Goal: Task Accomplishment & Management: Use online tool/utility

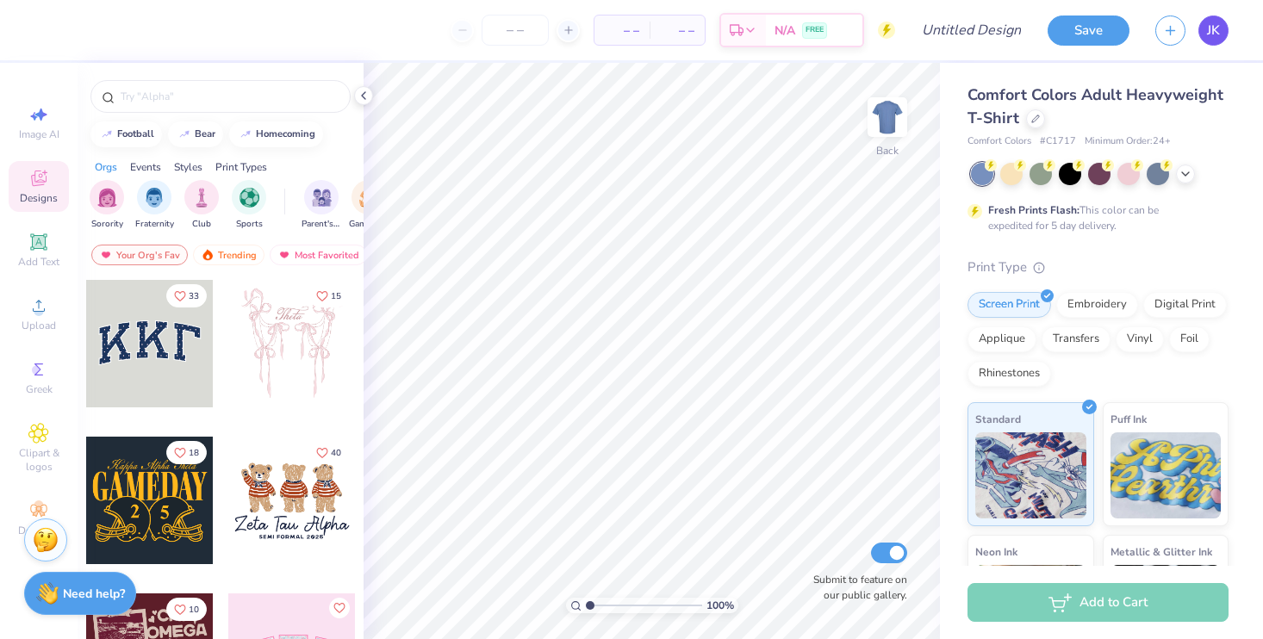
click at [1216, 31] on span "JK" at bounding box center [1213, 31] width 13 height 20
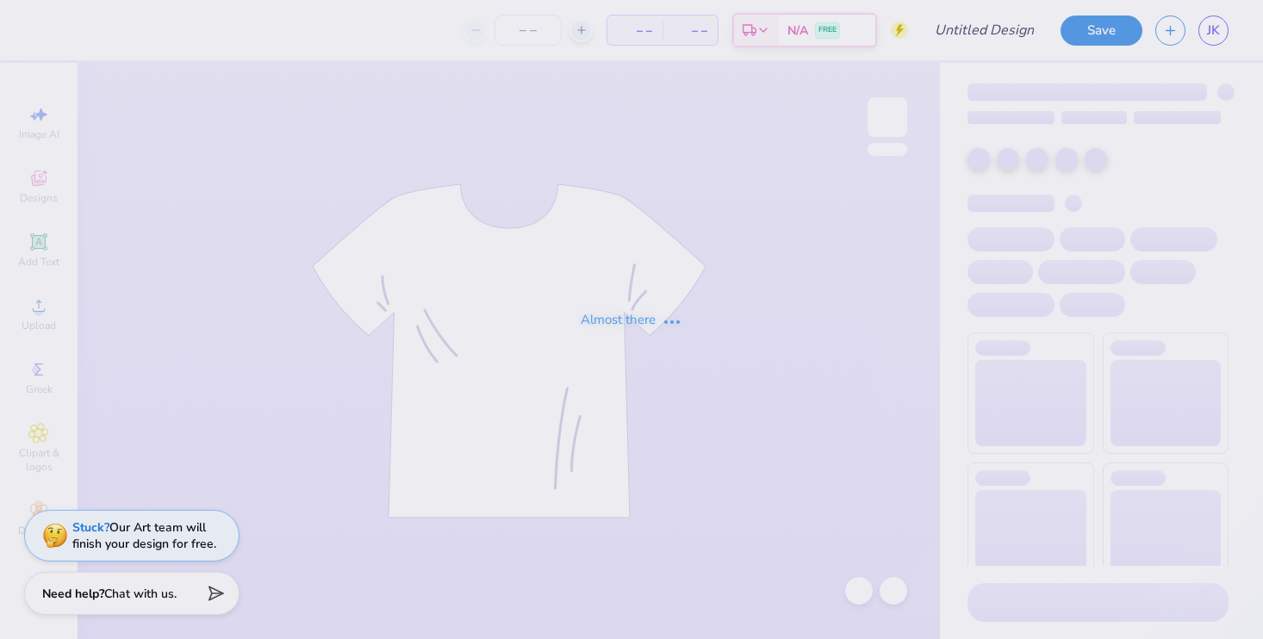
type input "Senior Night 2"
type input "30"
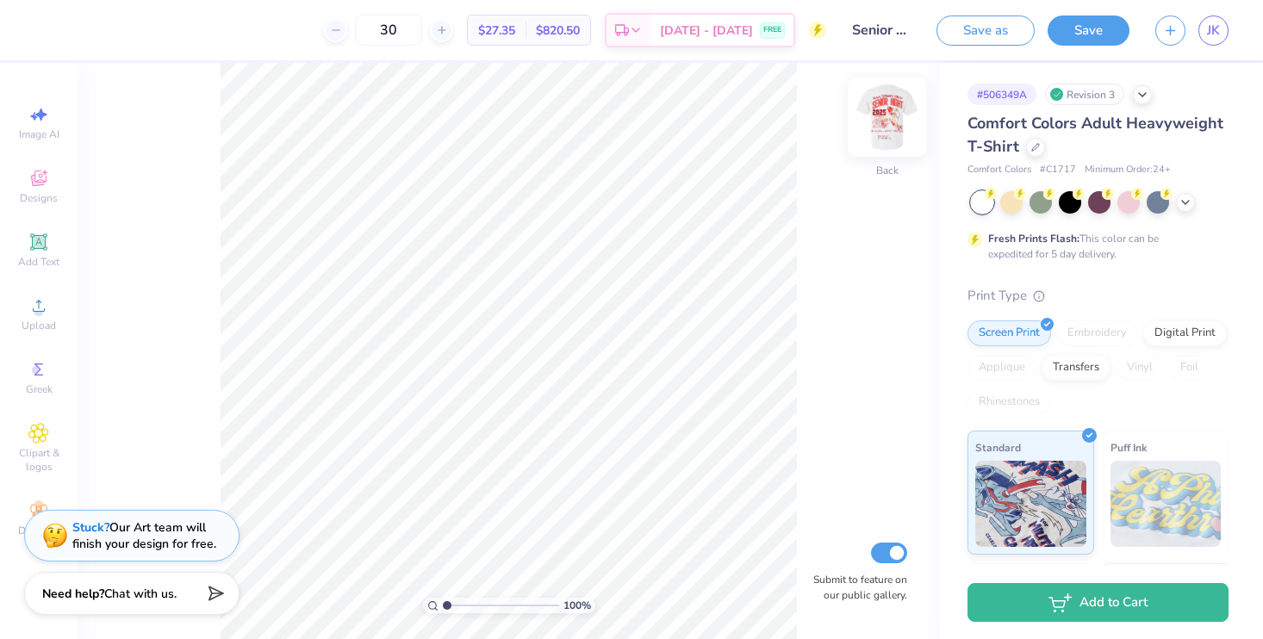
click at [882, 128] on img at bounding box center [887, 117] width 69 height 69
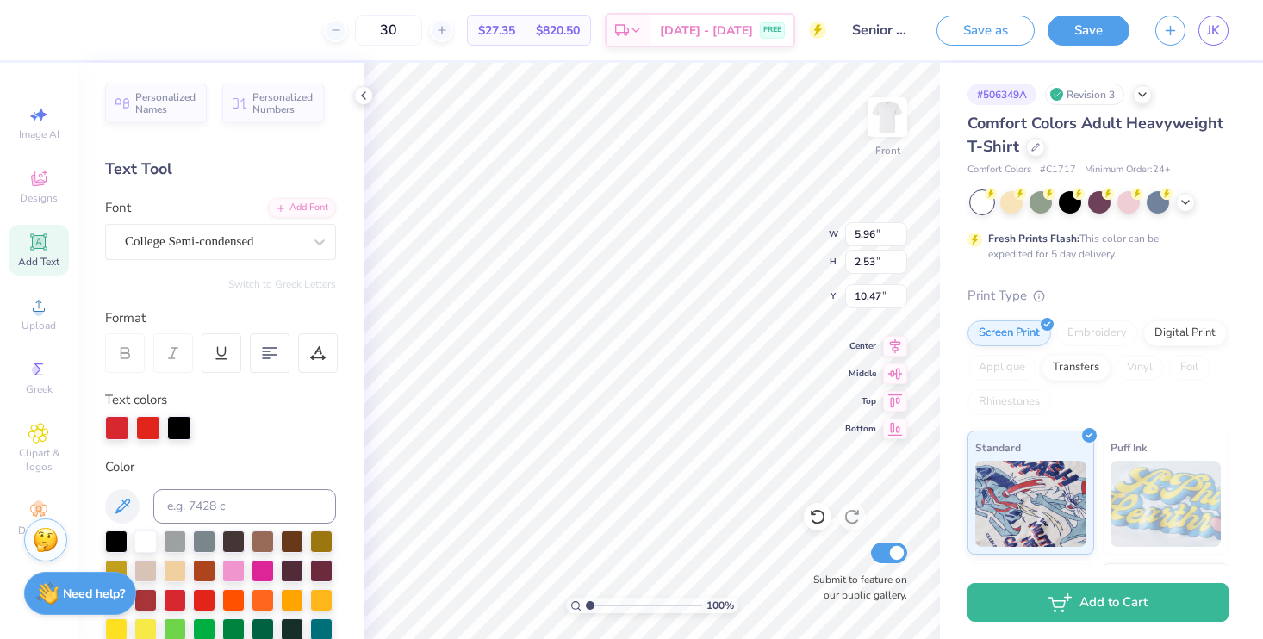
type input "9.43"
type input "5.23"
type input "2.22"
type input "9.92"
type input "5.14"
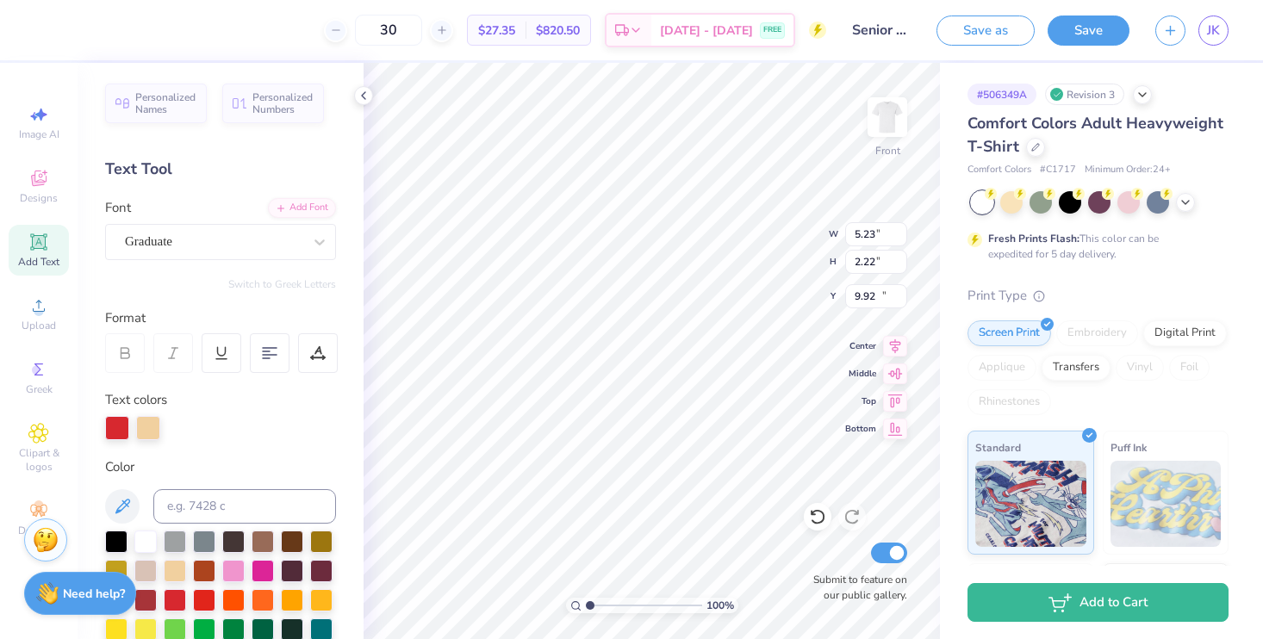
type input "1.32"
type input "12.83"
type input "12.43"
type input "4.89"
type input "1.26"
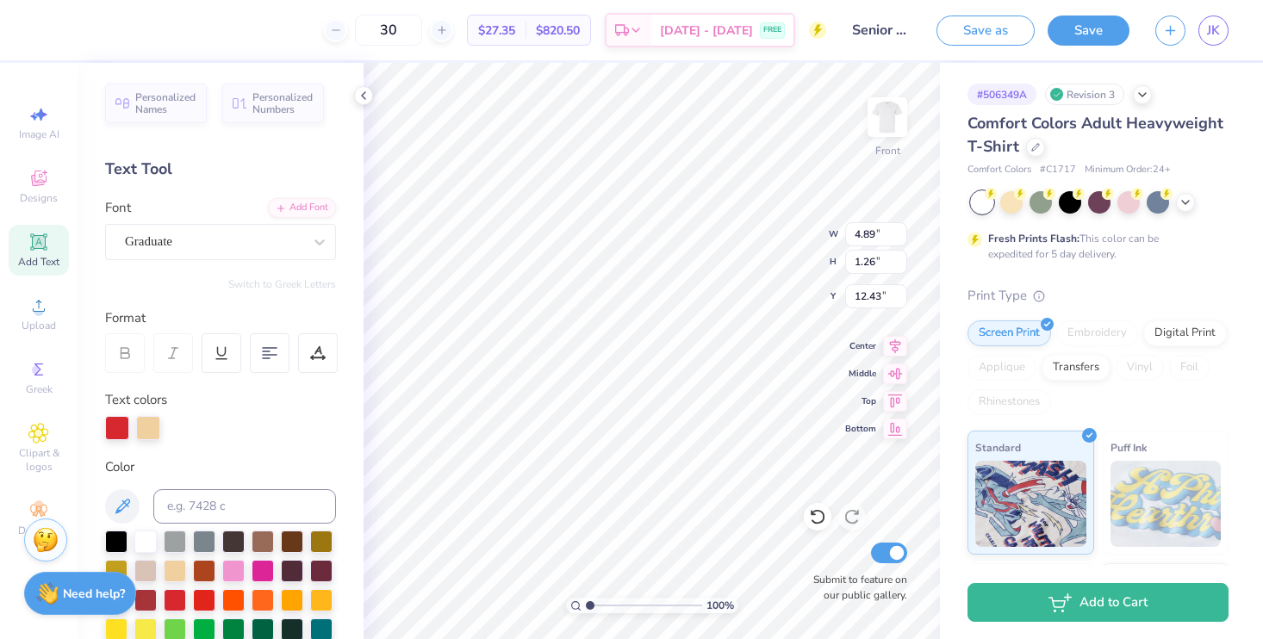
type input "6.87"
type input "4.01"
type input "14.67"
type input "5.51"
type input "3.22"
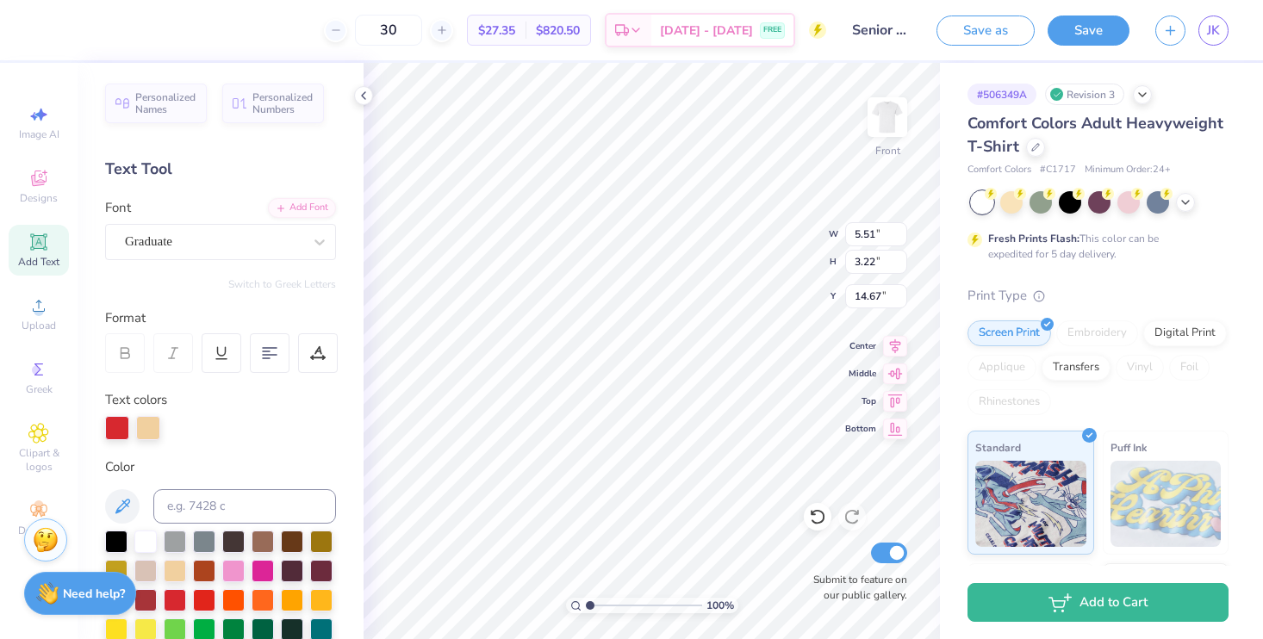
type input "13.75"
type input "4.89"
type input "1.26"
type input "18.20"
type input "5.51"
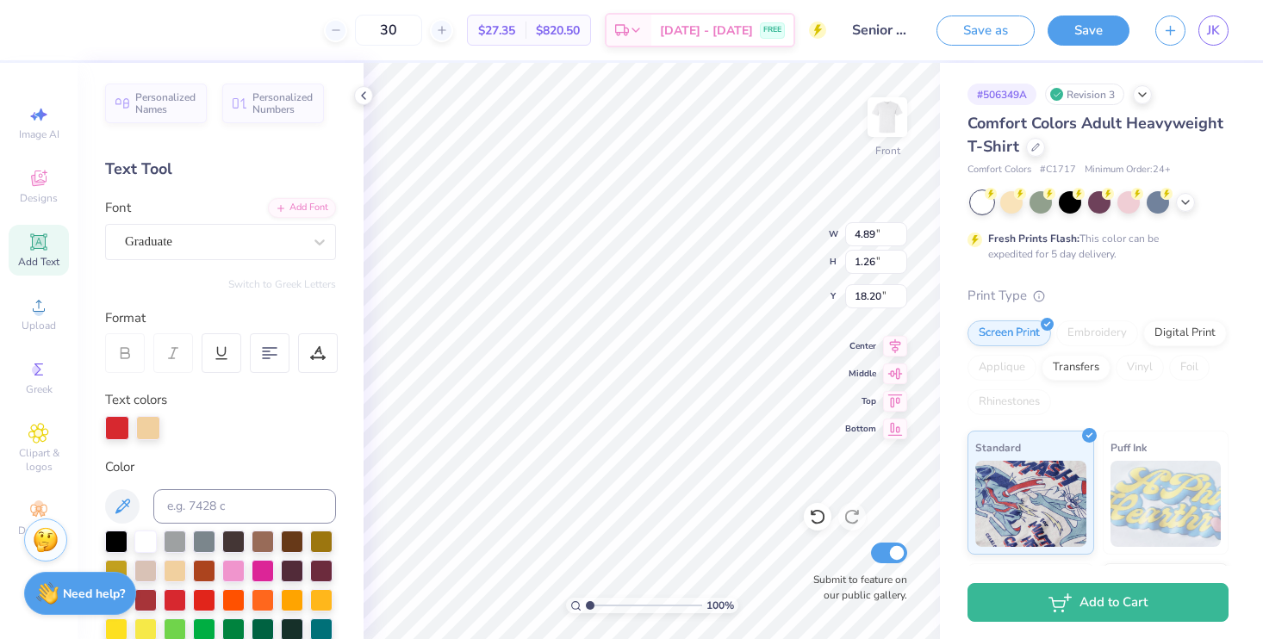
type input "3.22"
type input "12.80"
type input "4.89"
type input "1.26"
type input "20.89"
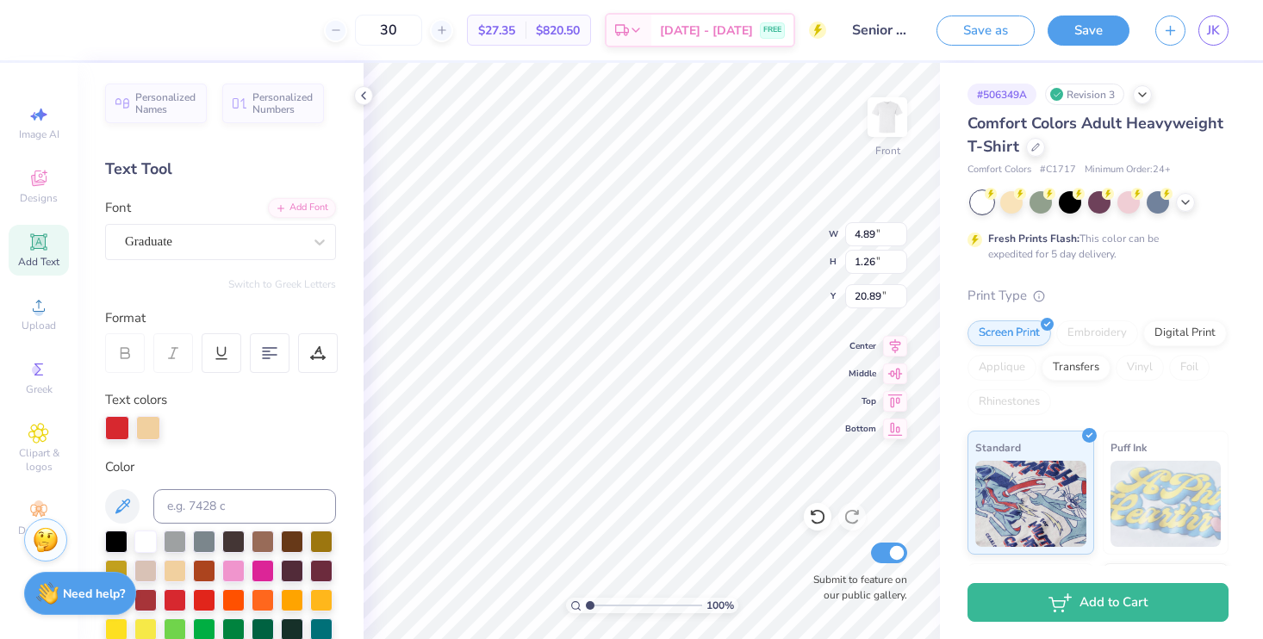
type input "5.79"
type input "1.66"
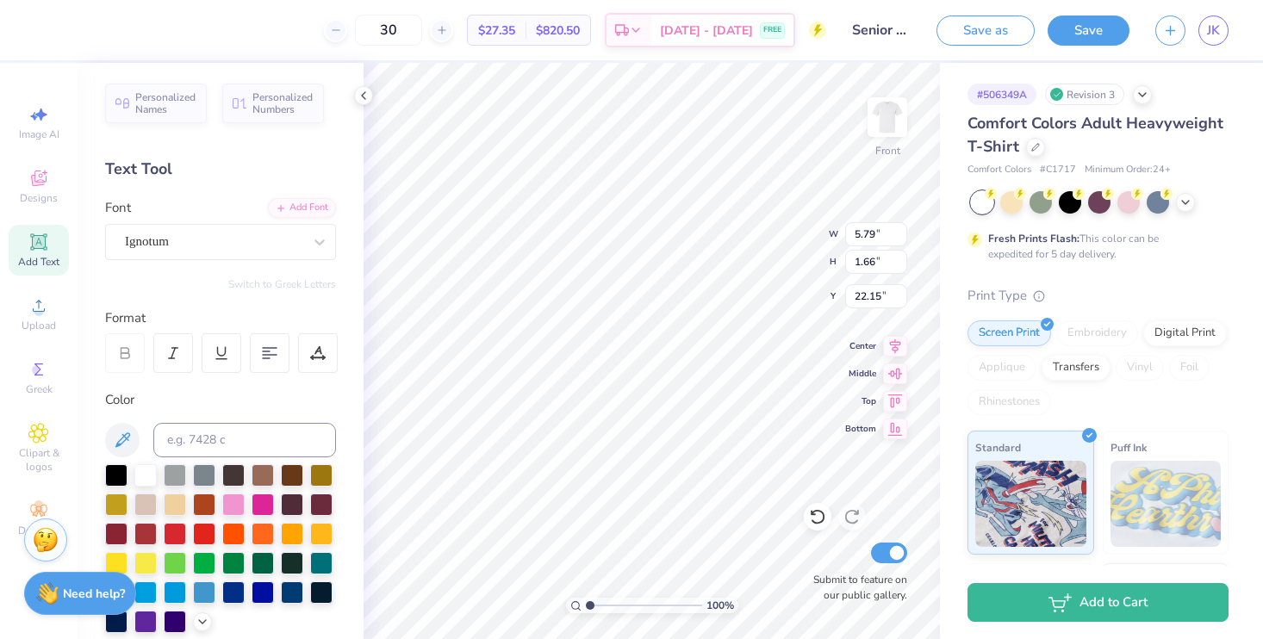
type input "22.76"
click at [284, 355] on div at bounding box center [270, 353] width 40 height 40
type input "7.69"
type input "2.21"
type input "22.74"
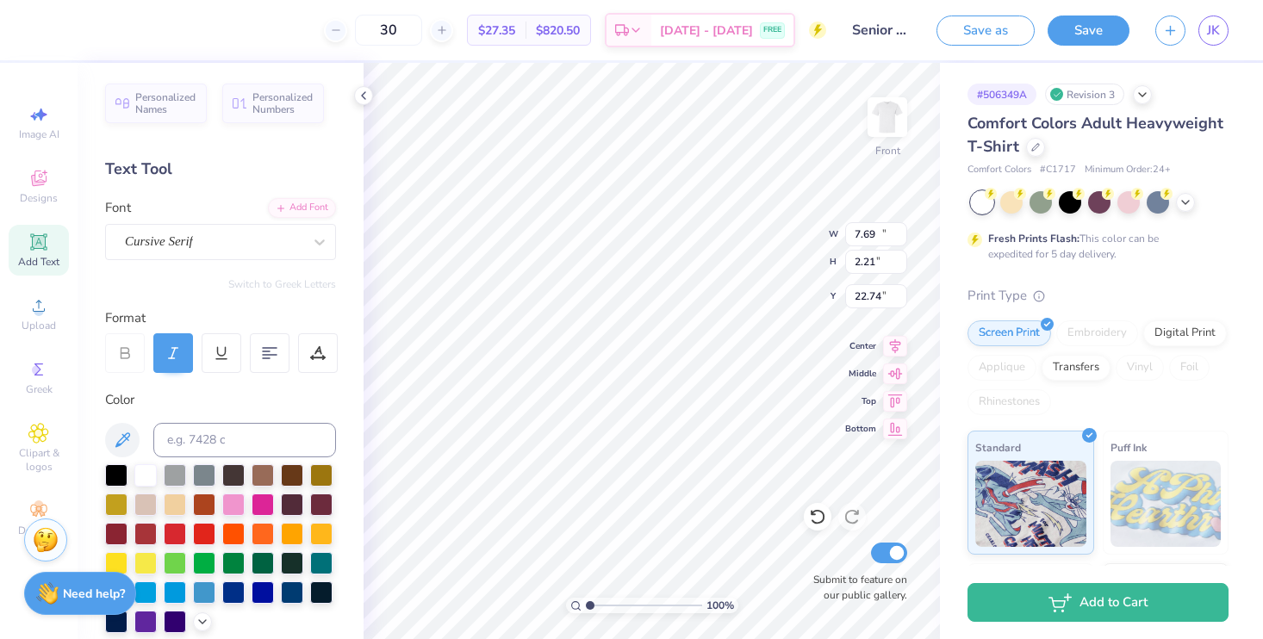
type input "14.53"
type input "1.01"
type input "19.73"
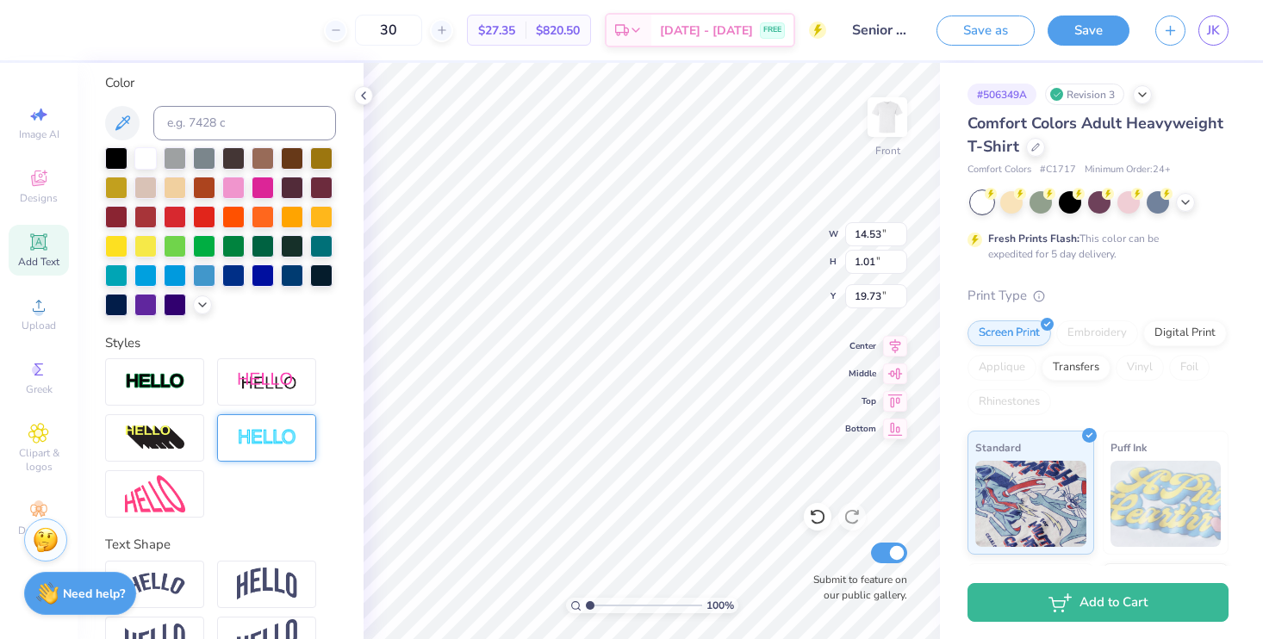
scroll to position [391, 0]
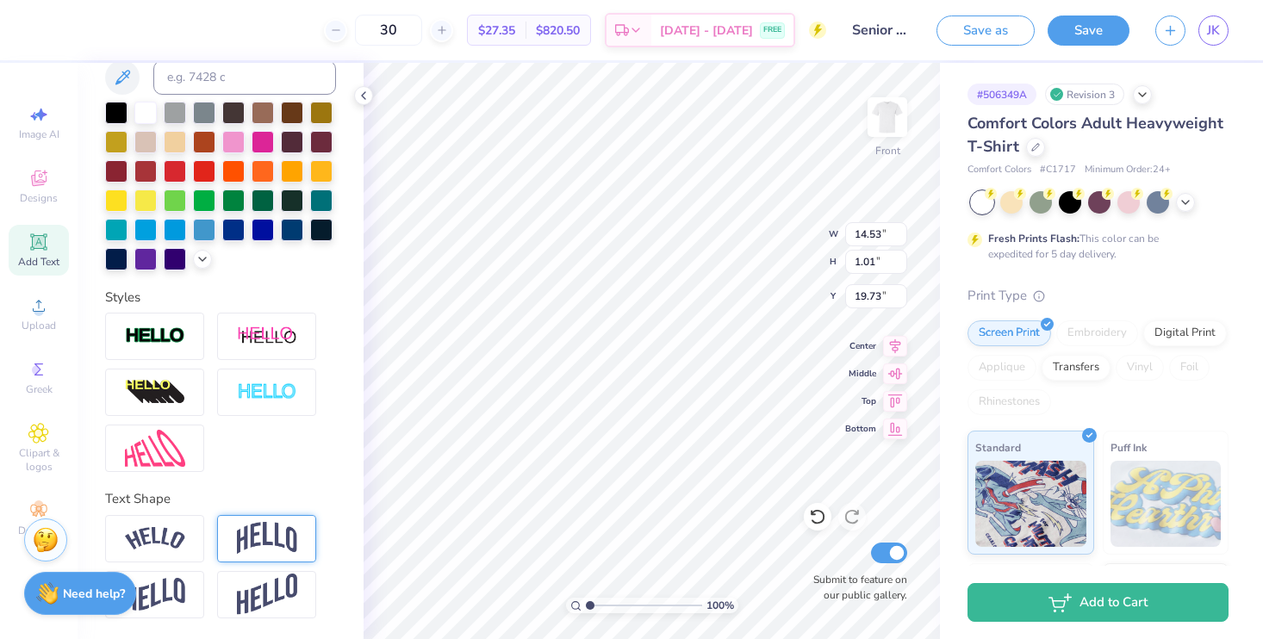
click at [265, 556] on div at bounding box center [266, 538] width 99 height 47
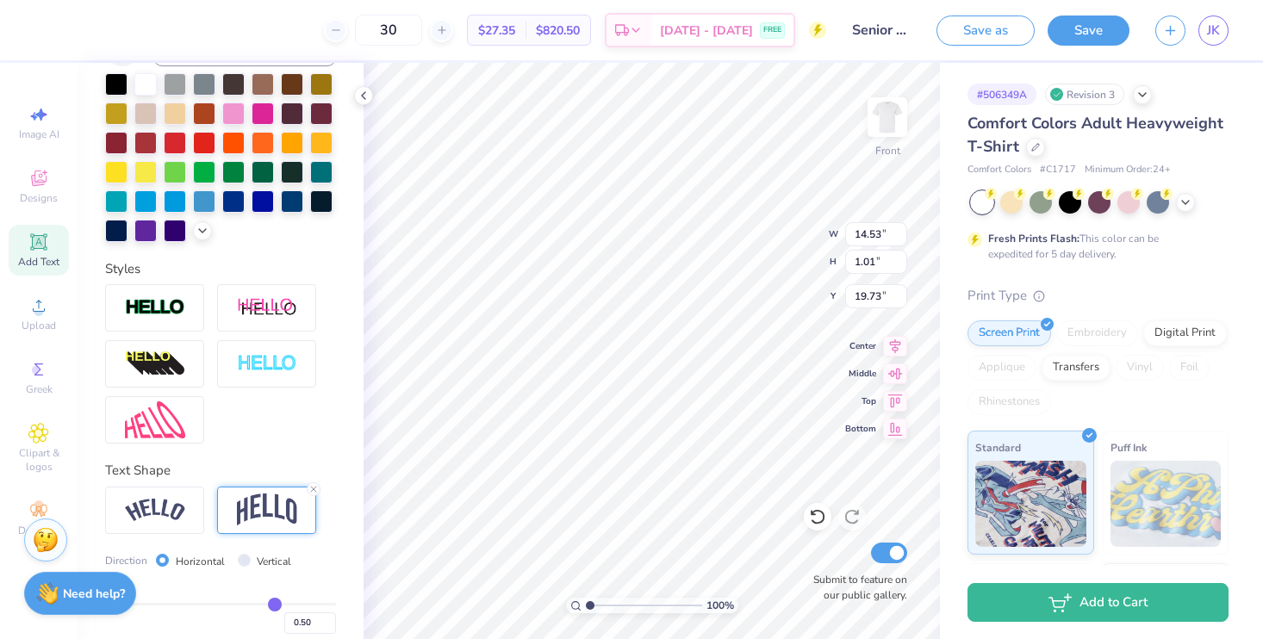
type input "3.77"
type input "18.35"
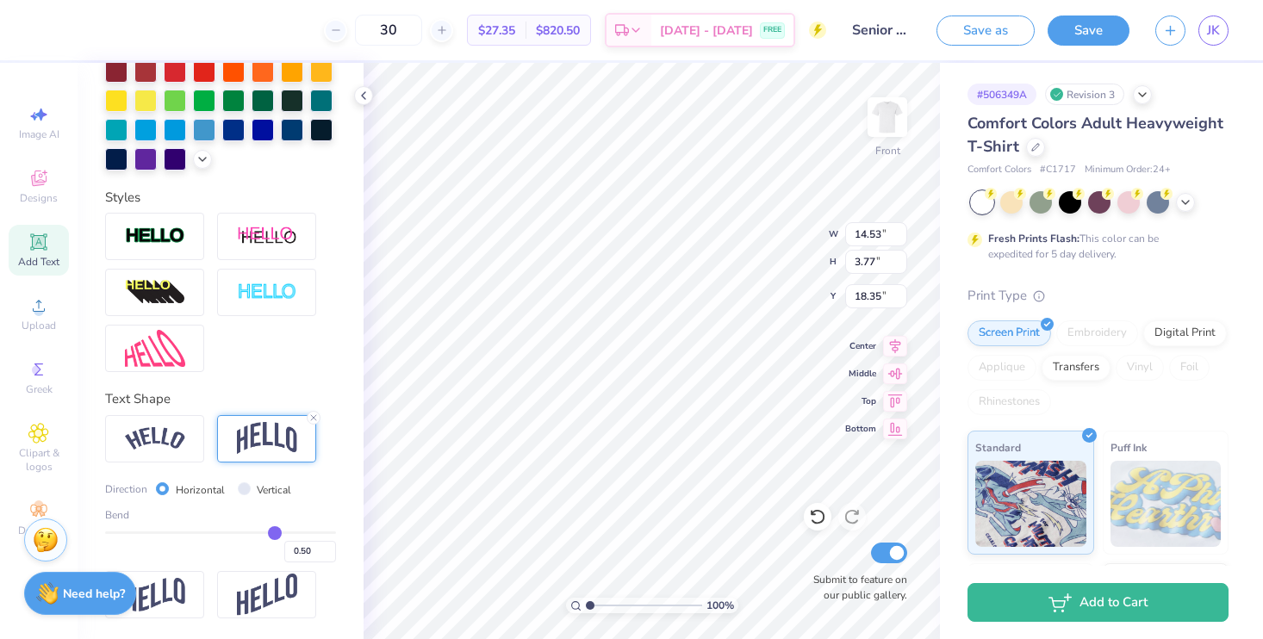
scroll to position [482, 0]
click at [259, 534] on input "range" at bounding box center [220, 533] width 231 height 3
type input "0.45"
type input "0.43"
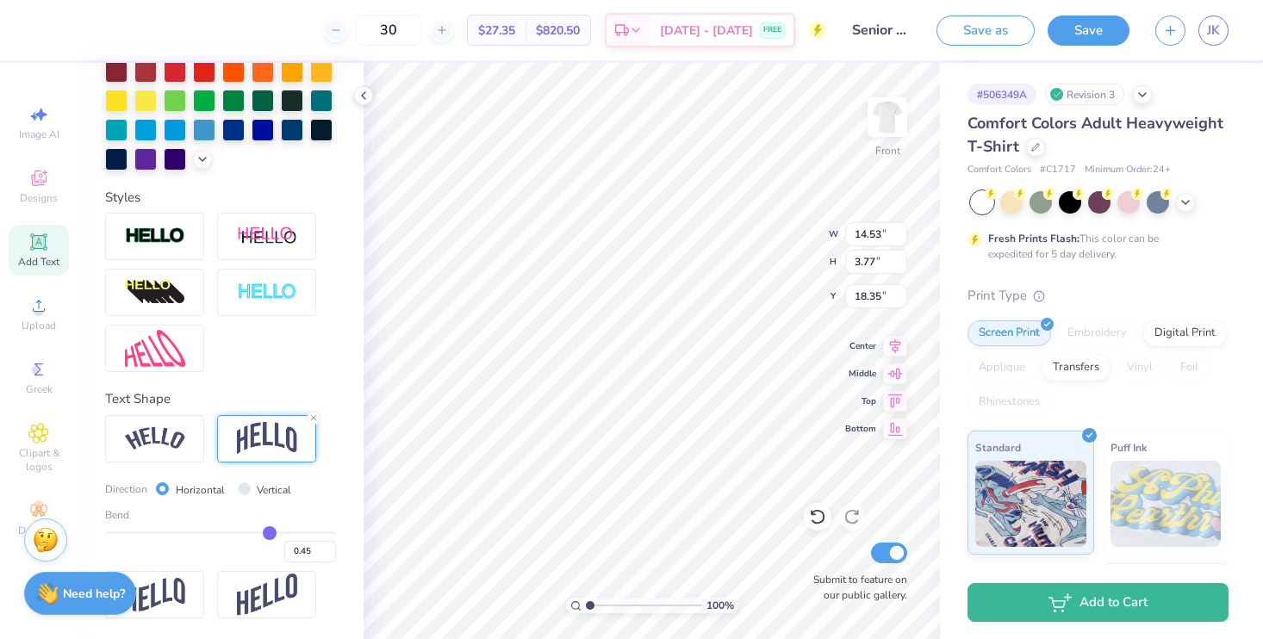
type input "0.43"
type input "0.39"
type input "0.33"
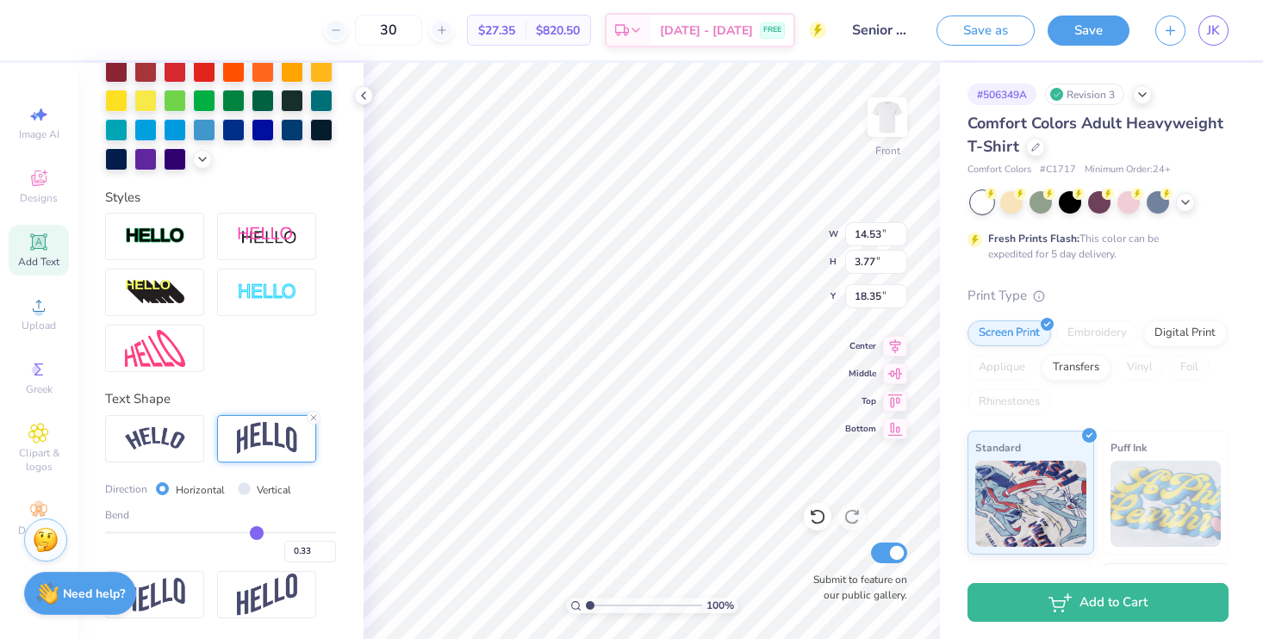
type input "0.25"
type input "0.14"
type input "0.03"
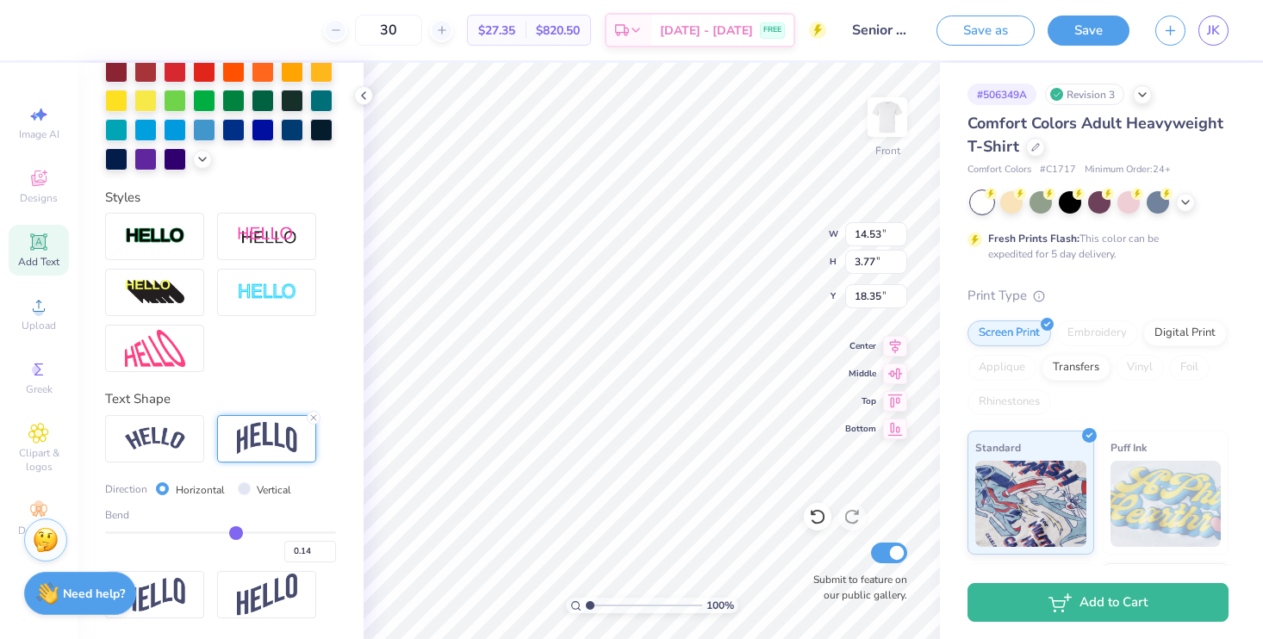
type input "0.03"
type input "-0.07"
type input "-0.14"
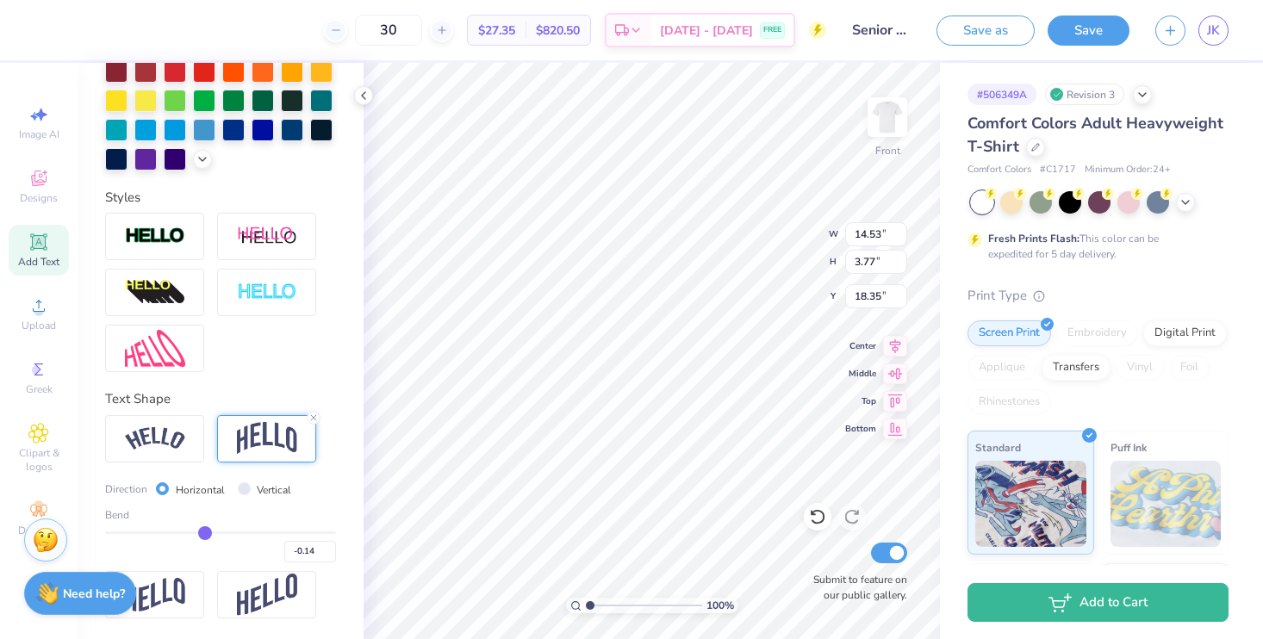
type input "-0.2"
type input "-0.20"
type input "-0.23"
type input "-0.25"
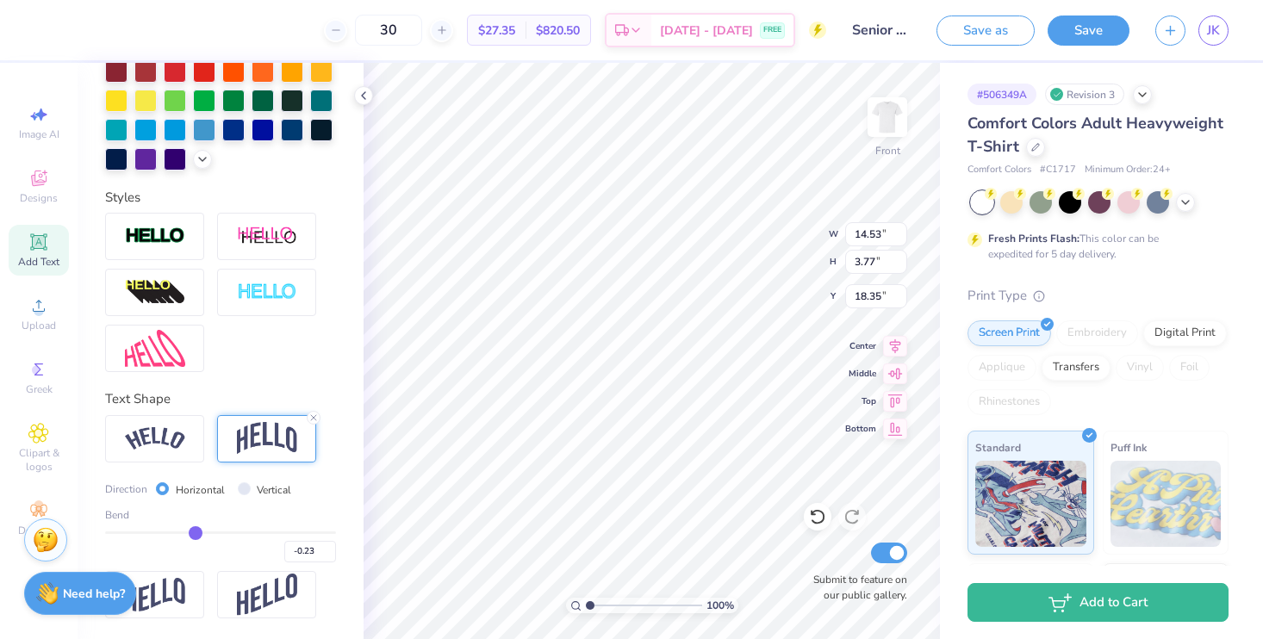
type input "-0.25"
type input "-0.26"
type input "-0.28"
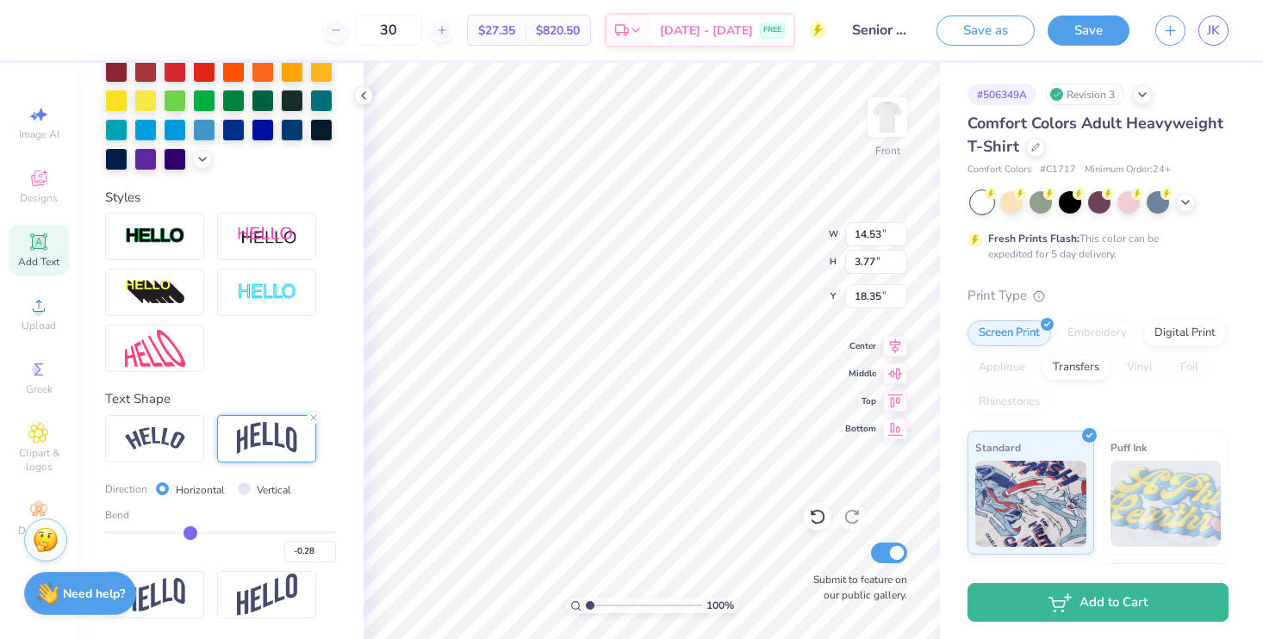
type input "-0.32"
type input "-0.37"
type input "-0.42"
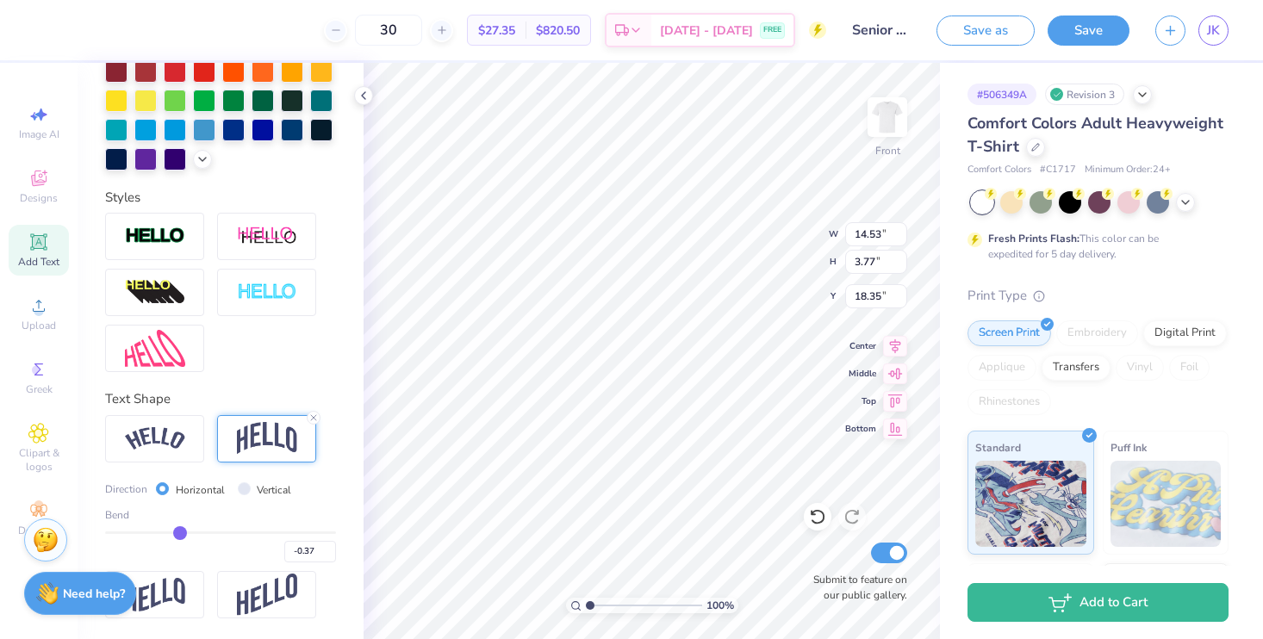
type input "-0.42"
type input "-0.47"
type input "-0.51"
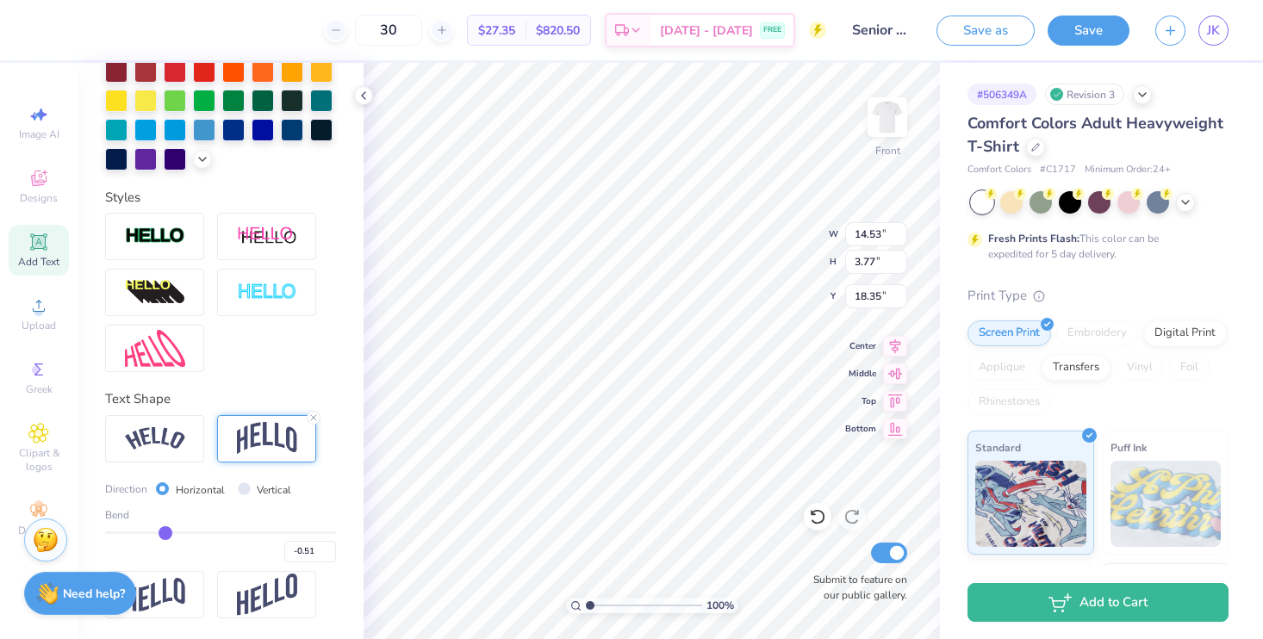
type input "-0.53"
type input "-0.55"
type input "-0.56"
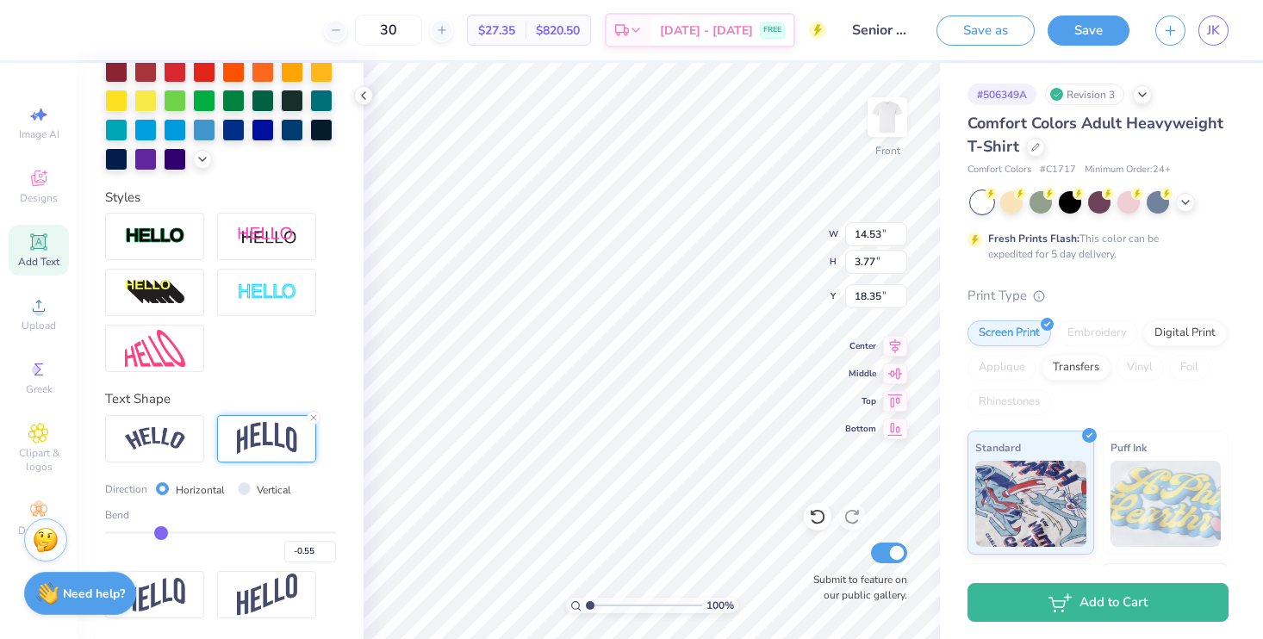
type input "-0.56"
type input "-0.57"
type input "-0.58"
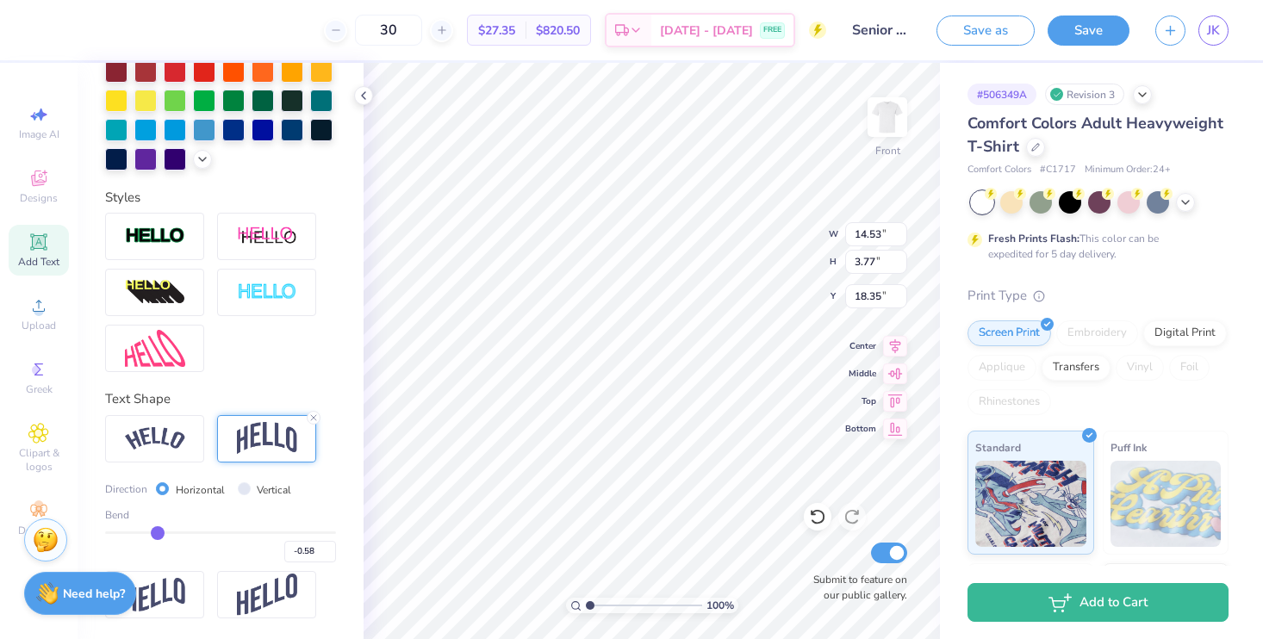
type input "-0.59"
type input "-0.6"
type input "-0.60"
type input "-0.6"
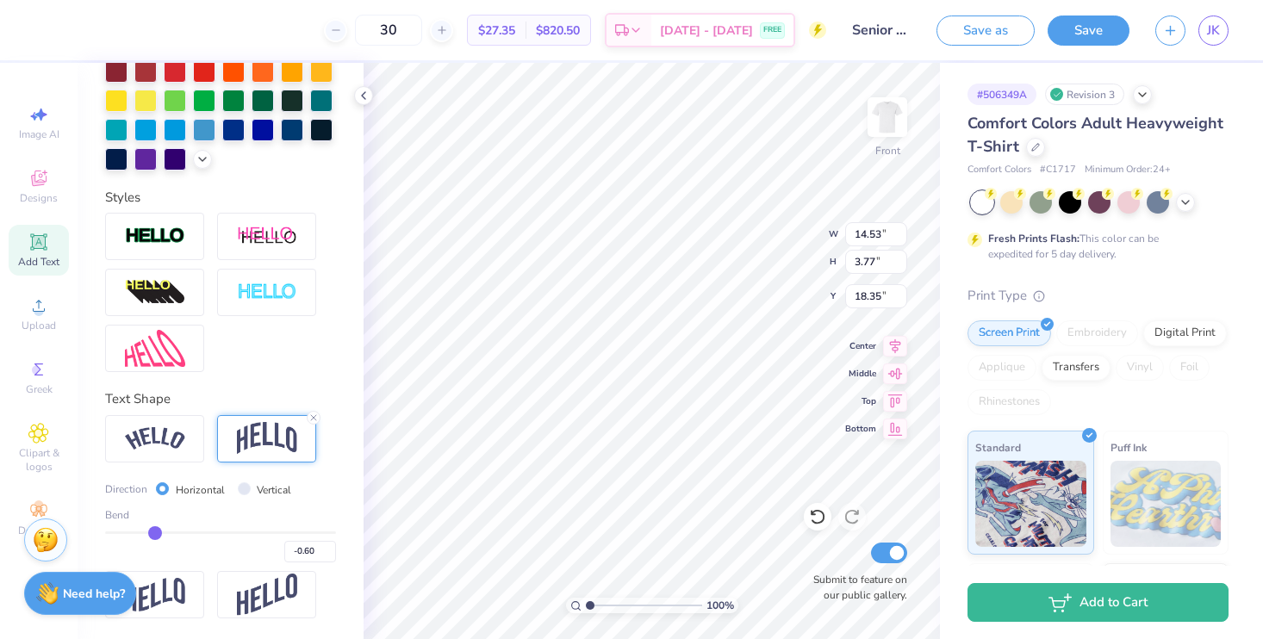
drag, startPoint x: 259, startPoint y: 538, endPoint x: 152, endPoint y: 536, distance: 107.7
click at [152, 534] on input "range" at bounding box center [220, 533] width 231 height 3
type input "4.14"
type input "18.16"
type input "-0.61"
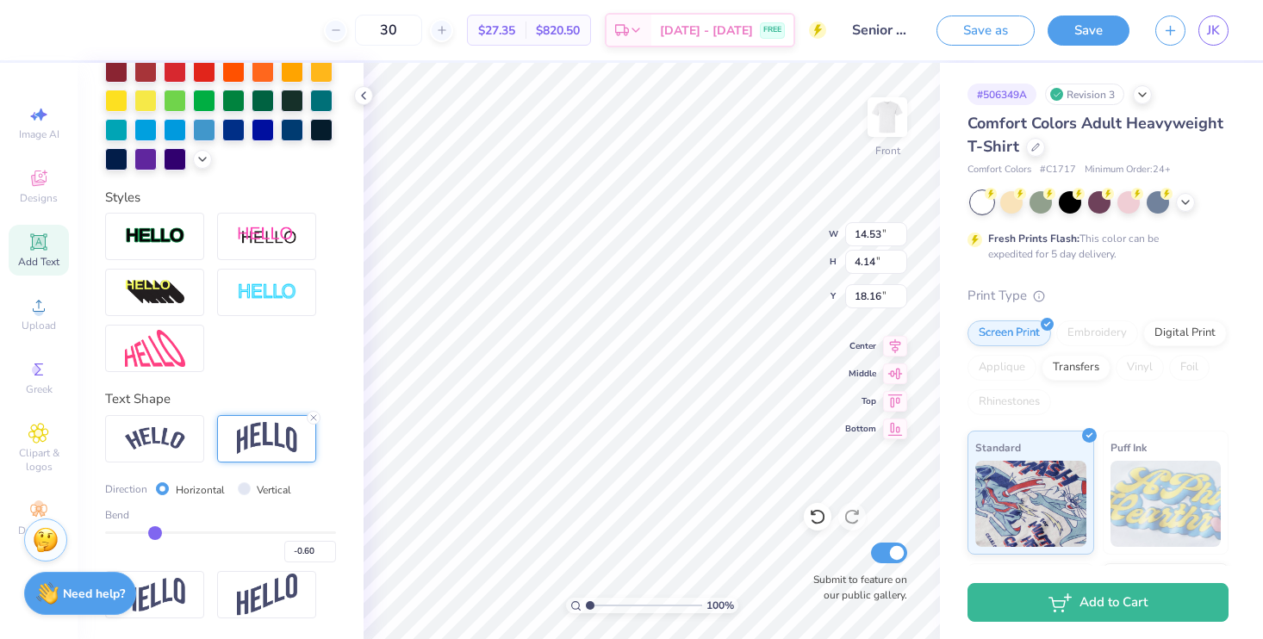
type input "-0.61"
type input "-0.6"
type input "-0.60"
type input "-0.58"
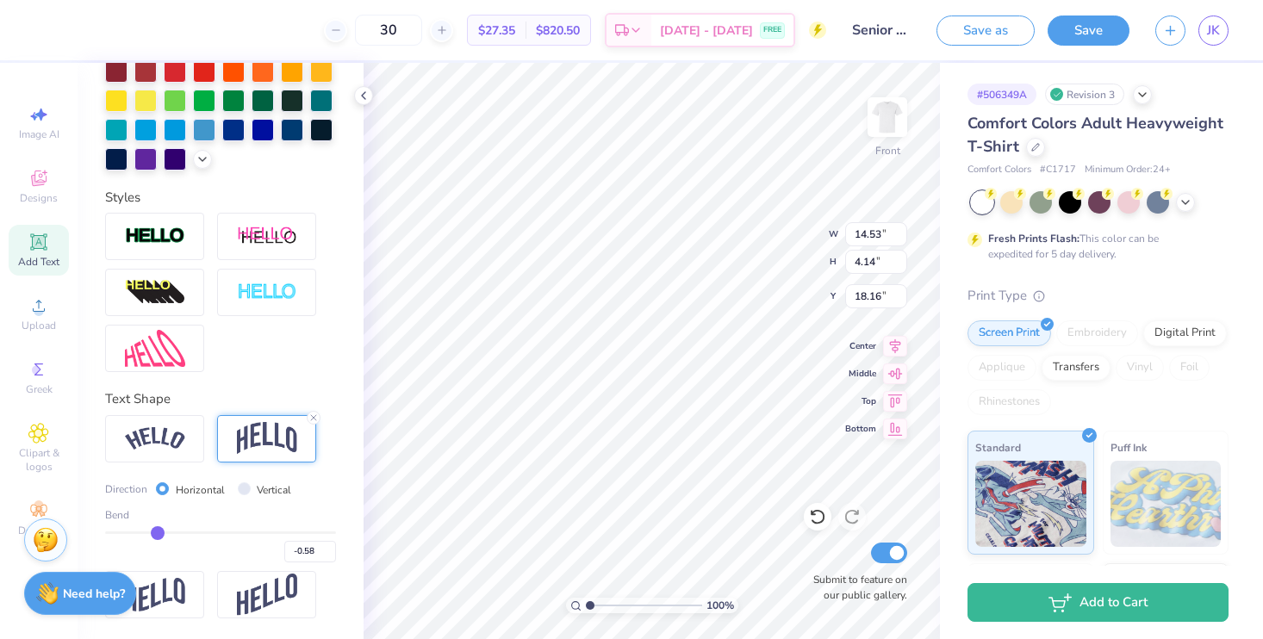
type input "-0.56"
type input "-0.54"
type input "-0.53"
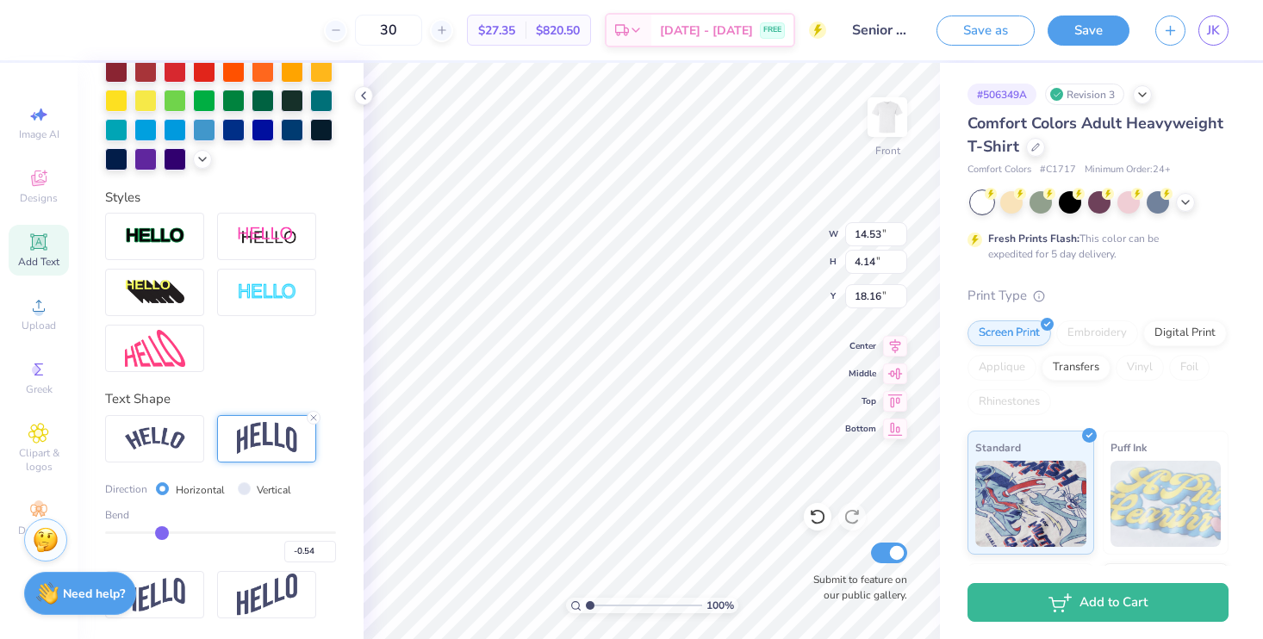
type input "-0.53"
type input "-0.51"
type input "-0.5"
type input "-0.50"
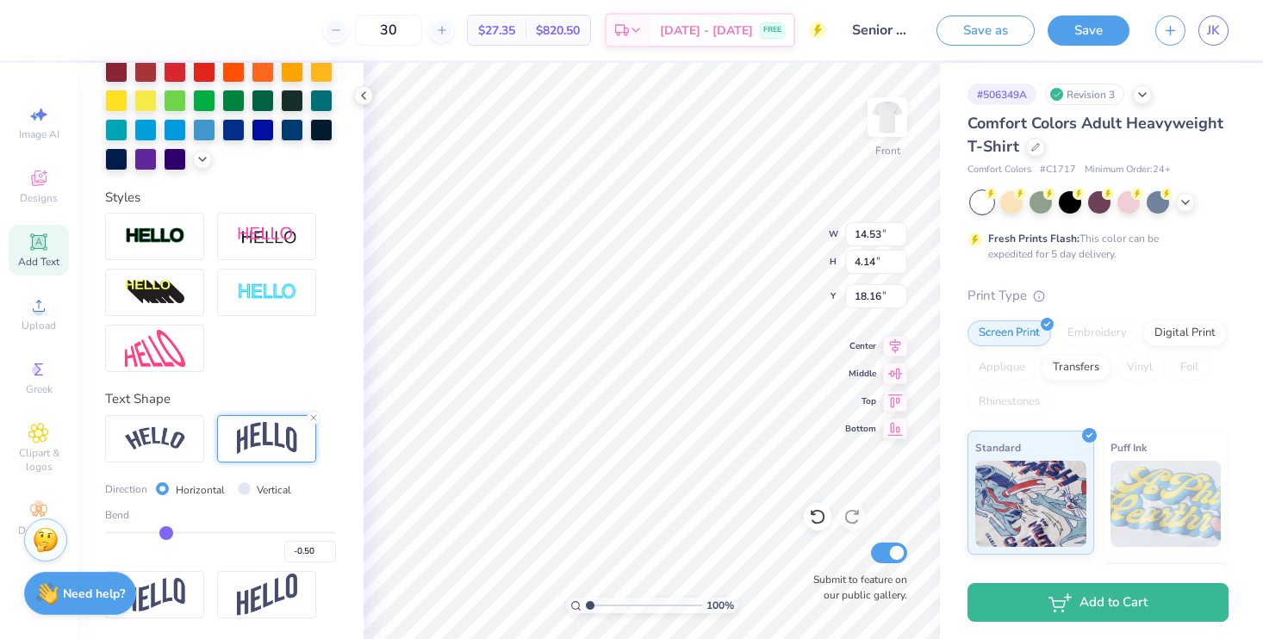
type input "-0.48"
type input "-0.47"
type input "-0.45"
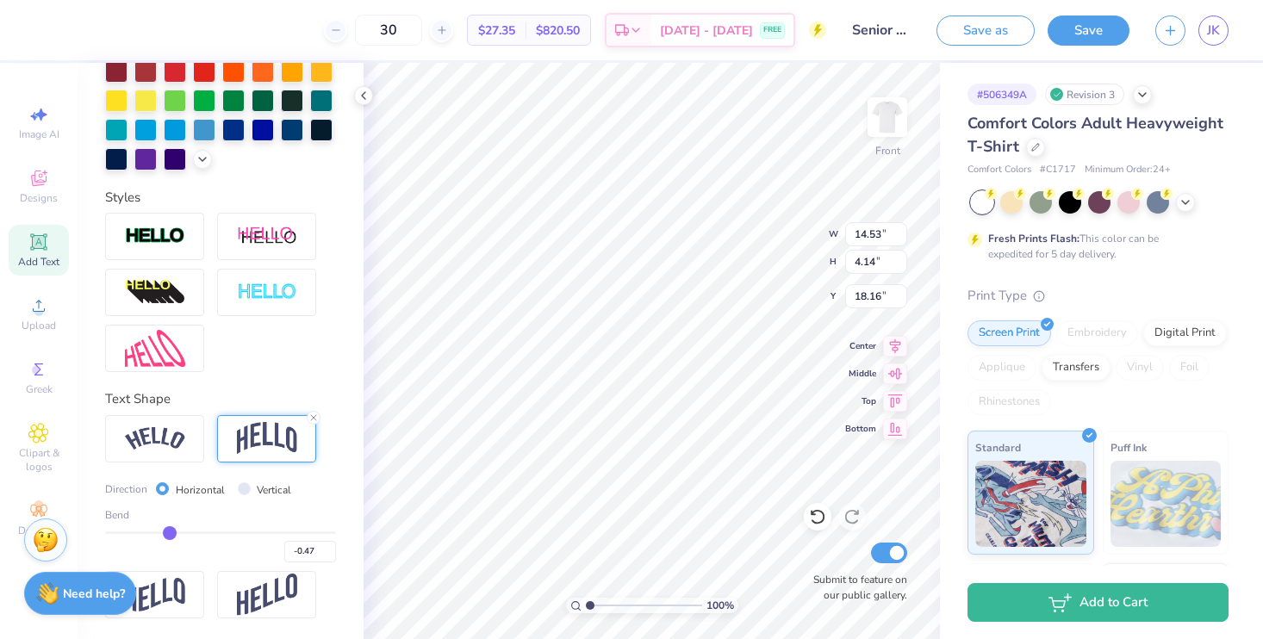
type input "-0.45"
type input "-0.44"
type input "-0.43"
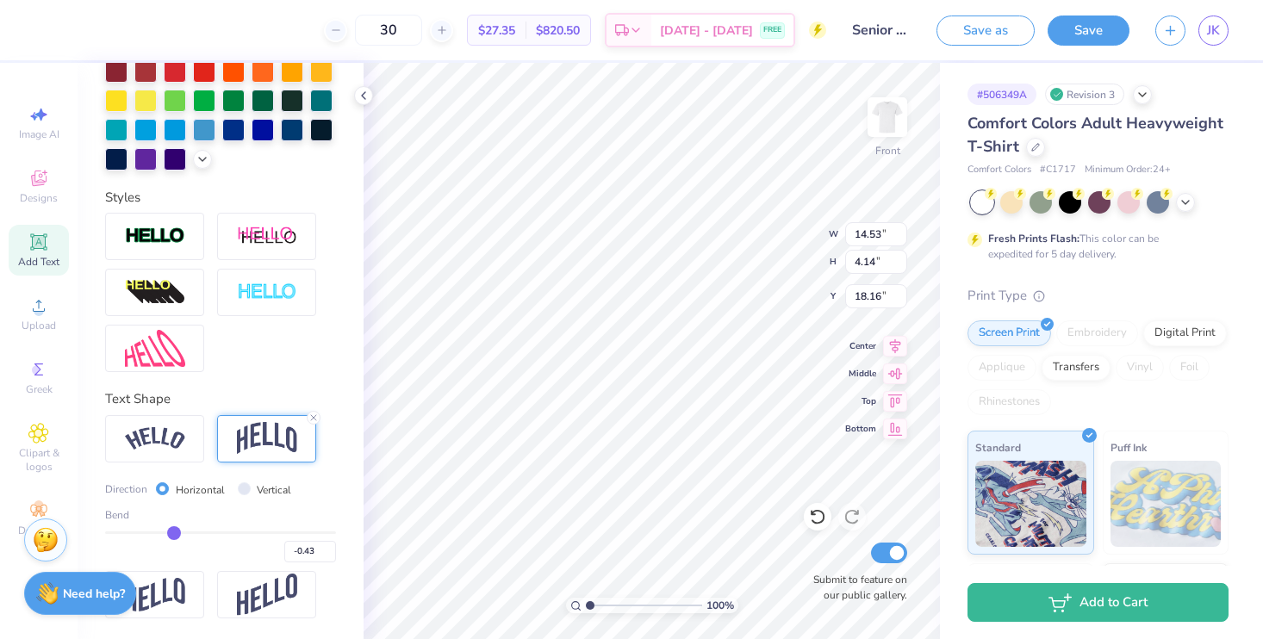
type input "-0.42"
drag, startPoint x: 152, startPoint y: 536, endPoint x: 171, endPoint y: 536, distance: 19.0
type input "-0.42"
click at [171, 534] on input "range" at bounding box center [220, 533] width 231 height 3
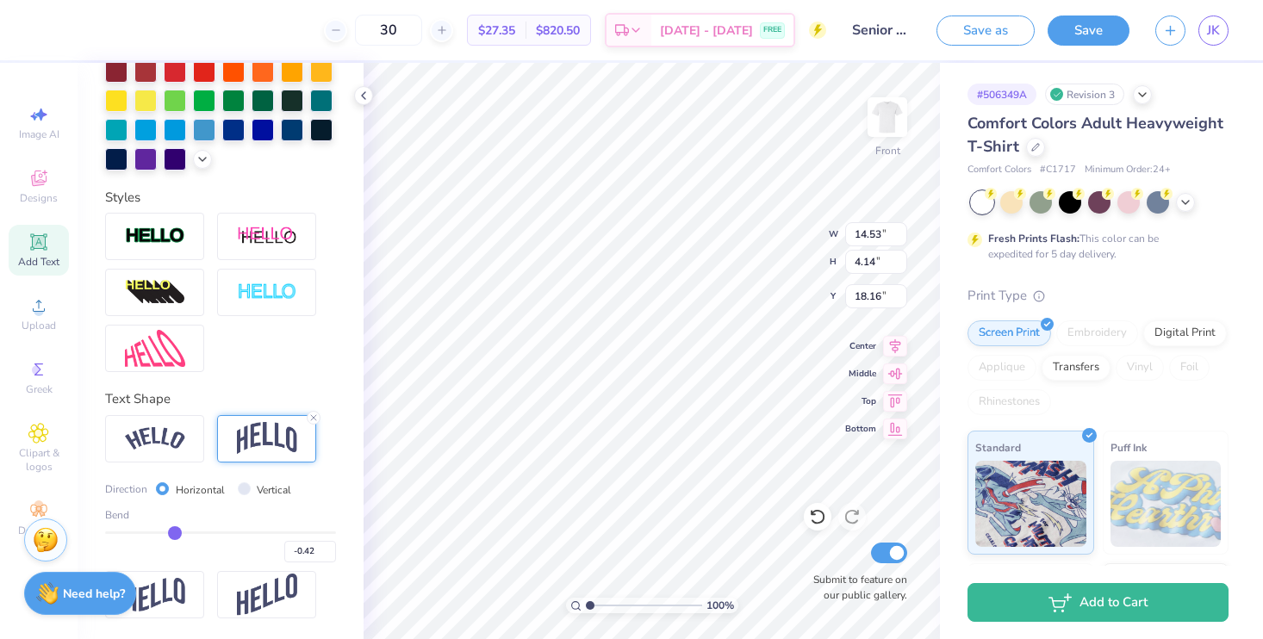
type input "3.05"
type input "18.70"
type input "-0.4"
type input "-0.40"
type input "-0.39"
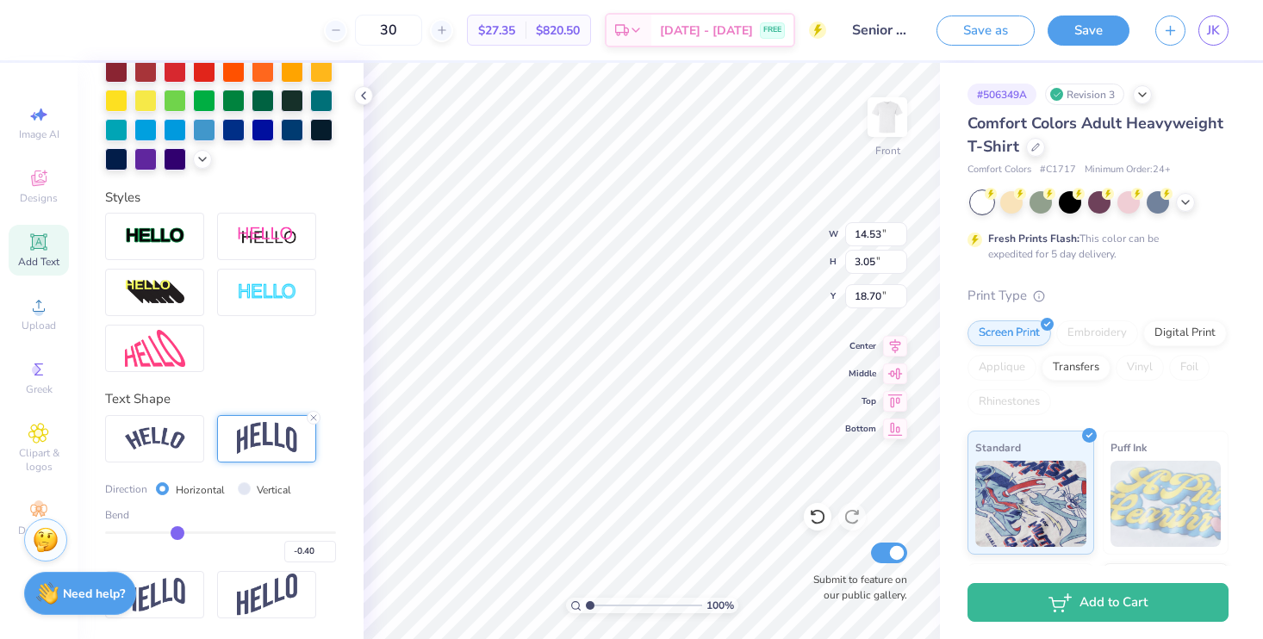
type input "-0.39"
type input "-0.37"
type input "-0.34"
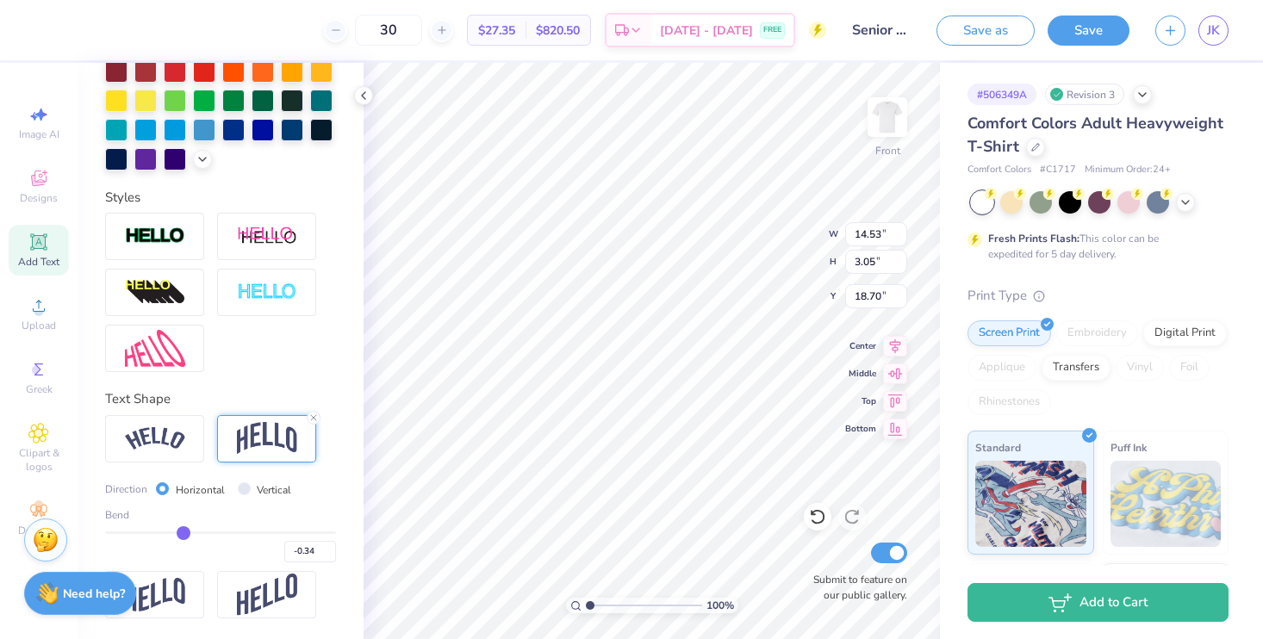
type input "-0.24"
type input "-0.21"
type input "-0.19"
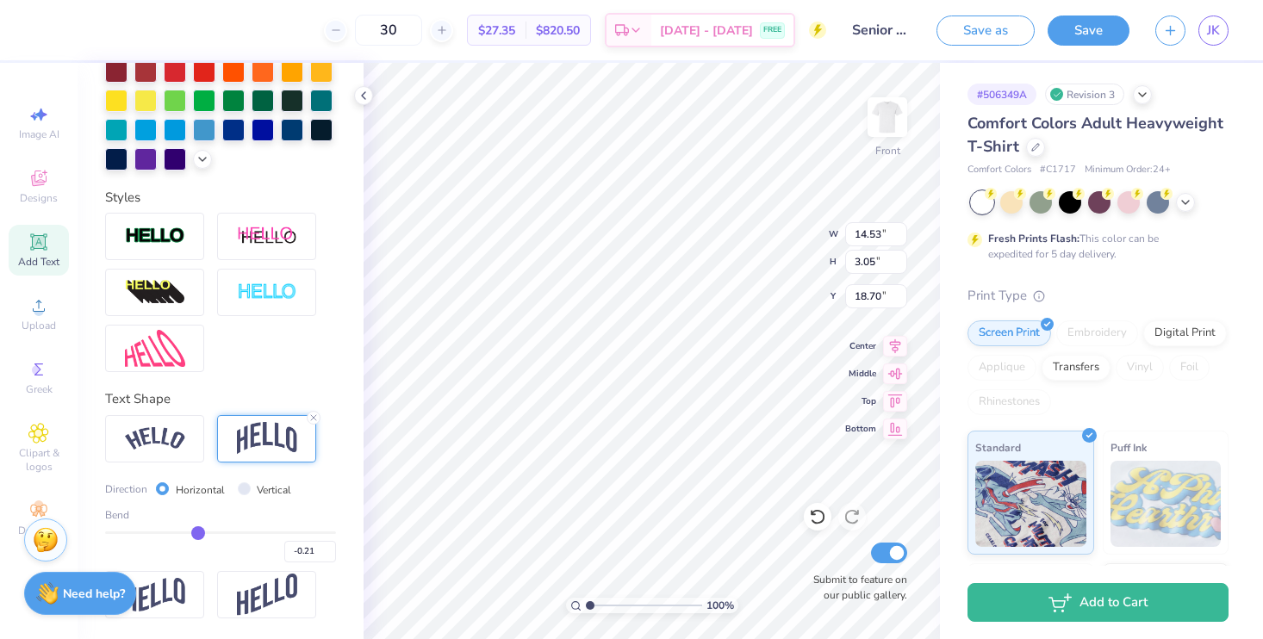
type input "-0.19"
type input "-0.18"
drag, startPoint x: 172, startPoint y: 536, endPoint x: 196, endPoint y: 536, distance: 23.3
type input "-0.18"
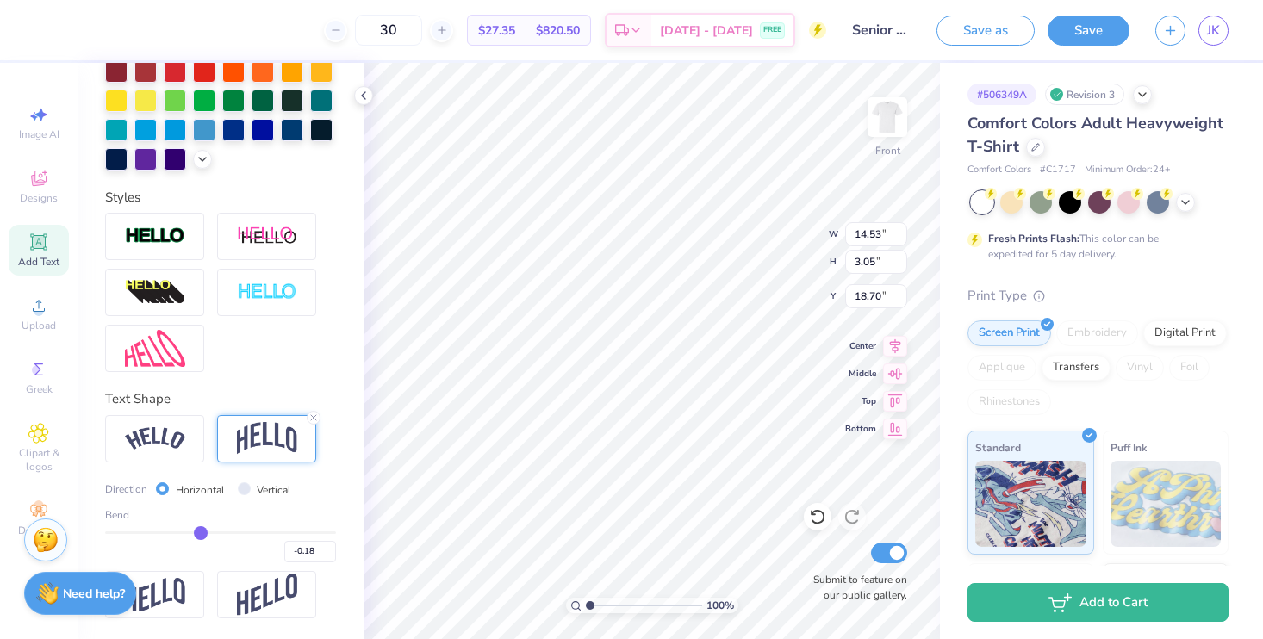
click at [196, 534] on input "range" at bounding box center [220, 533] width 231 height 3
type input "1.74"
type input "19.36"
type input "-0.17"
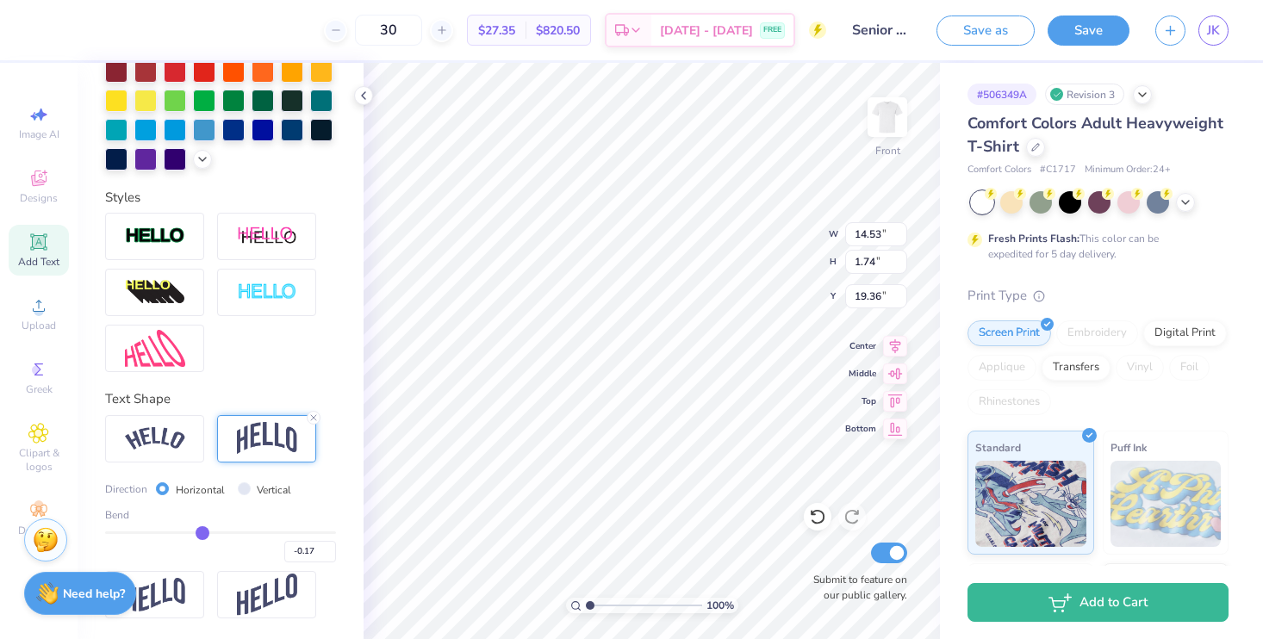
type input "-0.15"
type input "-0.13"
type input "-0.12"
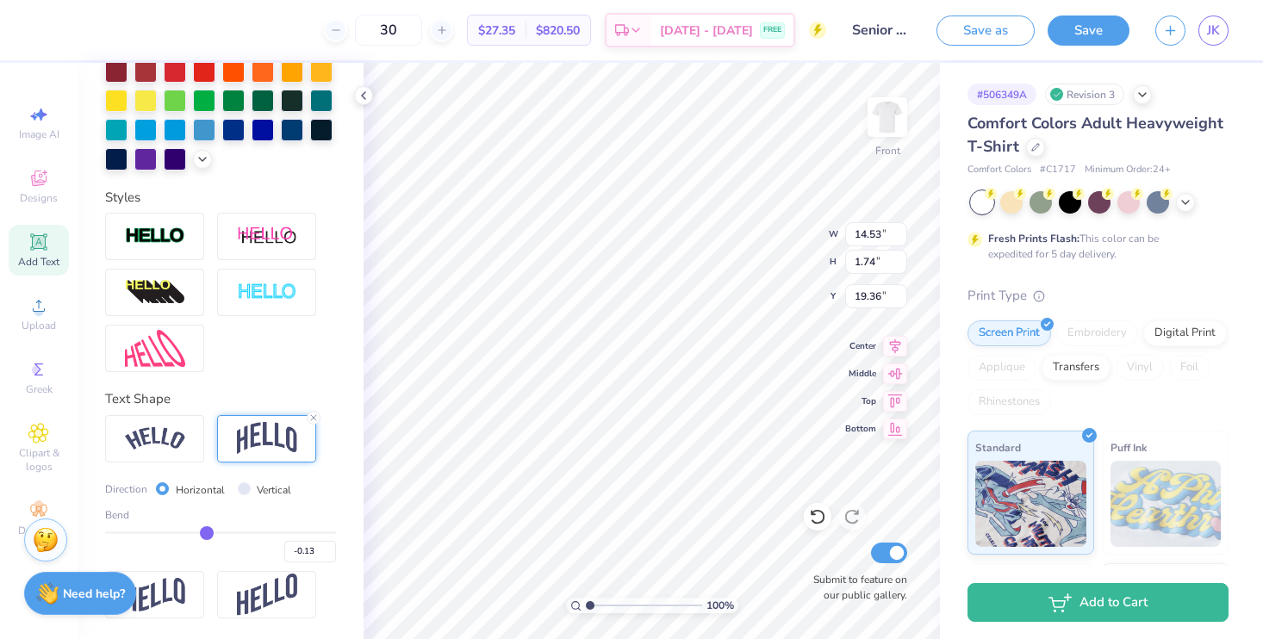
type input "-0.12"
type input "-0.11"
click at [202, 534] on input "range" at bounding box center [220, 533] width 231 height 3
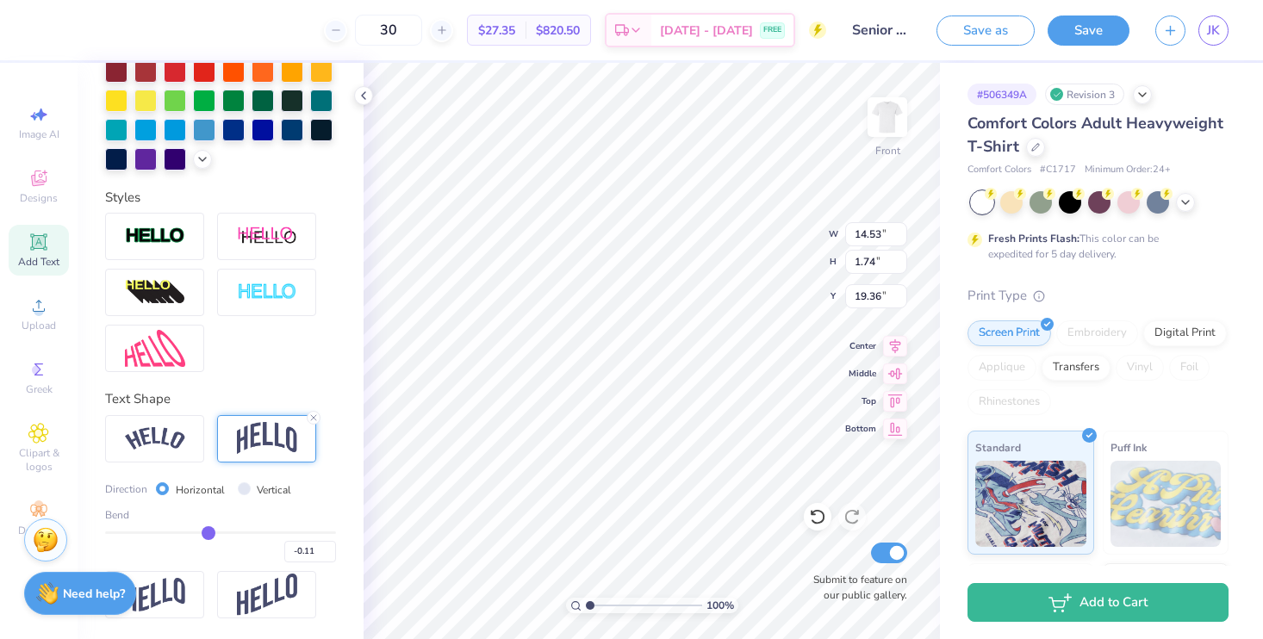
type input "1.37"
type input "19.55"
type input "-0.09"
type input "-0.08"
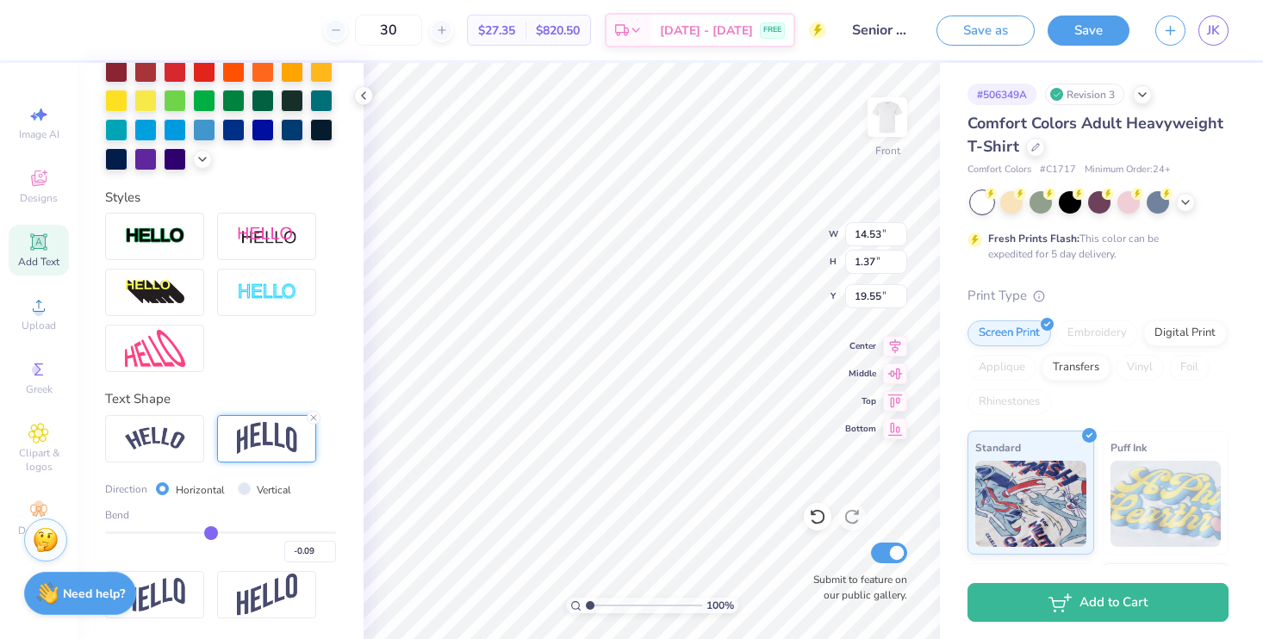
type input "-0.08"
type input "-0.01"
type input "0.04"
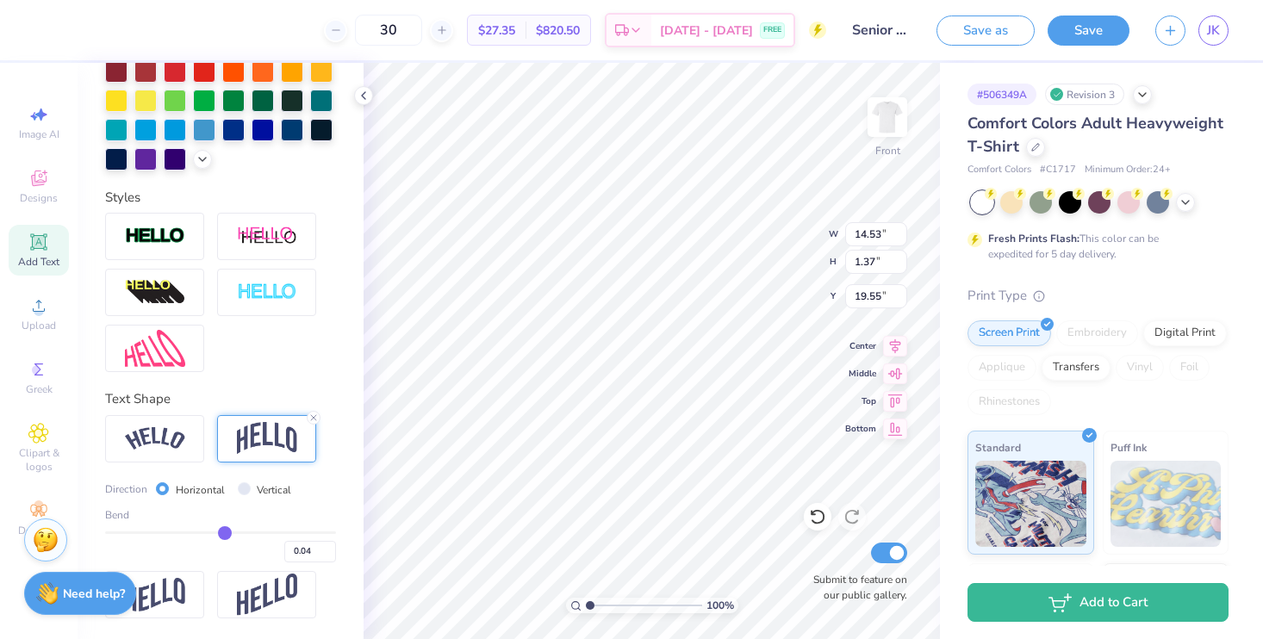
type input "0.1"
type input "0.10"
type input "0.15"
type input "0.18"
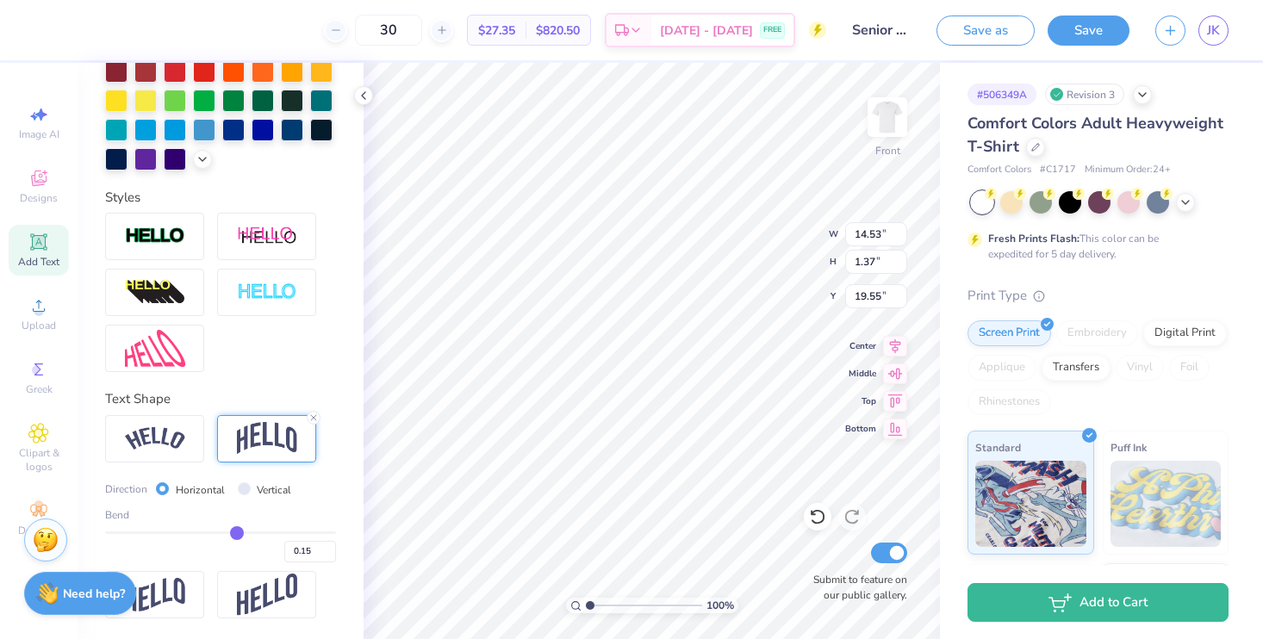
type input "0.18"
type input "0.2"
type input "0.20"
type input "0.21"
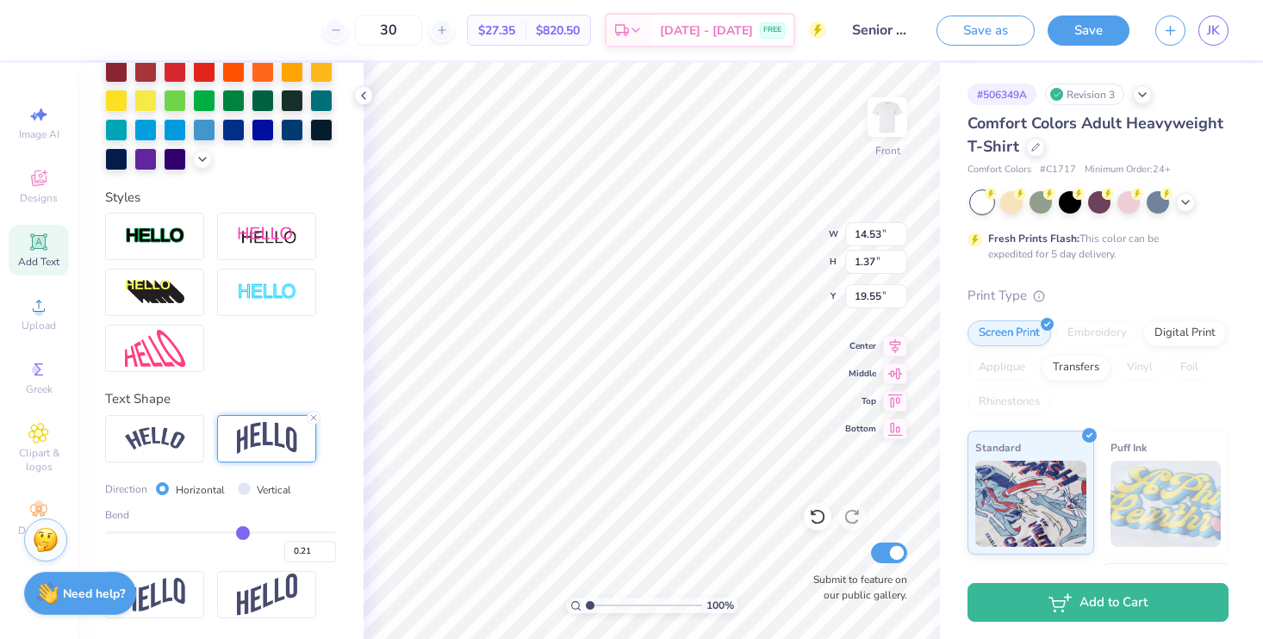
type input "0.2"
type input "0.20"
type input "0.2"
drag, startPoint x: 205, startPoint y: 537, endPoint x: 234, endPoint y: 537, distance: 29.3
click at [234, 534] on input "range" at bounding box center [220, 533] width 231 height 3
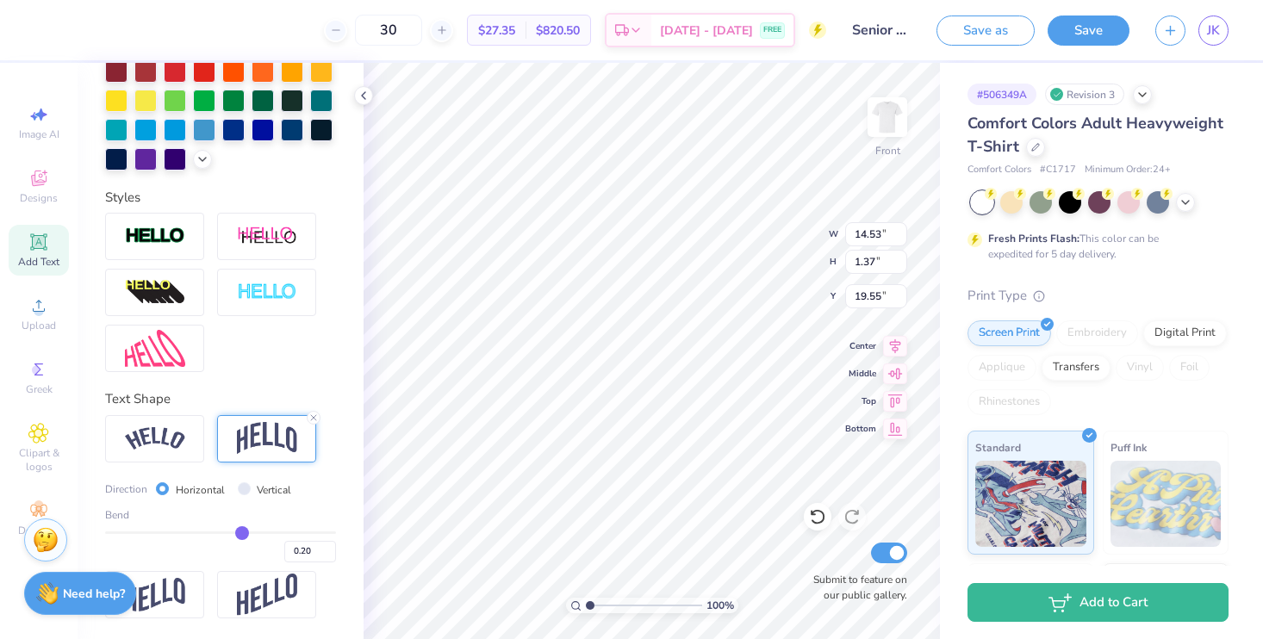
type input "1.93"
type input "19.27"
type input "0.19"
type input "0.18"
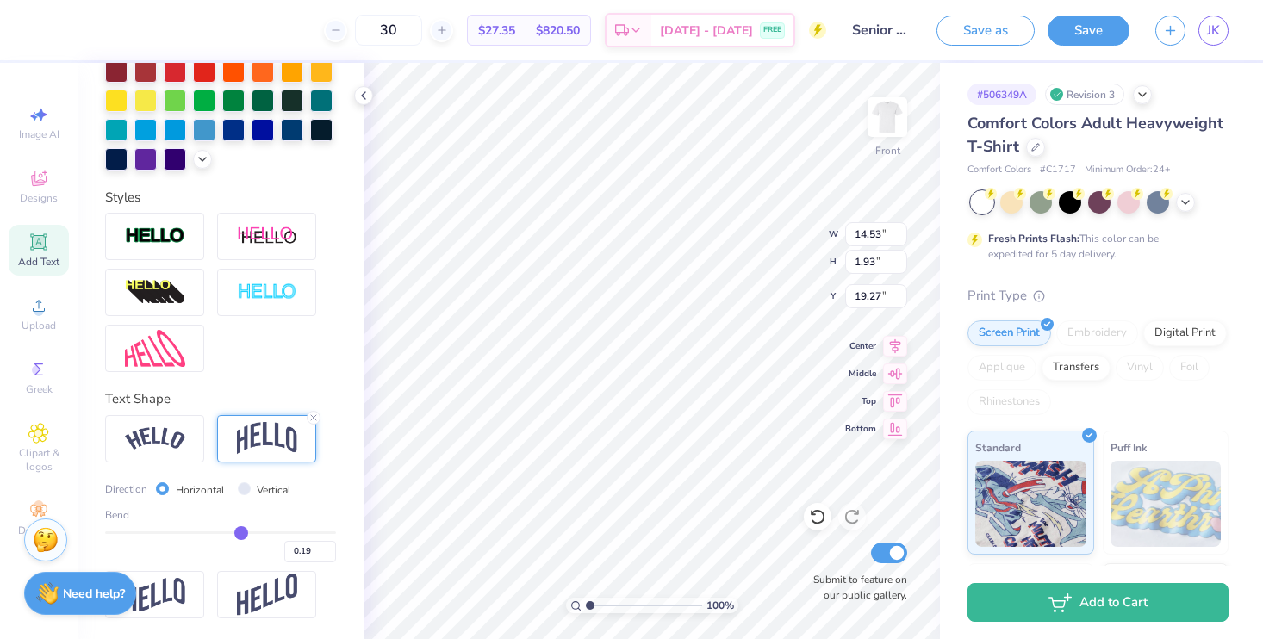
type input "0.18"
type input "0.17"
type input "0.16"
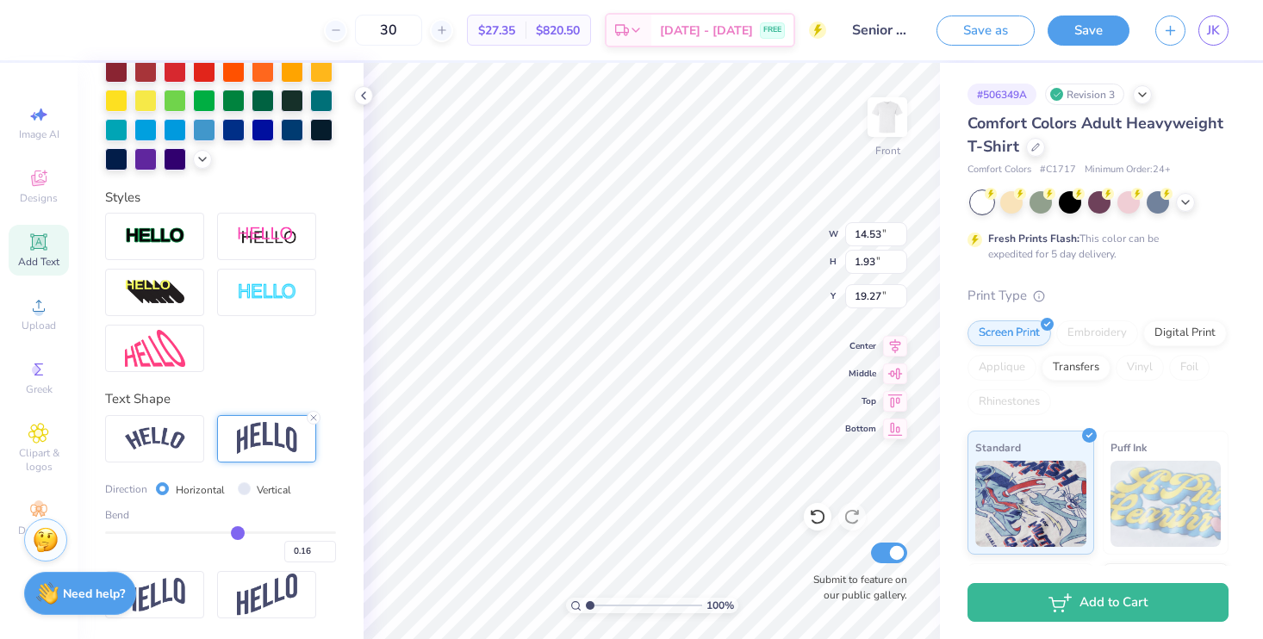
type input "0.15"
type input "0.14"
type input "0.13"
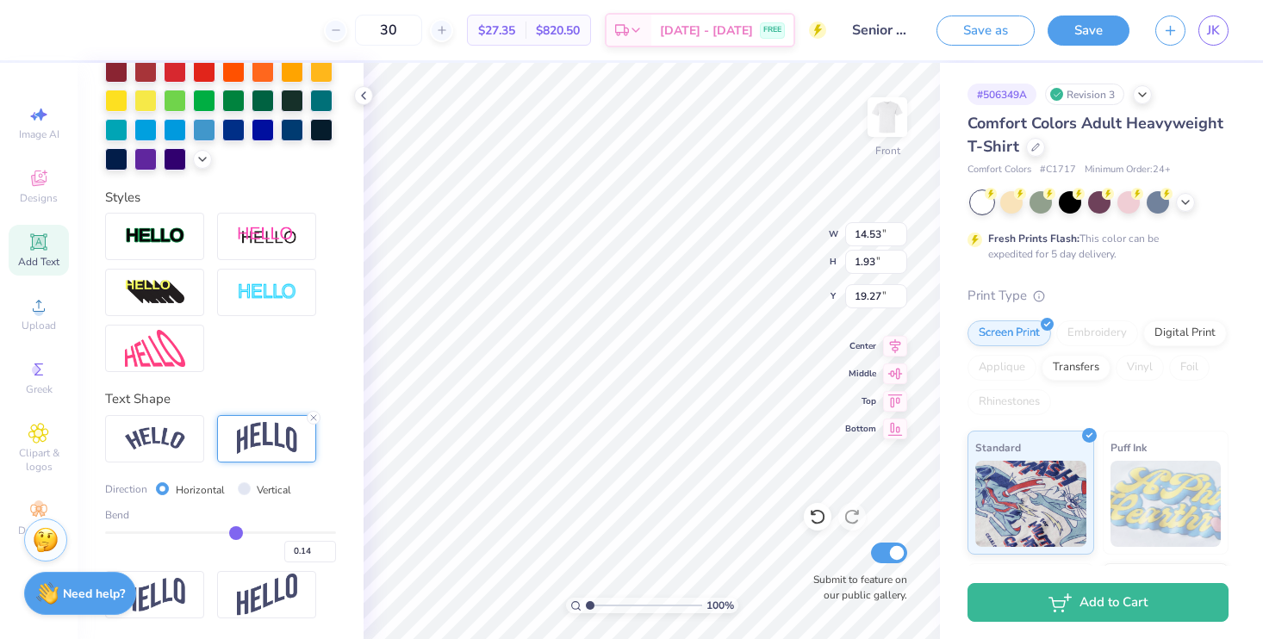
type input "0.13"
type input "0.12"
type input "0.11"
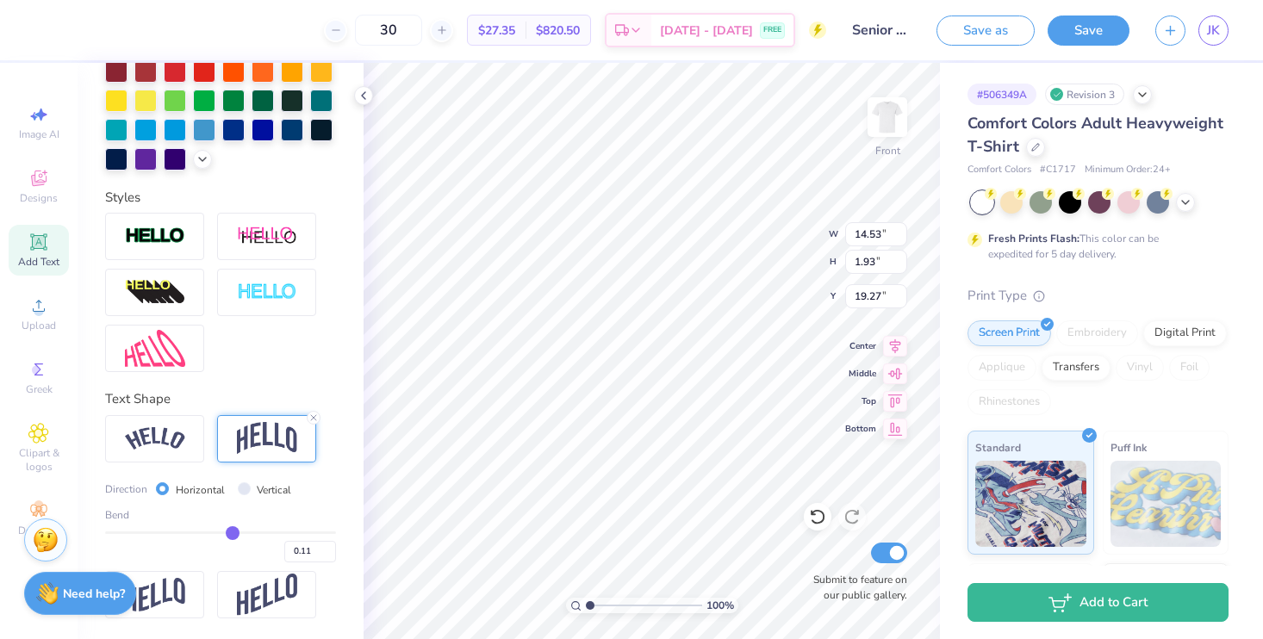
type input "0.1"
type input "0.10"
drag, startPoint x: 233, startPoint y: 537, endPoint x: 224, endPoint y: 537, distance: 9.5
type input "0.1"
click at [224, 534] on input "range" at bounding box center [220, 533] width 231 height 3
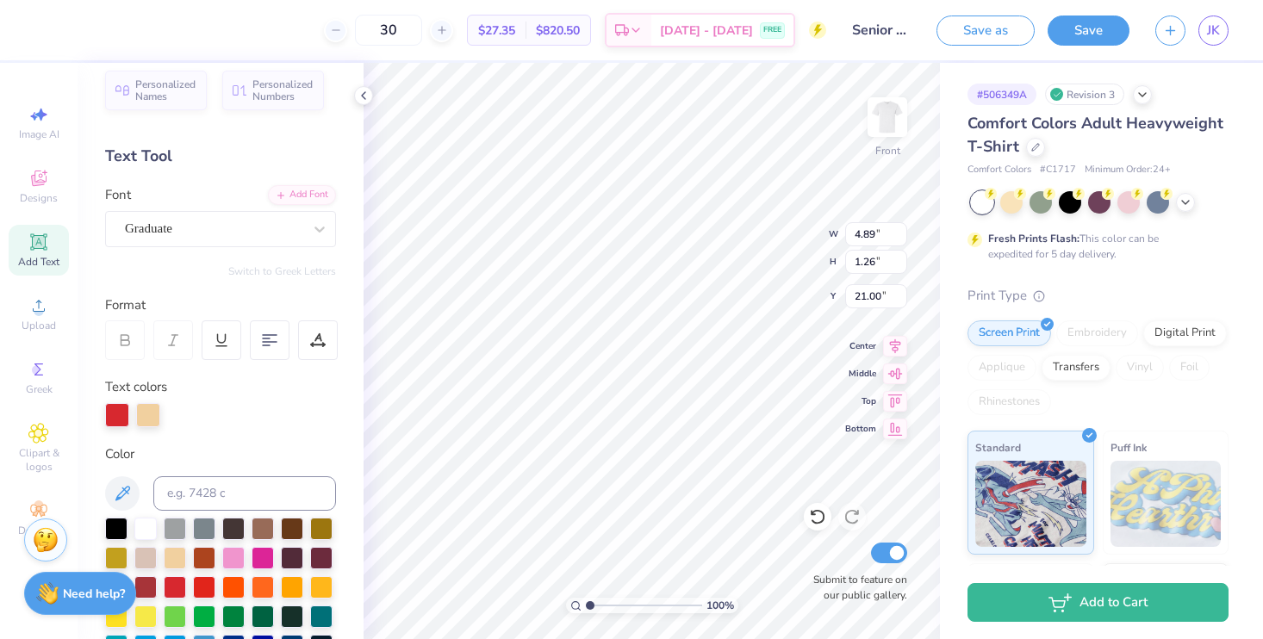
scroll to position [0, 0]
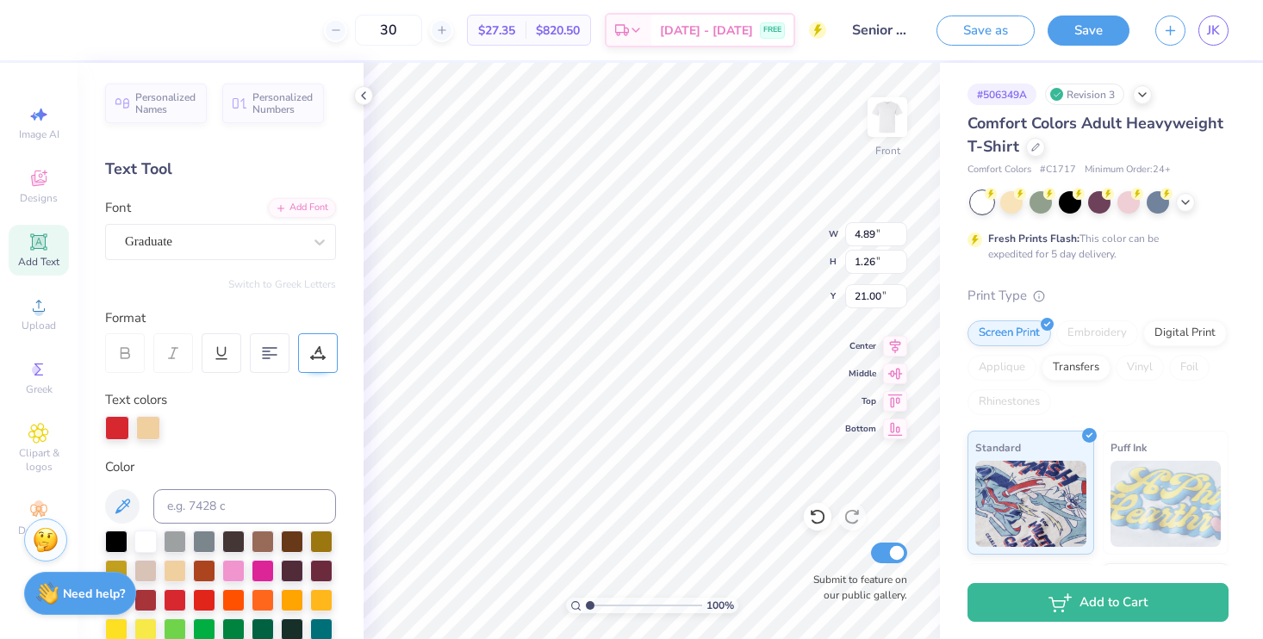
click at [312, 356] on icon at bounding box center [312, 357] width 2 height 2
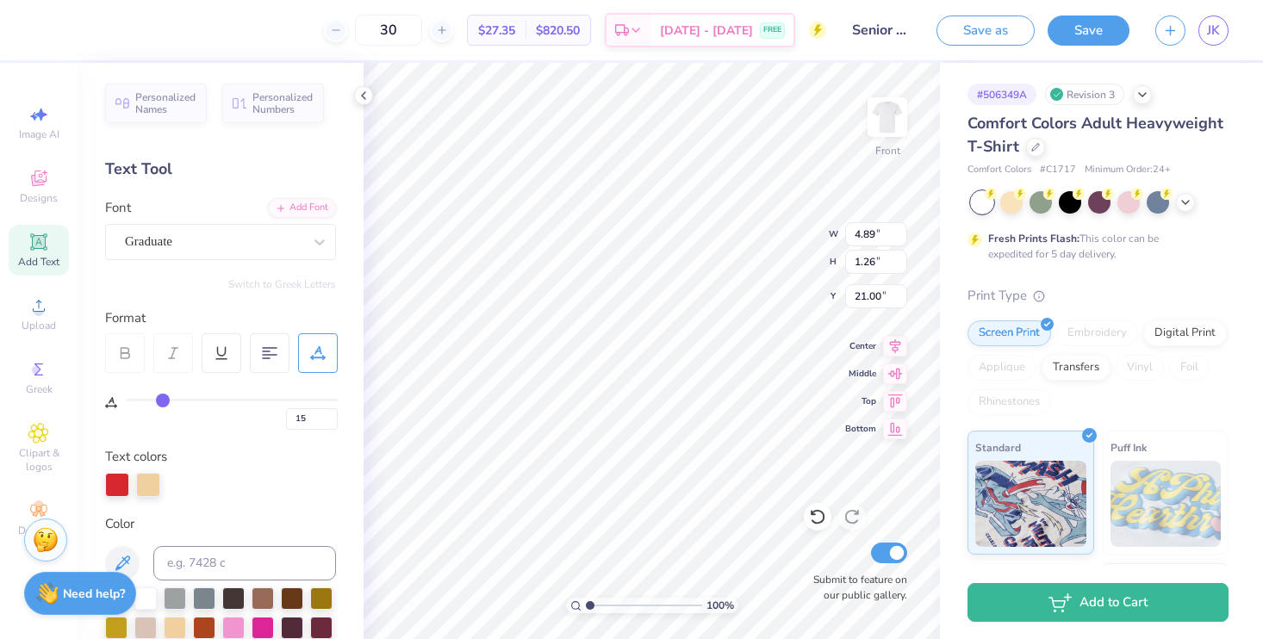
drag, startPoint x: 134, startPoint y: 397, endPoint x: 161, endPoint y: 398, distance: 27.6
click at [161, 399] on input "range" at bounding box center [232, 400] width 212 height 3
drag, startPoint x: 161, startPoint y: 398, endPoint x: 142, endPoint y: 399, distance: 19.0
click at [142, 399] on input "range" at bounding box center [232, 400] width 212 height 3
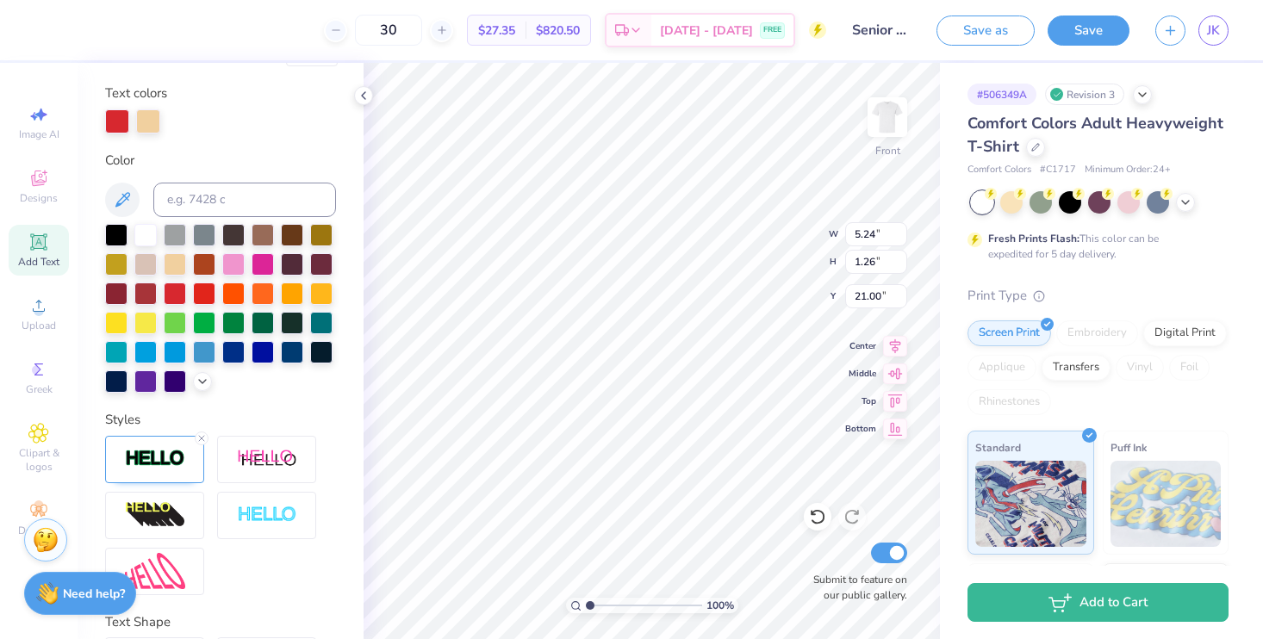
scroll to position [515, 0]
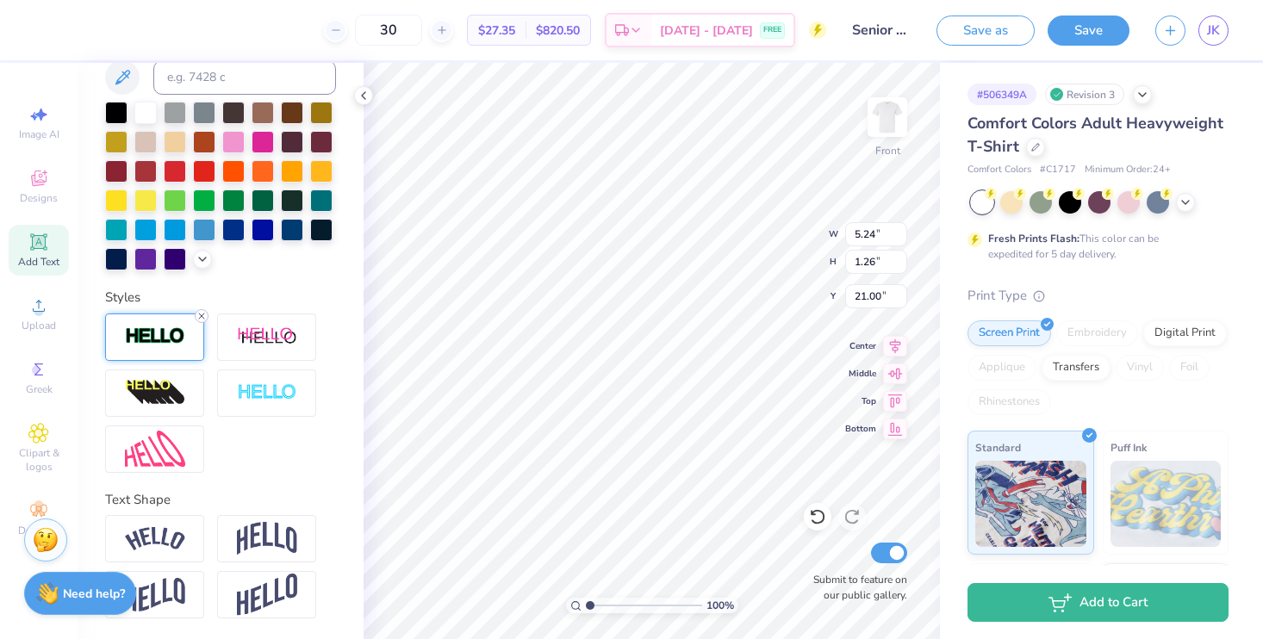
click at [202, 314] on icon at bounding box center [201, 316] width 10 height 10
click at [176, 345] on img at bounding box center [155, 337] width 60 height 20
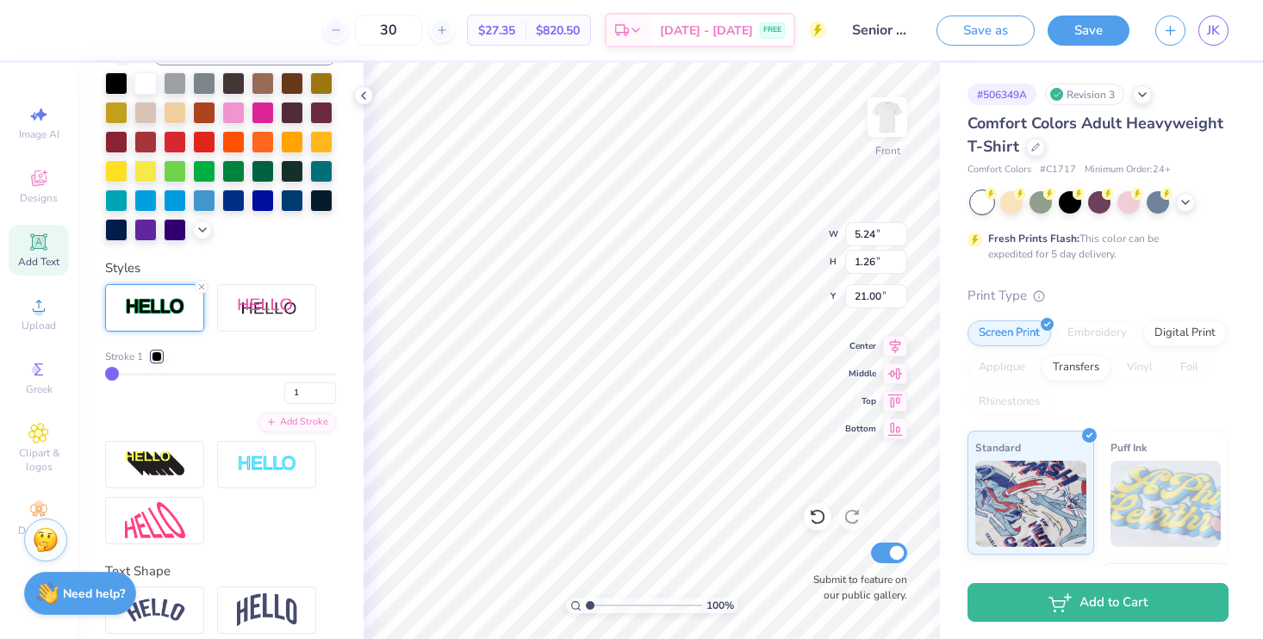
scroll to position [507, 0]
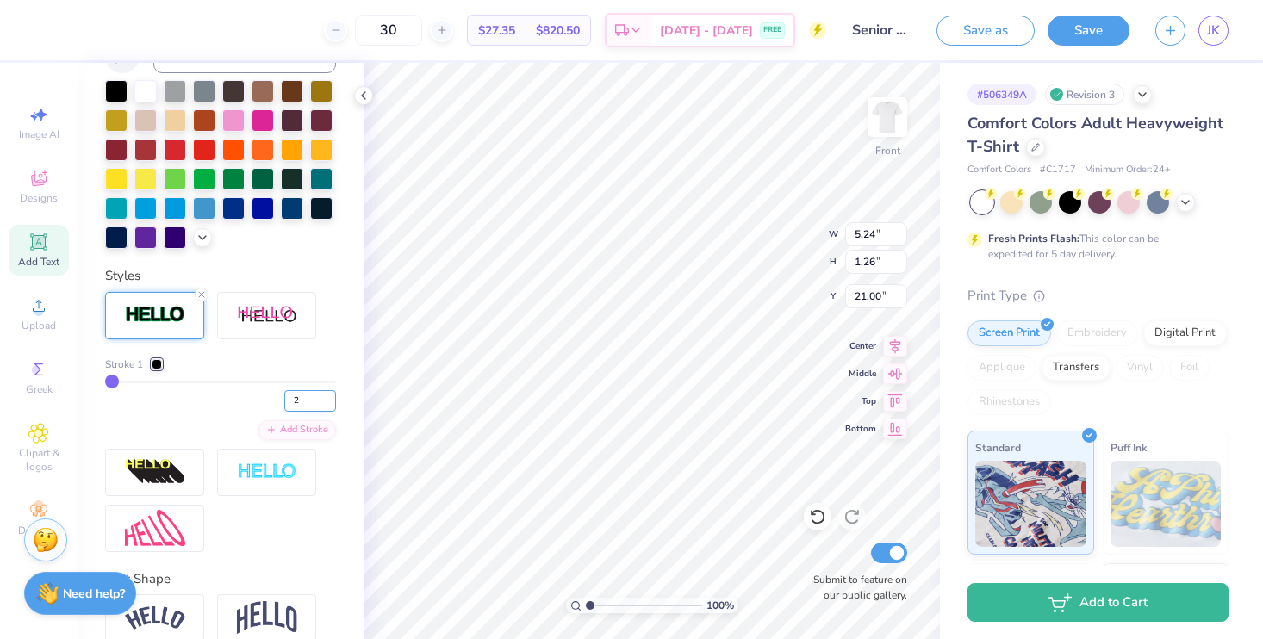
click at [315, 412] on input "2" at bounding box center [310, 401] width 52 height 22
click at [186, 154] on div at bounding box center [175, 148] width 22 height 22
click at [159, 370] on div at bounding box center [157, 364] width 10 height 10
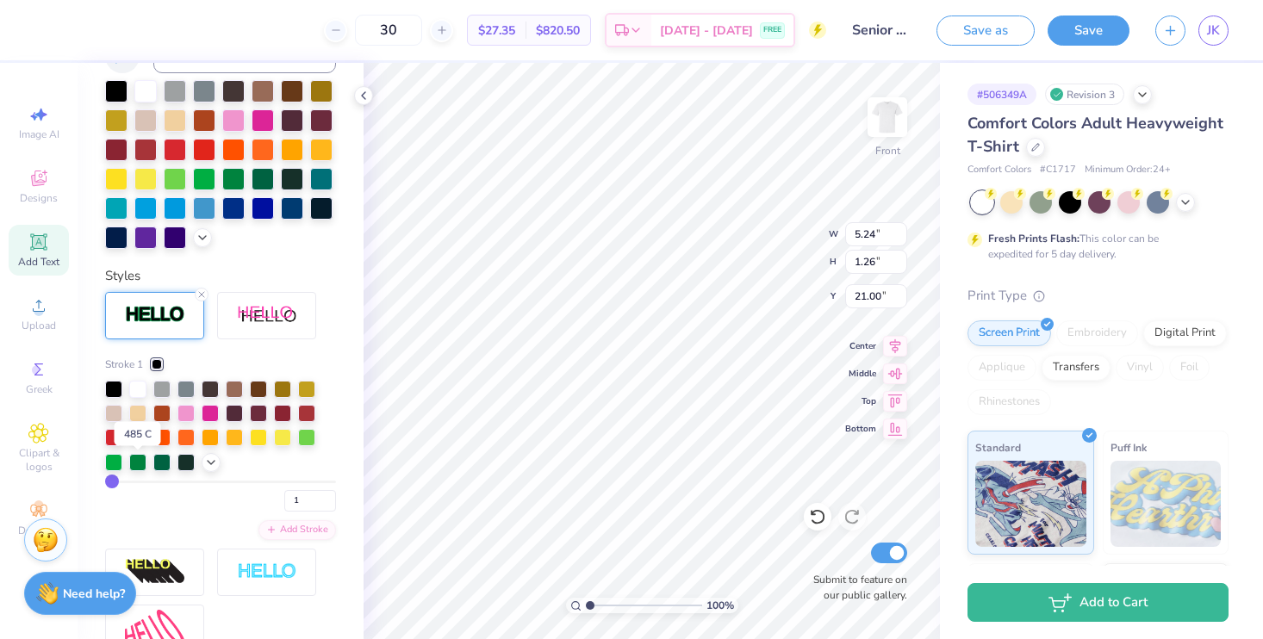
click at [139, 445] on div at bounding box center [137, 435] width 17 height 17
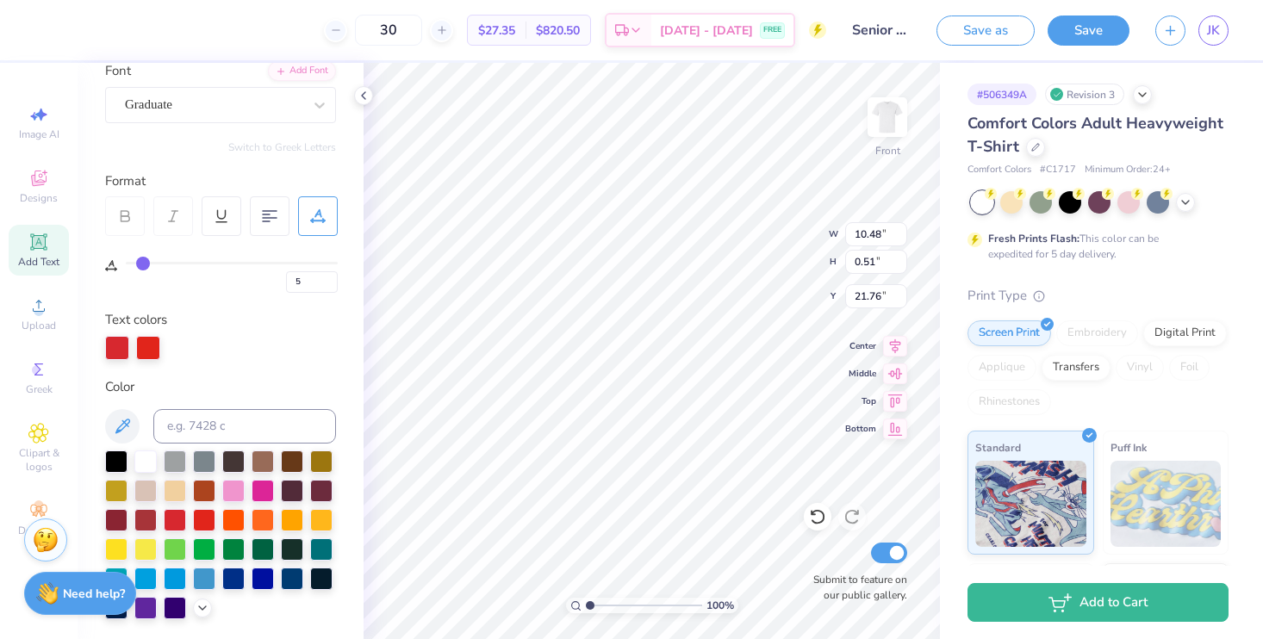
scroll to position [0, 0]
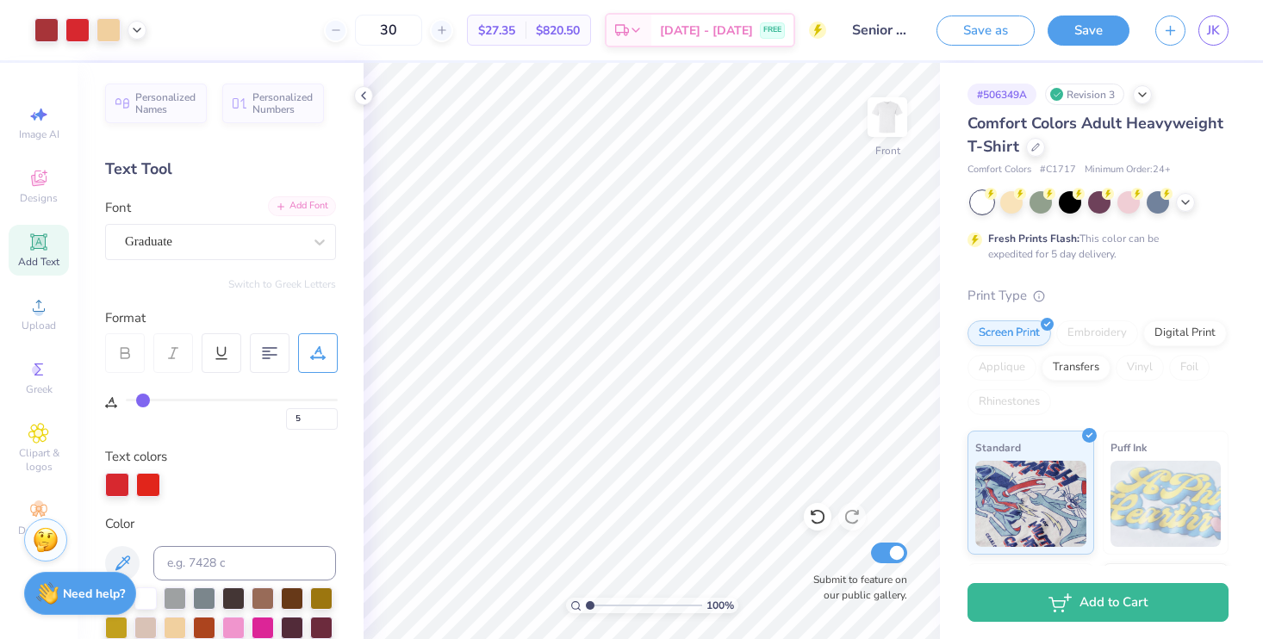
click at [287, 208] on div "Add Font" at bounding box center [302, 206] width 68 height 20
click at [38, 238] on icon at bounding box center [38, 241] width 13 height 13
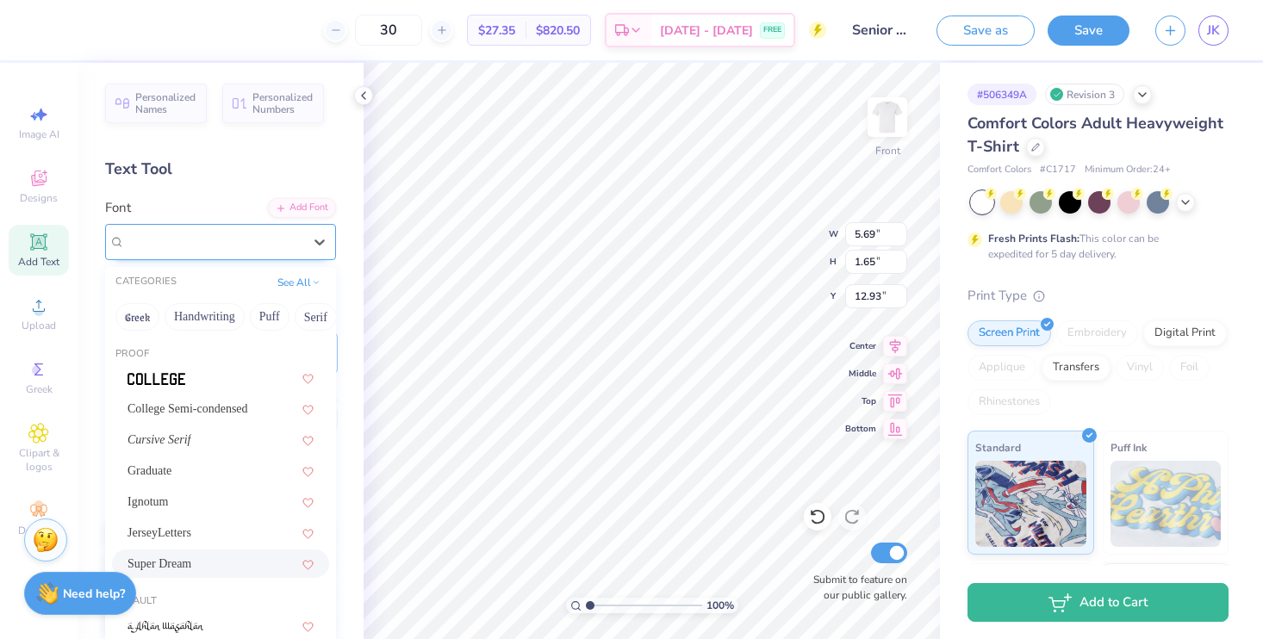
click at [279, 230] on div at bounding box center [213, 241] width 177 height 23
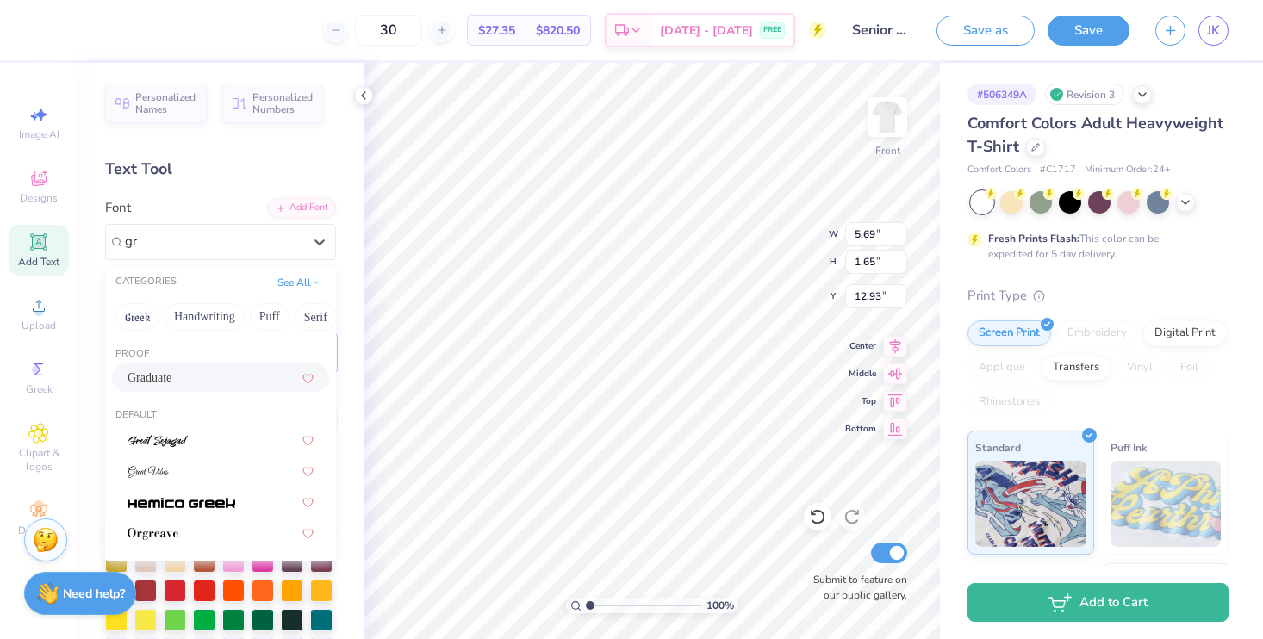
click at [233, 388] on div "Graduate" at bounding box center [220, 378] width 217 height 28
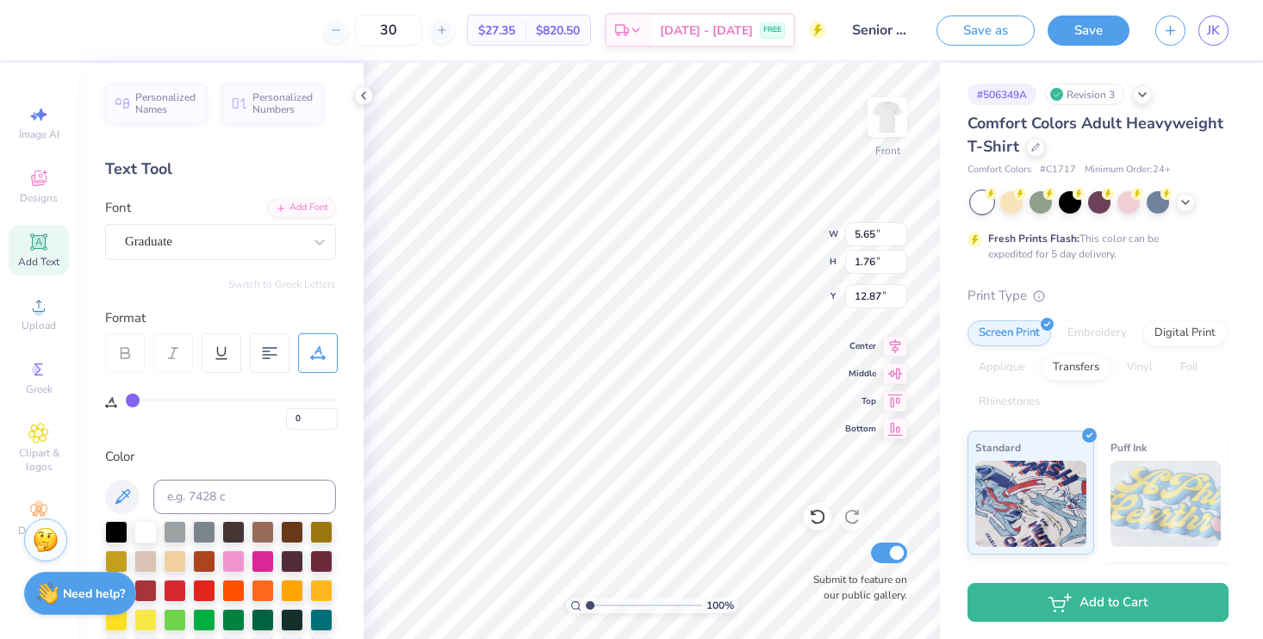
click at [213, 376] on div "0" at bounding box center [221, 401] width 233 height 57
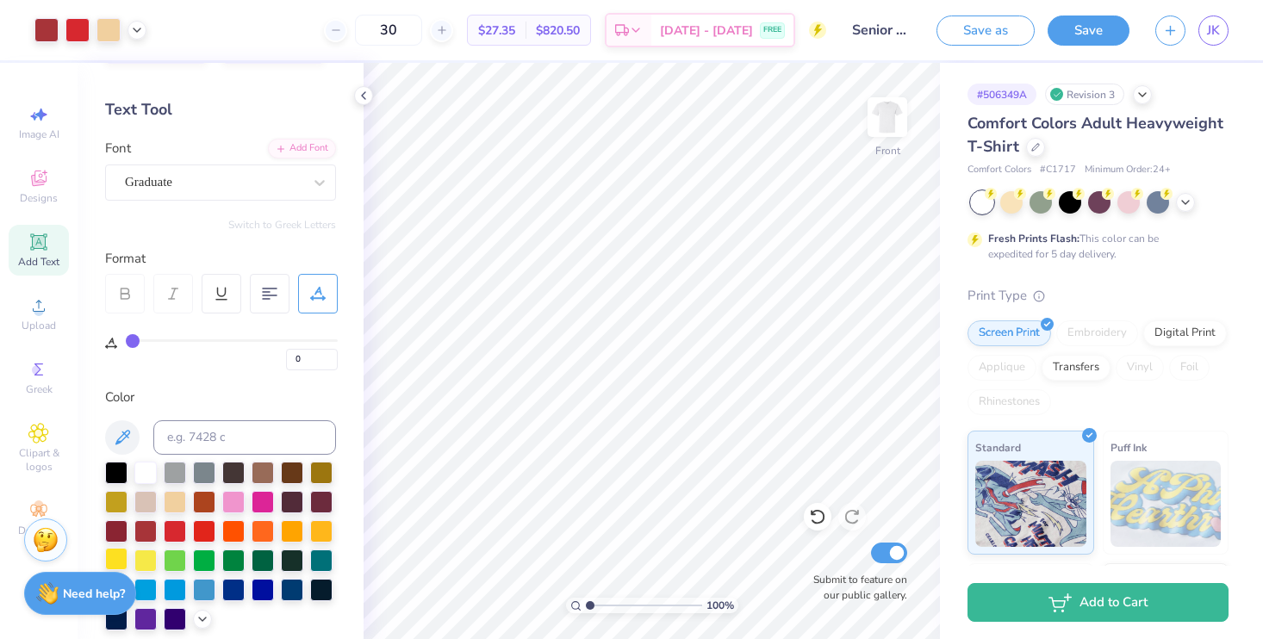
scroll to position [60, 0]
click at [157, 530] on div at bounding box center [145, 529] width 22 height 22
click at [186, 531] on div at bounding box center [175, 529] width 22 height 22
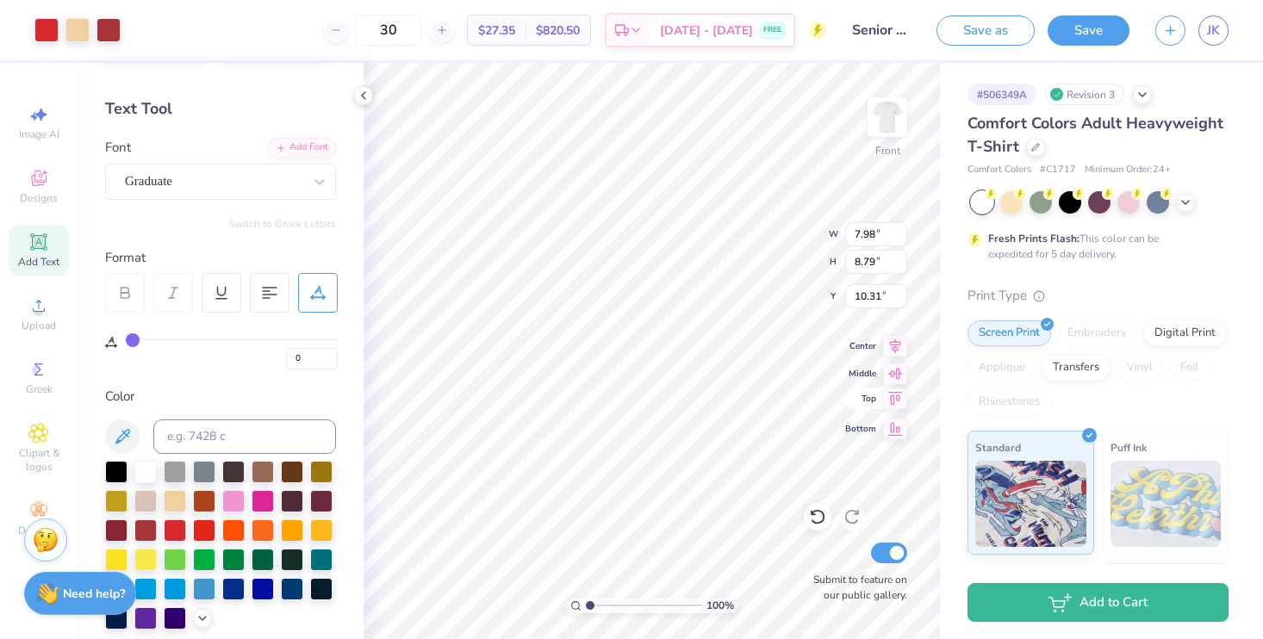
click at [851, 398] on span "Top" at bounding box center [860, 399] width 31 height 12
click at [890, 134] on img at bounding box center [887, 117] width 69 height 69
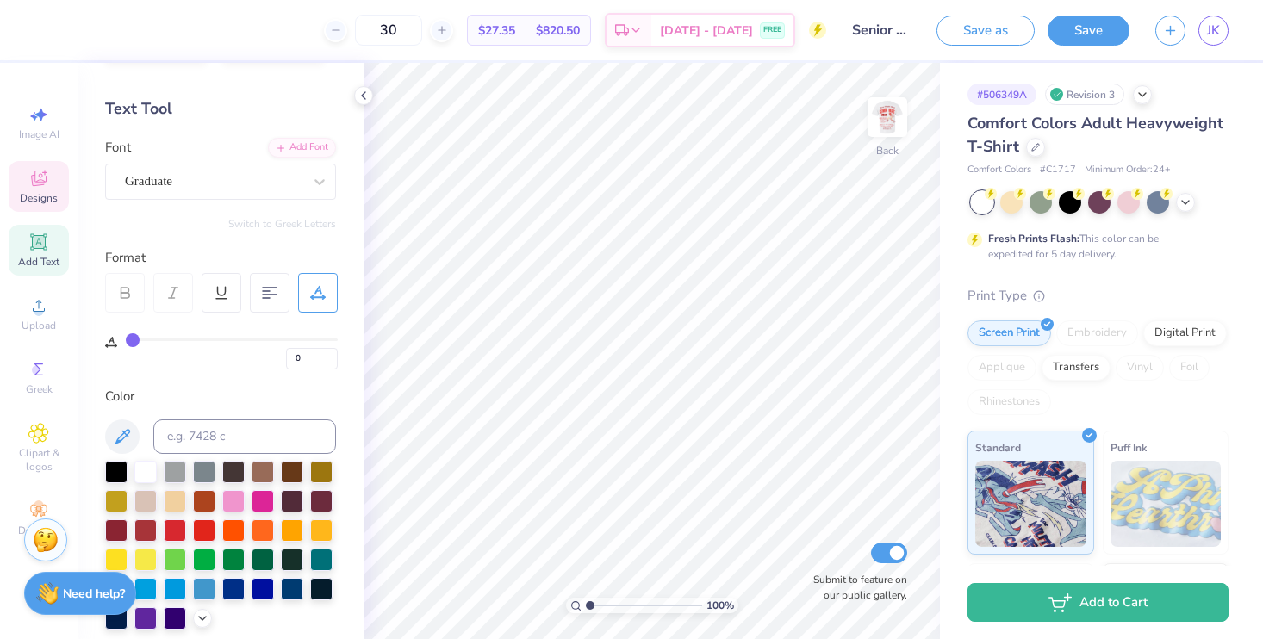
click at [47, 183] on icon at bounding box center [38, 178] width 21 height 21
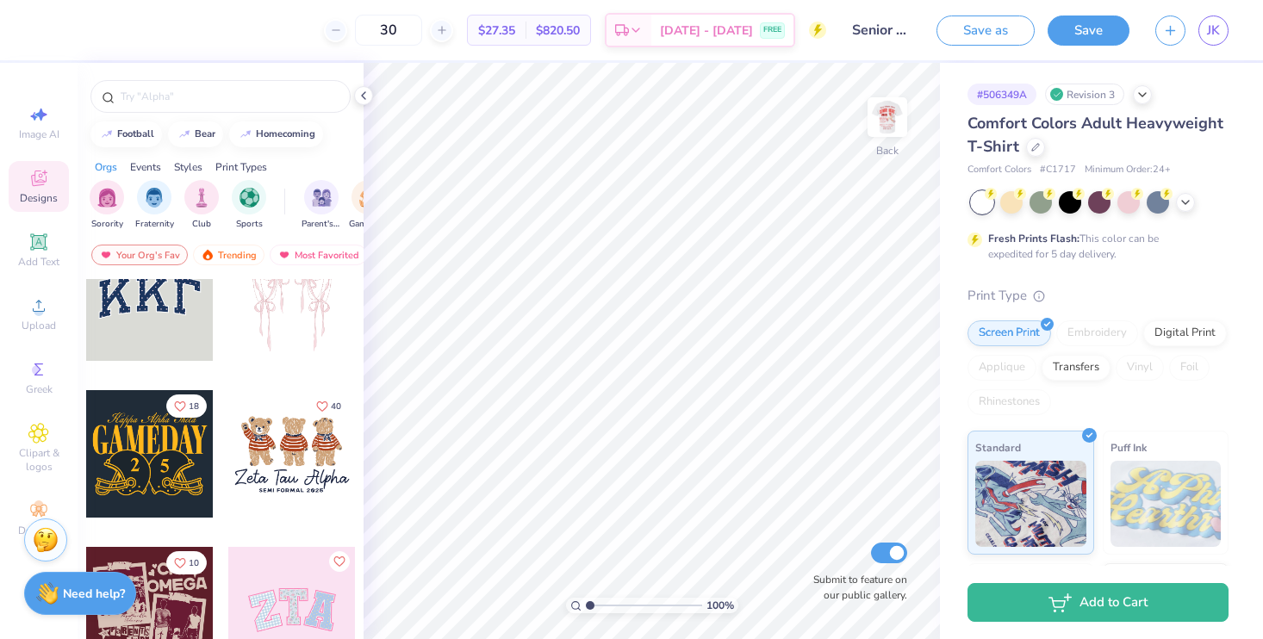
scroll to position [47, 0]
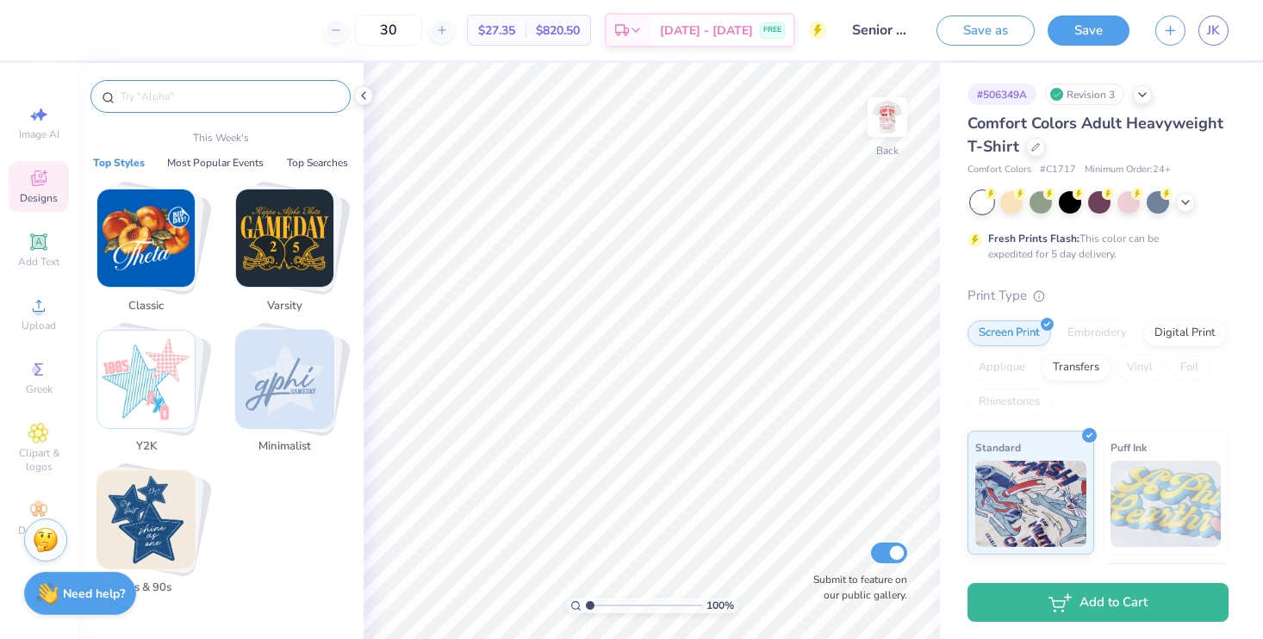
click at [197, 92] on input "text" at bounding box center [229, 96] width 221 height 17
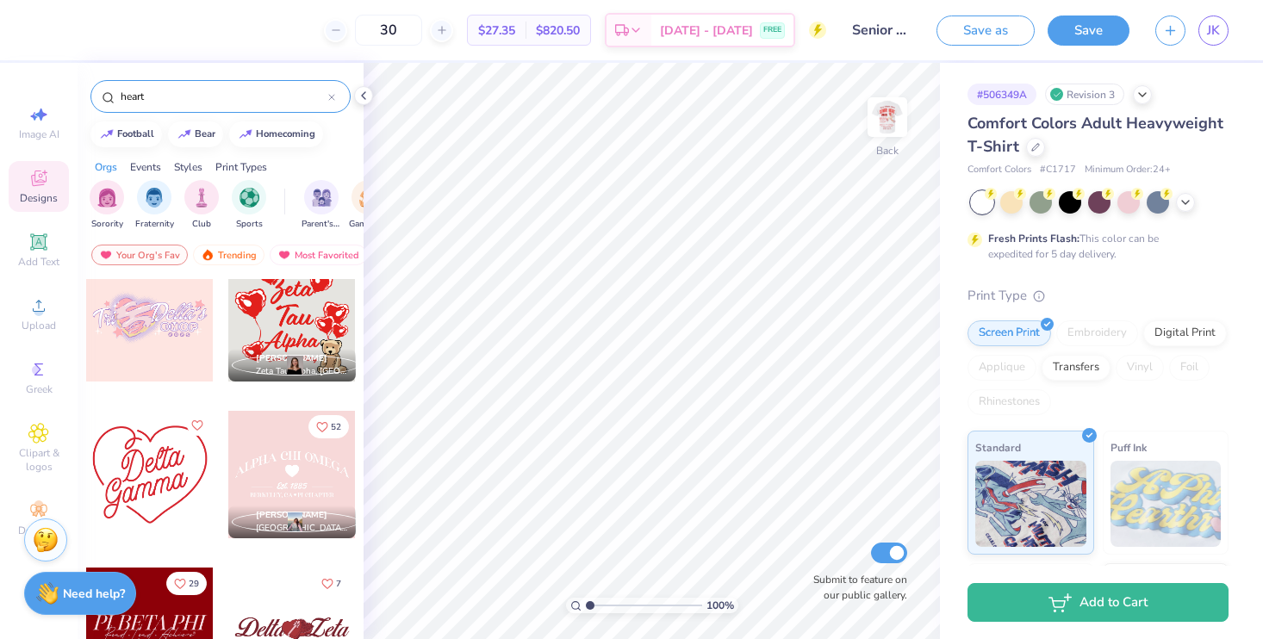
scroll to position [3898, 0]
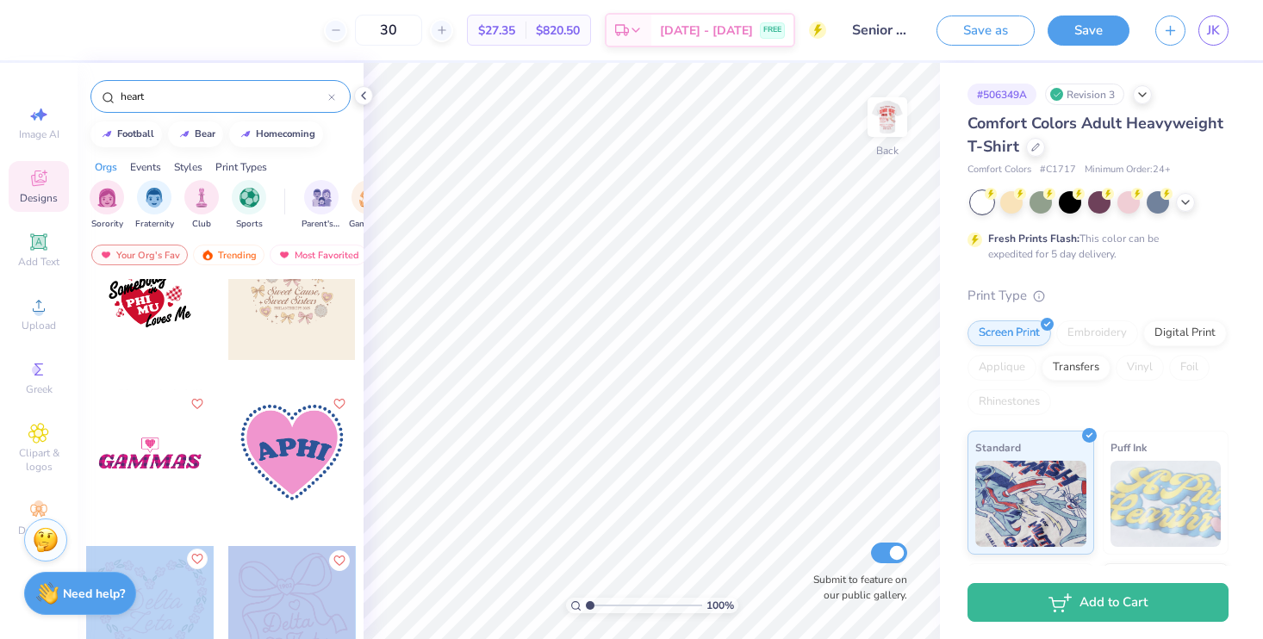
drag, startPoint x: 155, startPoint y: 368, endPoint x: 194, endPoint y: 565, distance: 201.1
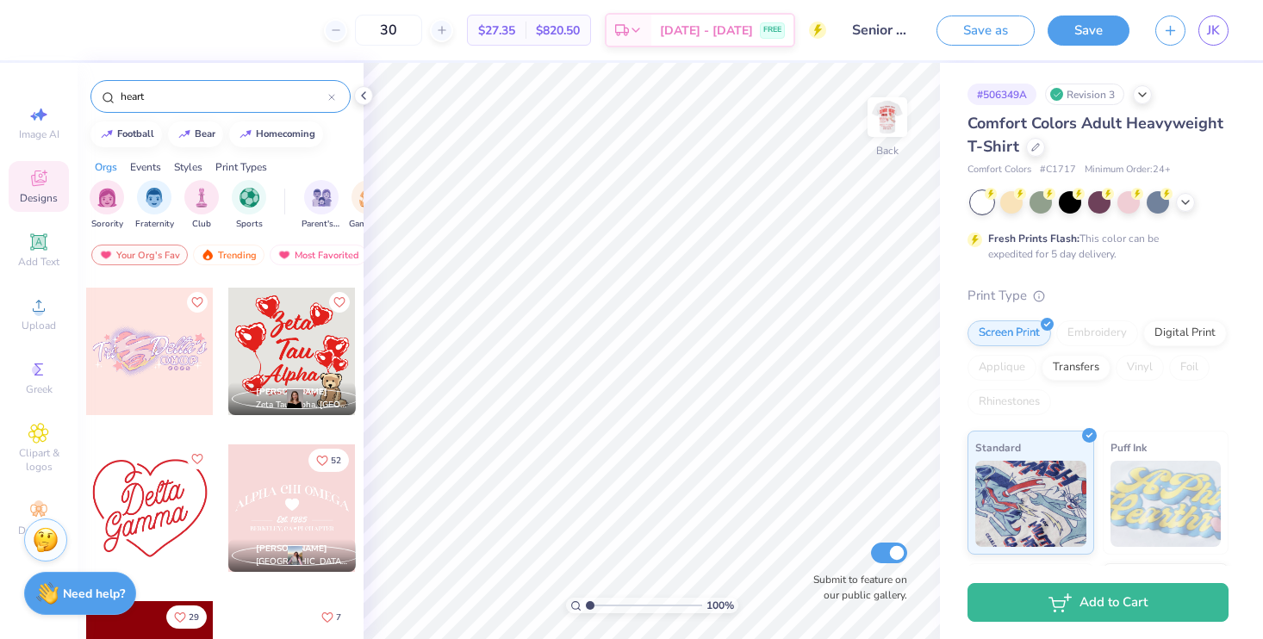
scroll to position [3761, 0]
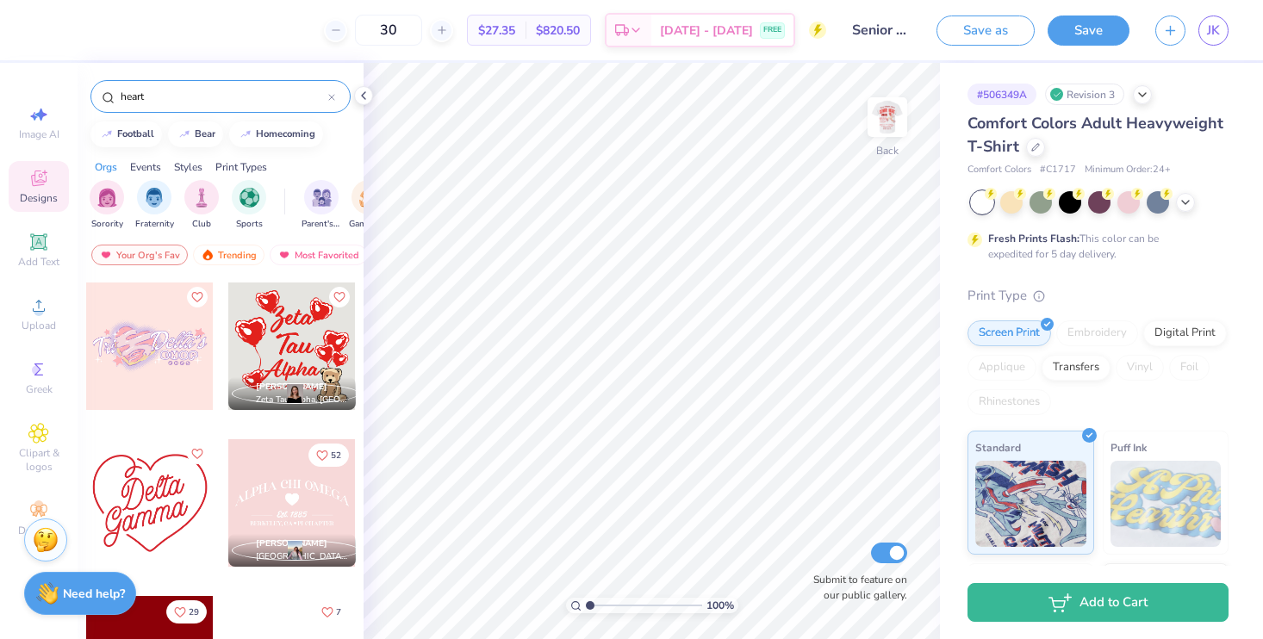
click at [159, 525] on div at bounding box center [150, 503] width 128 height 128
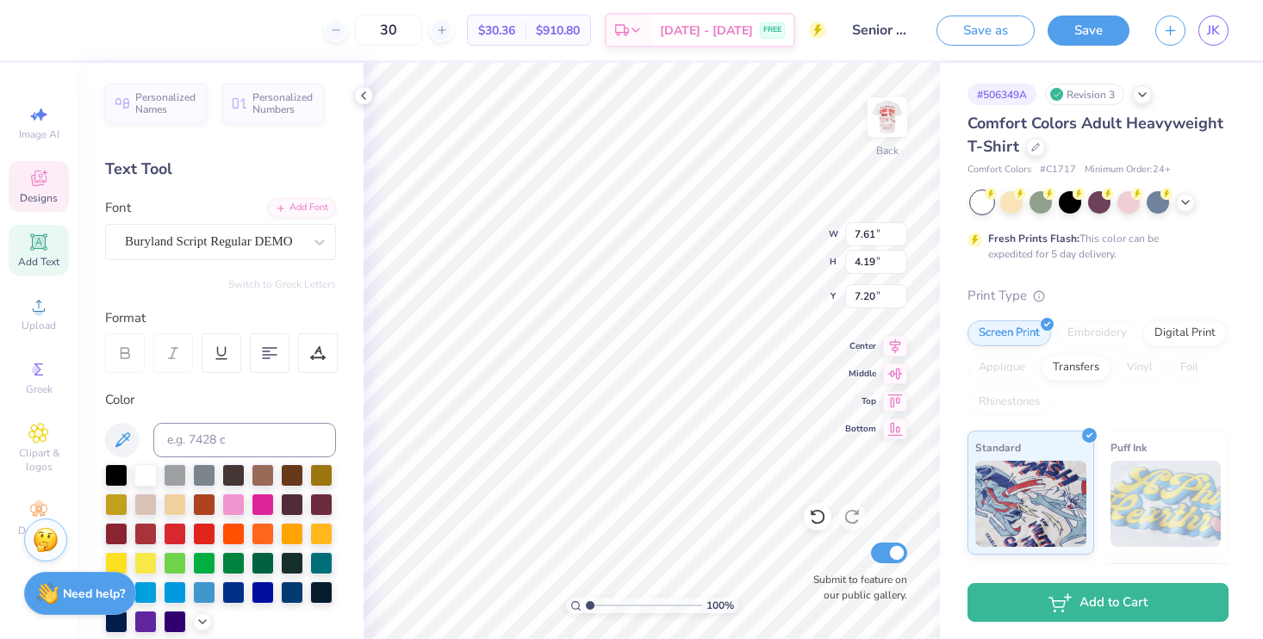
scroll to position [14, 3]
click at [45, 251] on icon at bounding box center [38, 242] width 21 height 21
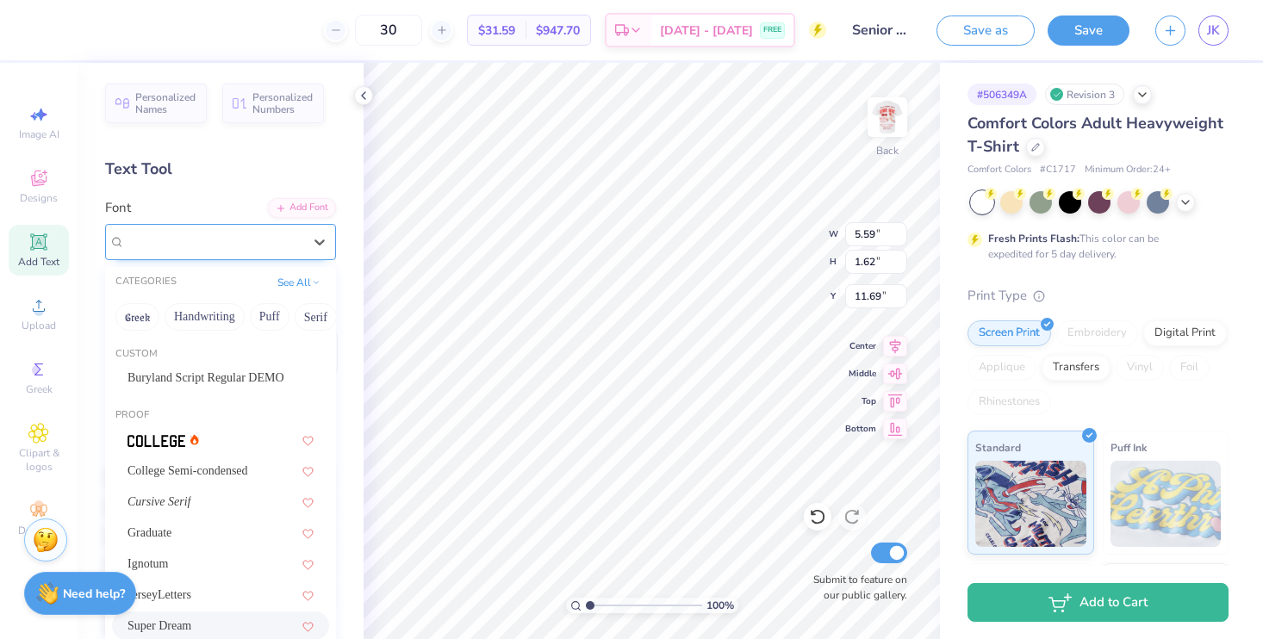
click at [273, 244] on div "Super Dream" at bounding box center [213, 241] width 181 height 27
click at [225, 370] on span "Buryland Script Regular DEMO" at bounding box center [206, 378] width 157 height 18
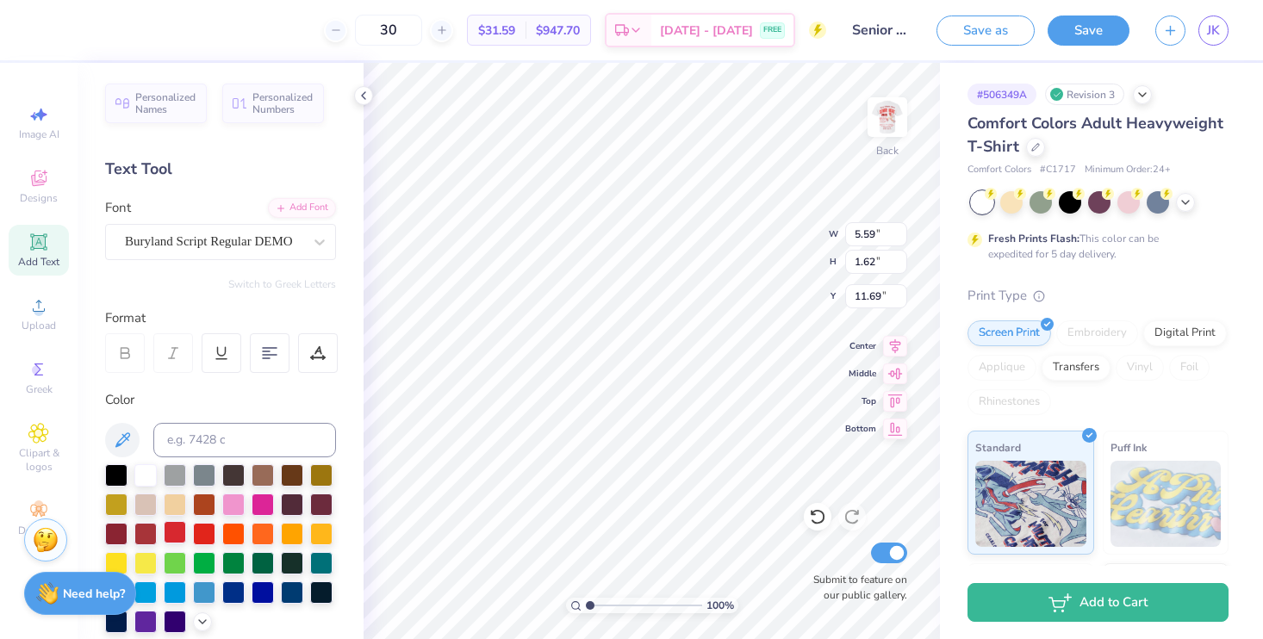
click at [186, 535] on div at bounding box center [175, 532] width 22 height 22
click at [215, 529] on div at bounding box center [204, 532] width 22 height 22
click at [33, 246] on icon at bounding box center [38, 242] width 21 height 21
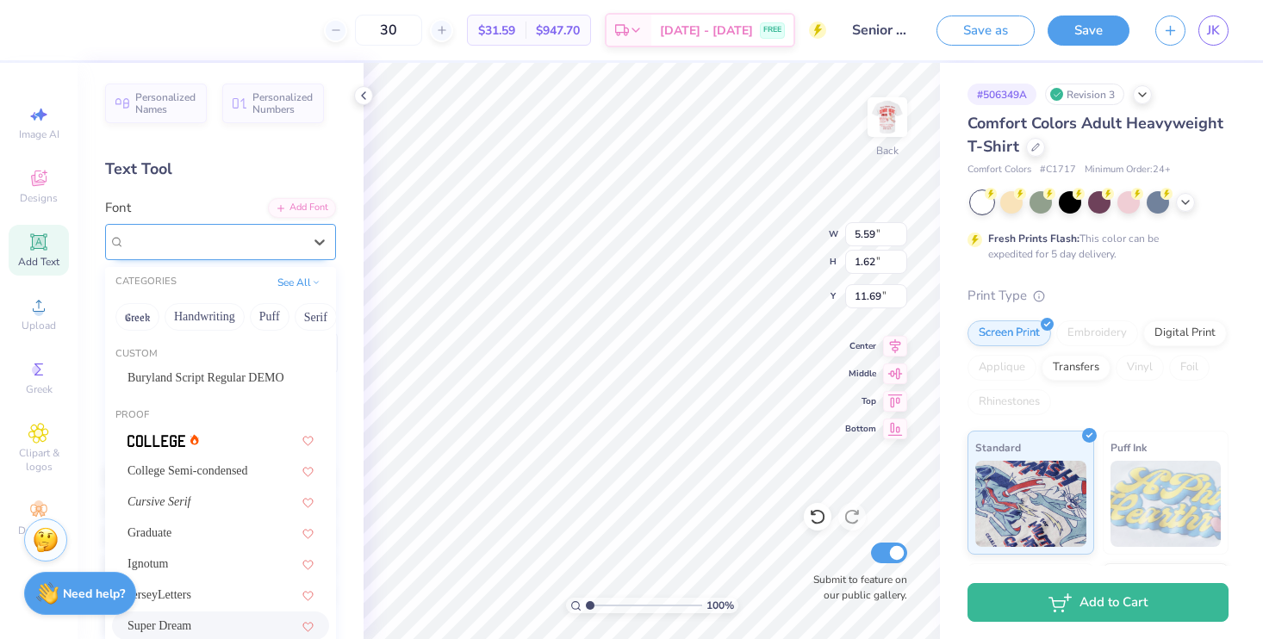
click at [240, 250] on div "Super Dream" at bounding box center [213, 241] width 181 height 27
click at [215, 370] on span "Buryland Script Regular DEMO" at bounding box center [206, 378] width 157 height 18
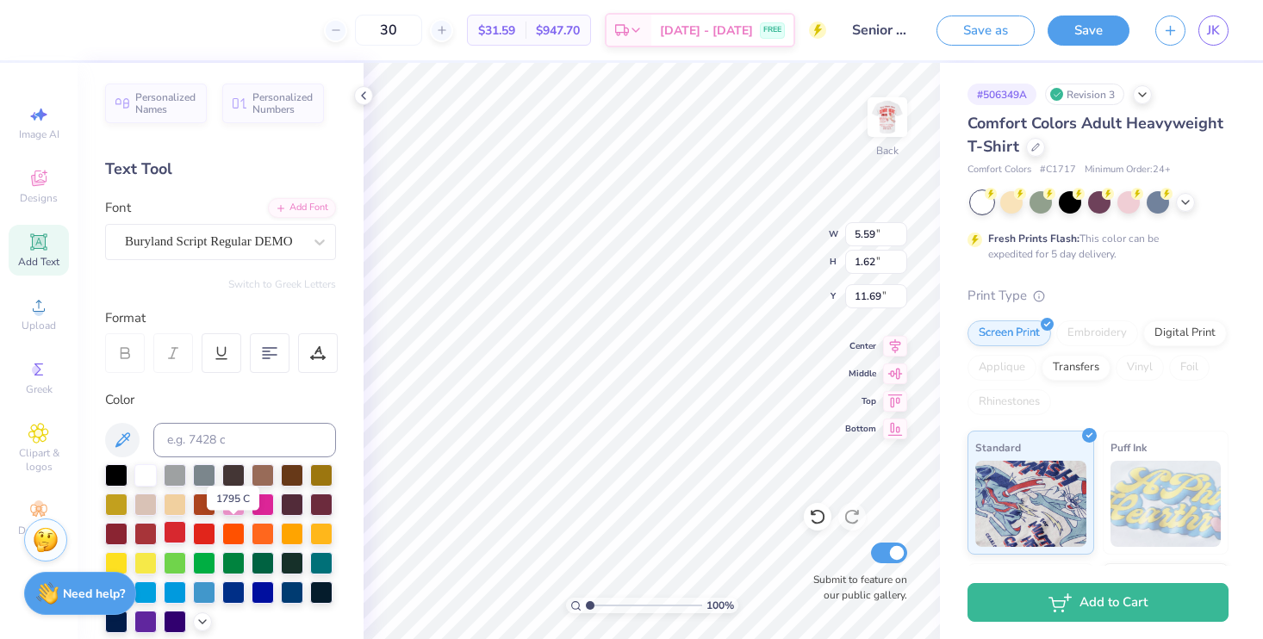
click at [186, 527] on div at bounding box center [175, 532] width 22 height 22
click at [215, 536] on div at bounding box center [204, 532] width 22 height 22
click at [54, 233] on div "Add Text" at bounding box center [39, 250] width 60 height 51
click at [193, 250] on div "Super Dream" at bounding box center [213, 241] width 181 height 27
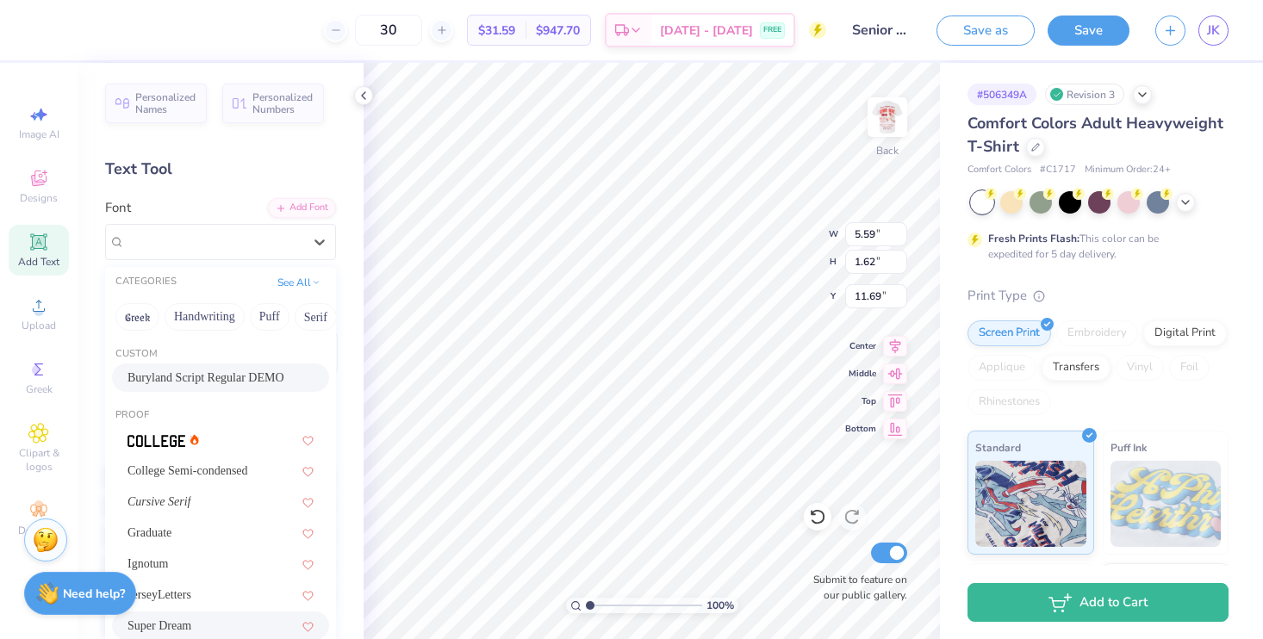
click at [196, 364] on div "Buryland Script Regular DEMO" at bounding box center [220, 378] width 217 height 28
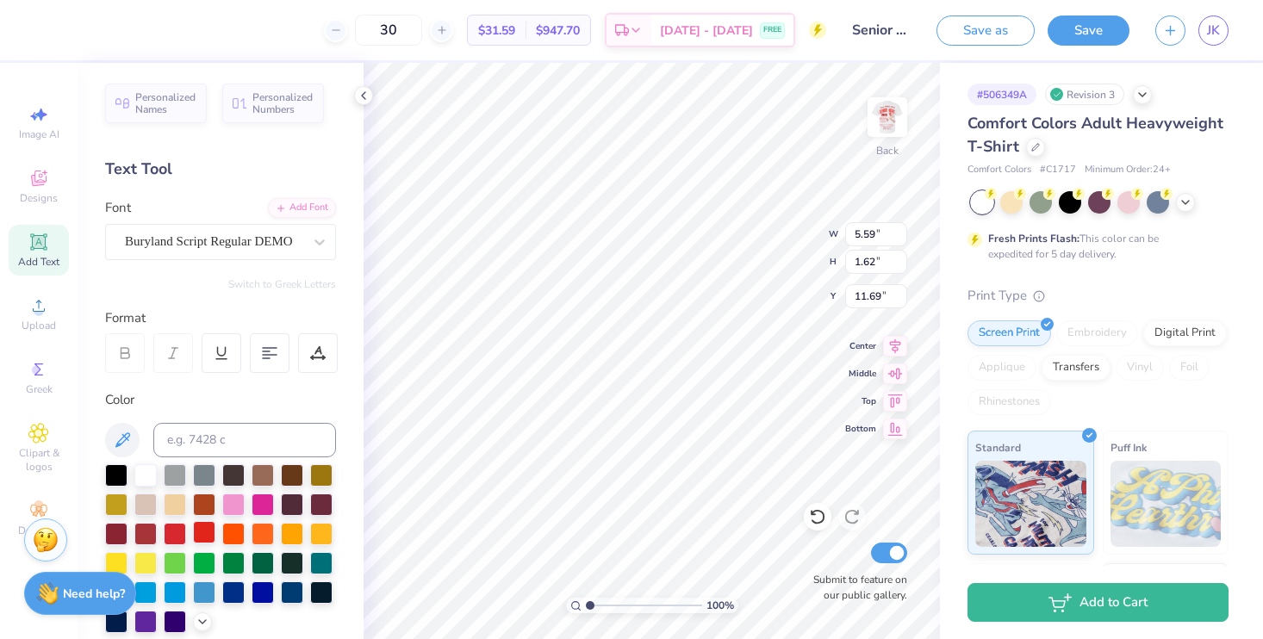
click at [215, 536] on div at bounding box center [204, 532] width 22 height 22
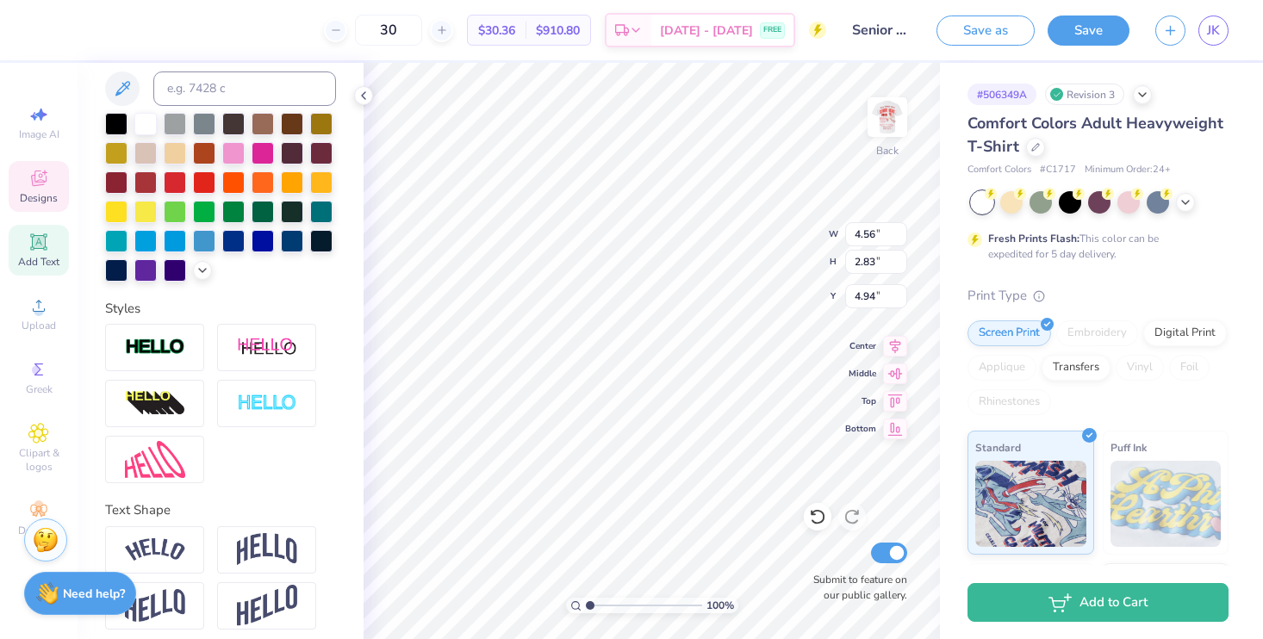
scroll to position [383, 0]
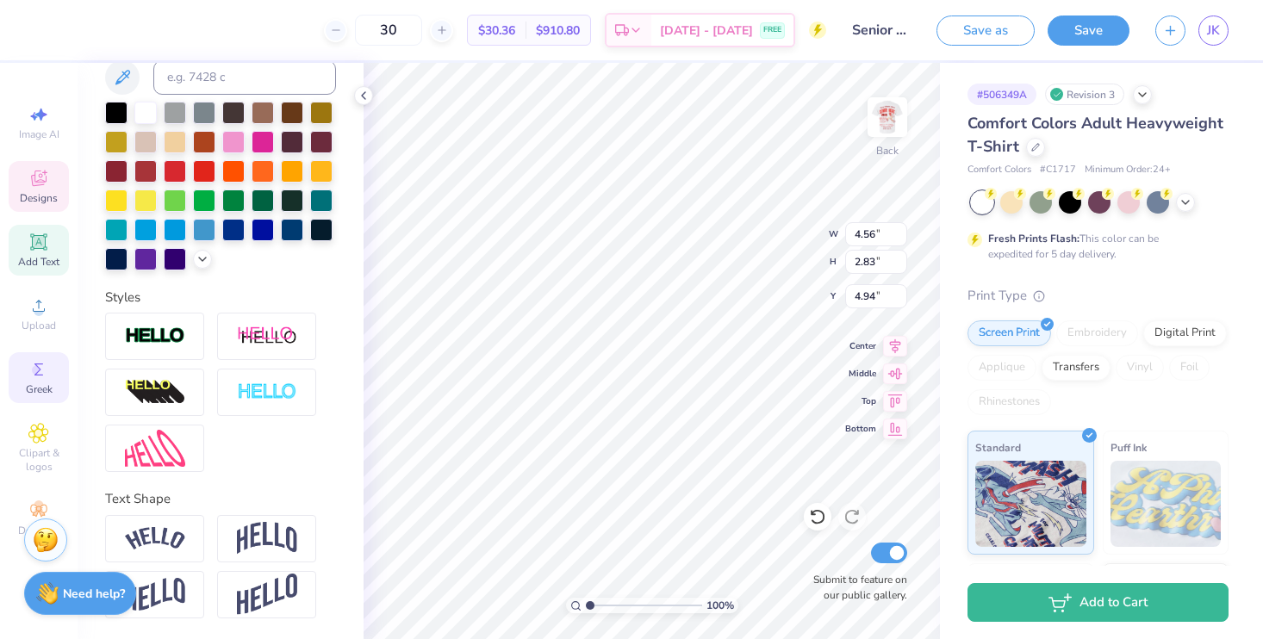
click at [45, 378] on icon at bounding box center [38, 369] width 21 height 21
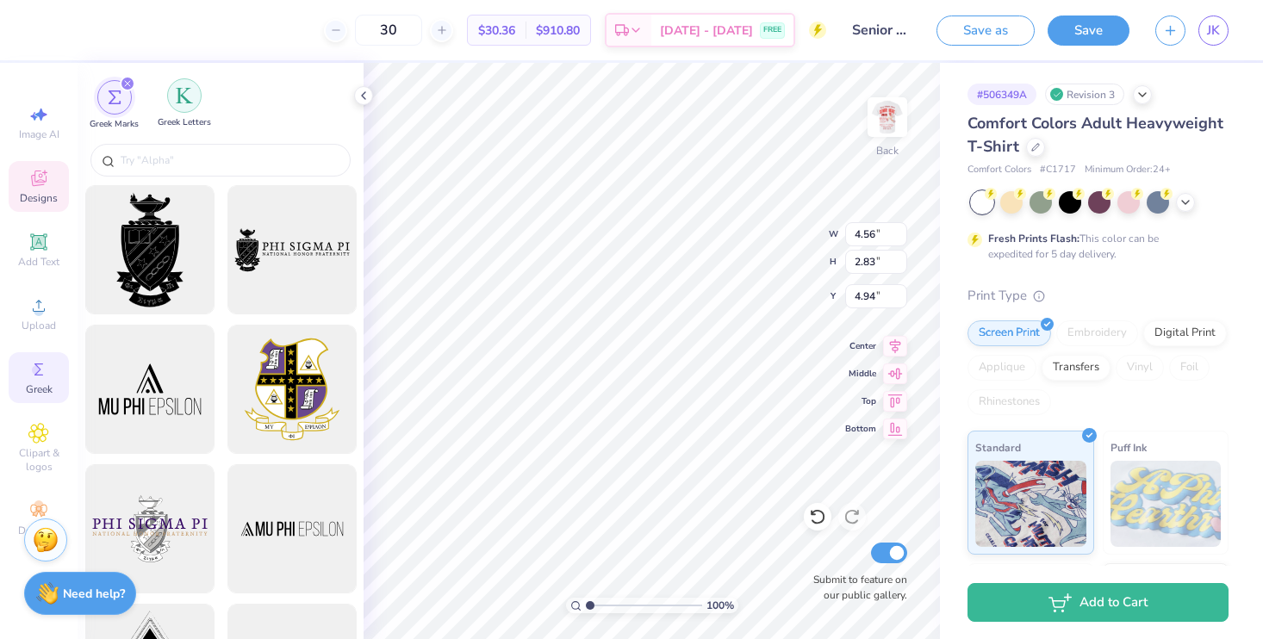
click at [187, 100] on img "filter for Greek Letters" at bounding box center [184, 95] width 17 height 17
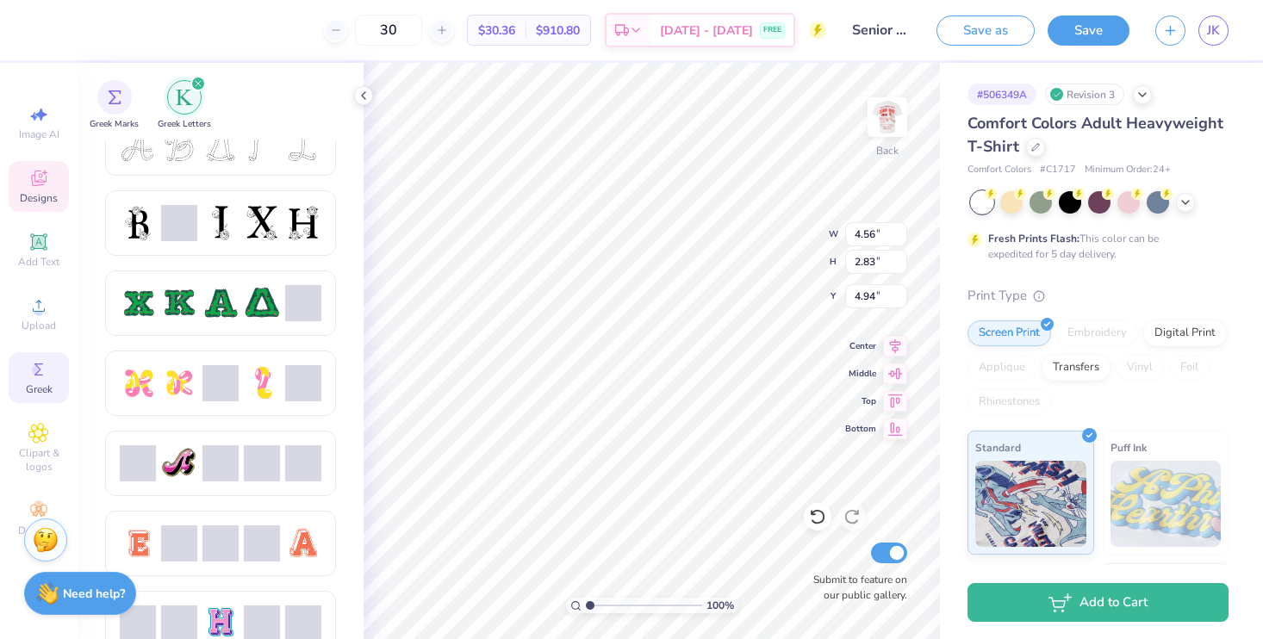
scroll to position [1198, 0]
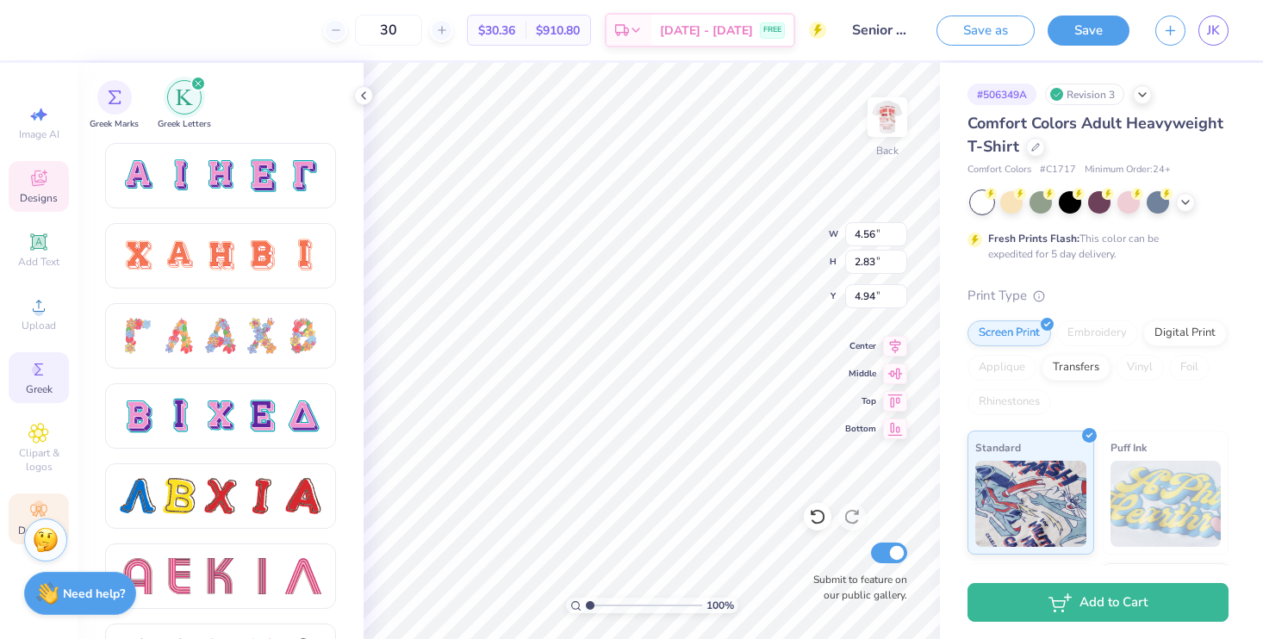
click at [39, 503] on circle at bounding box center [38, 505] width 9 height 9
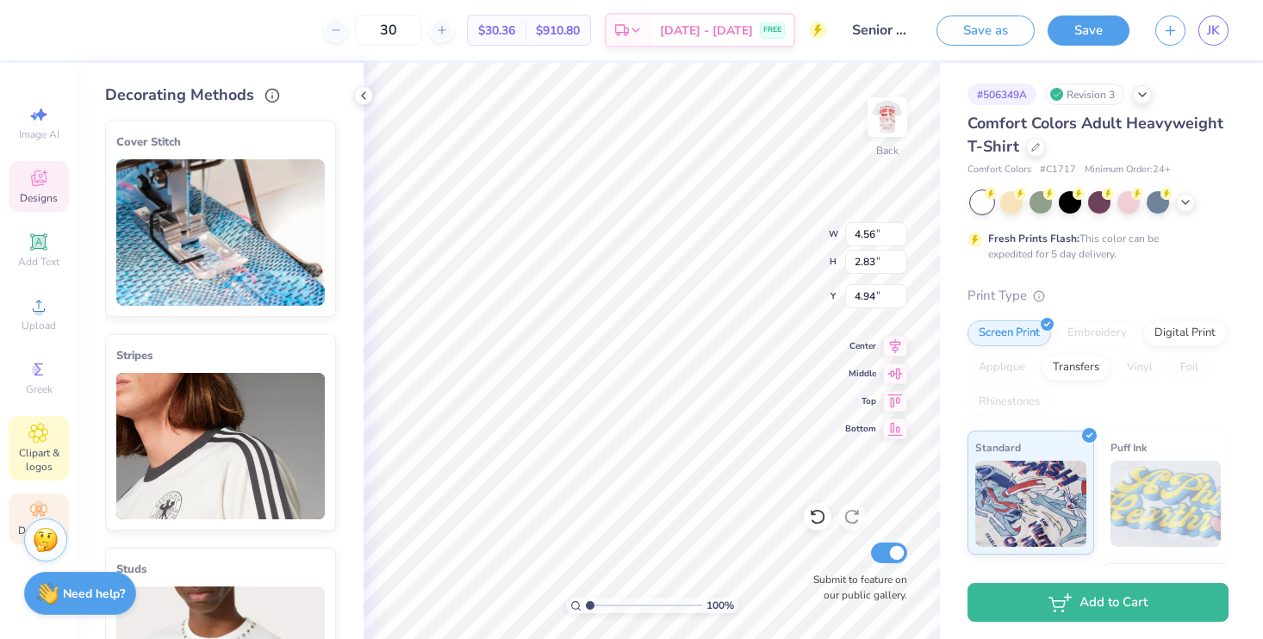
click at [35, 427] on icon at bounding box center [38, 433] width 20 height 21
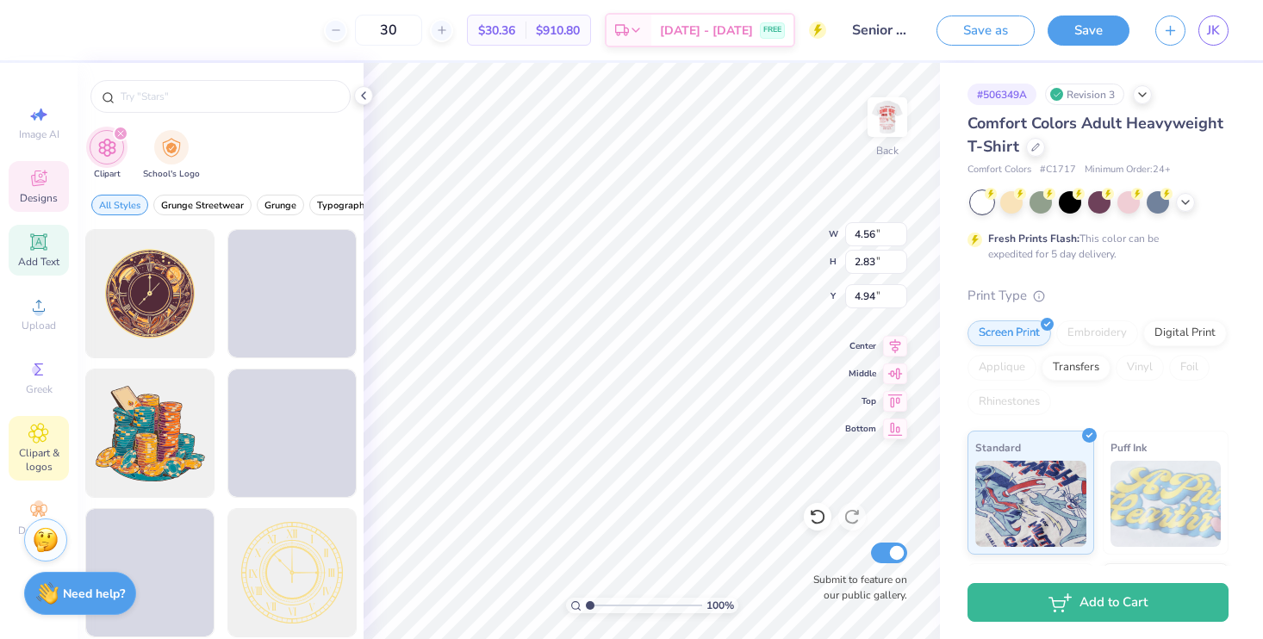
click at [34, 253] on div "Add Text" at bounding box center [39, 250] width 60 height 51
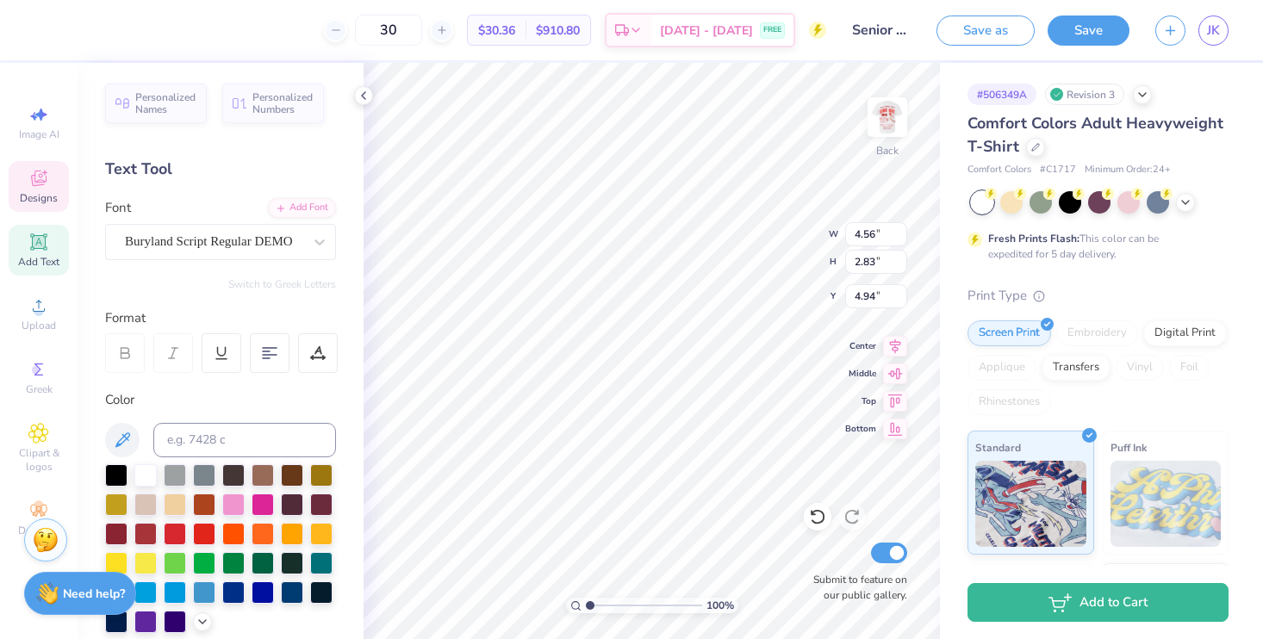
scroll to position [14, 4]
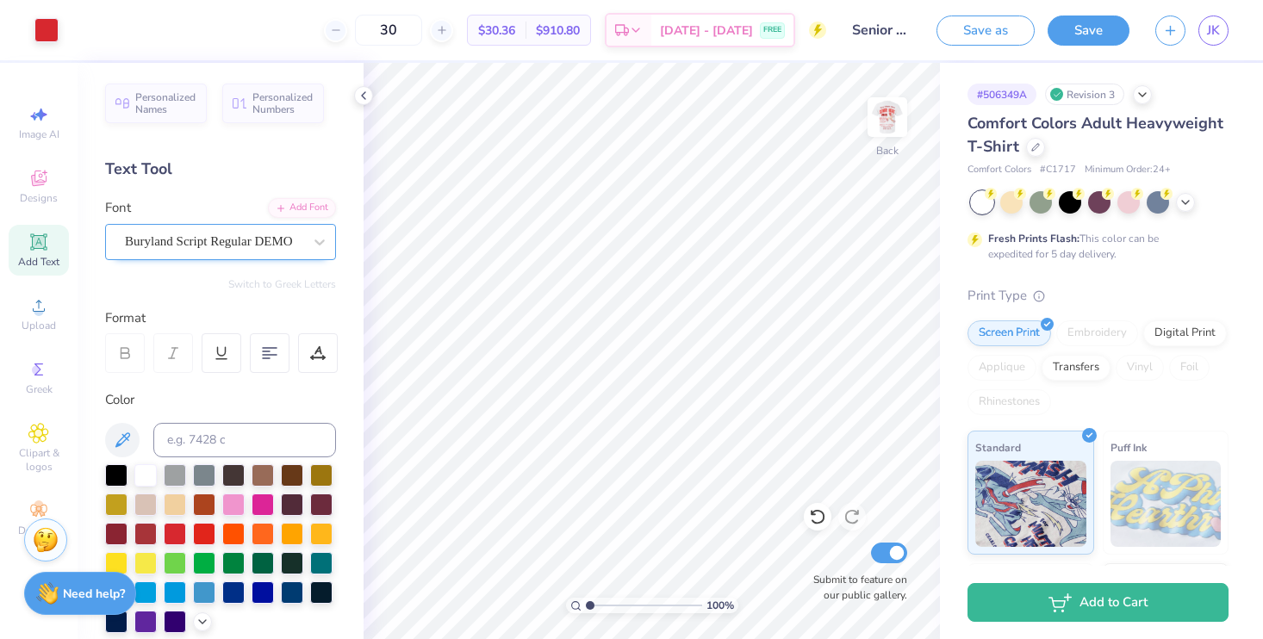
drag, startPoint x: 40, startPoint y: 254, endPoint x: 127, endPoint y: 254, distance: 87.0
click at [40, 254] on div "Add Text" at bounding box center [39, 250] width 60 height 51
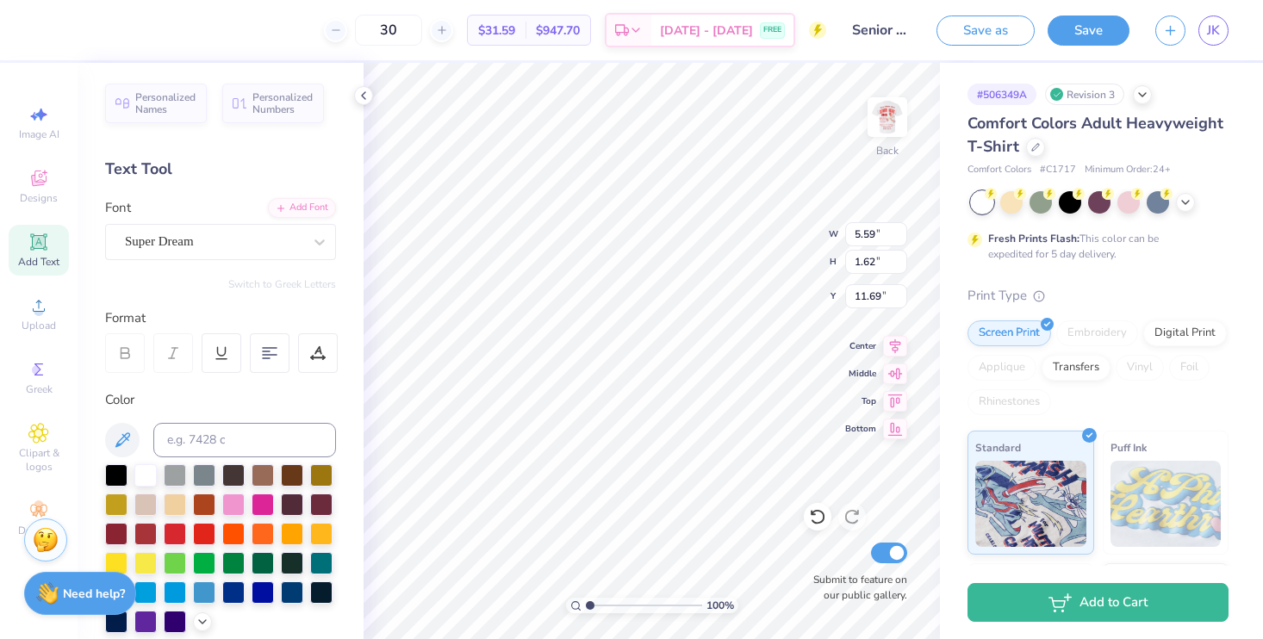
scroll to position [14, 9]
click at [215, 531] on div at bounding box center [204, 532] width 22 height 22
click at [212, 239] on div "Super Dream" at bounding box center [213, 241] width 181 height 27
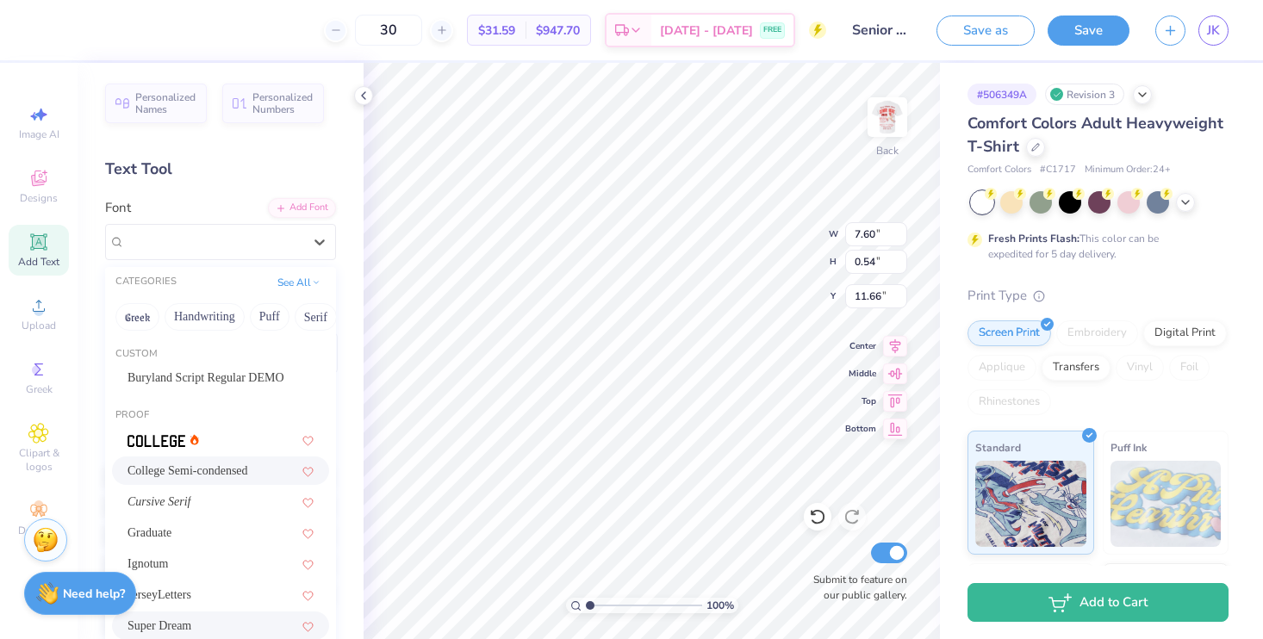
click at [203, 476] on span "College Semi-condensed" at bounding box center [188, 471] width 121 height 18
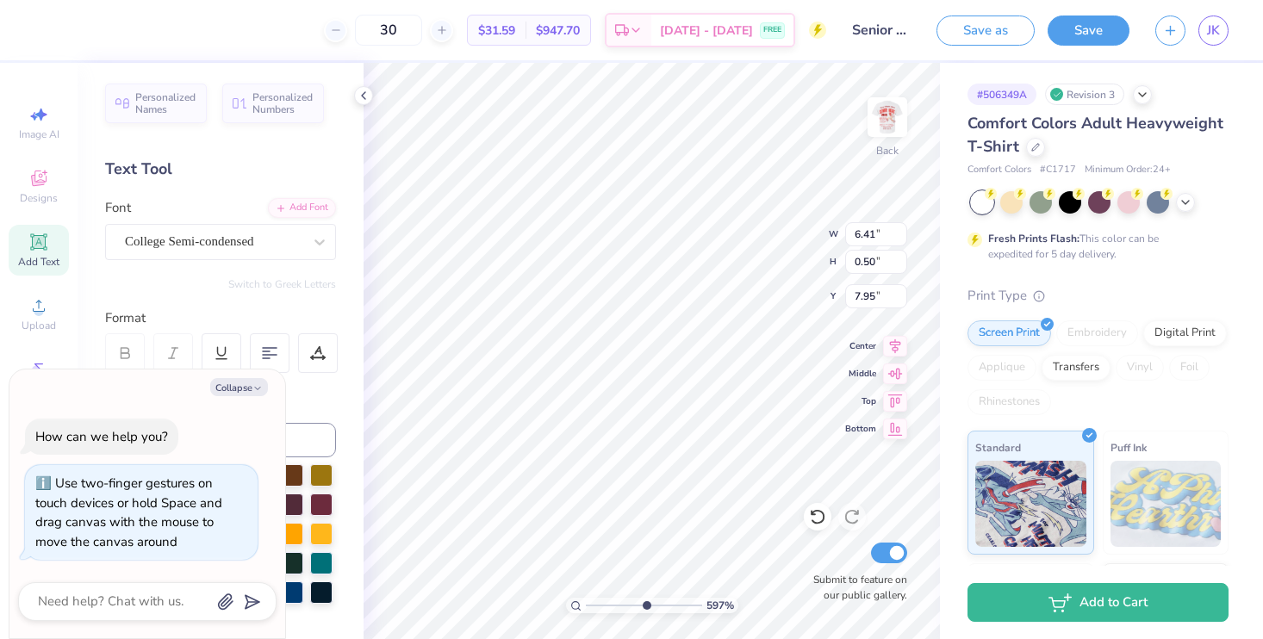
drag, startPoint x: 589, startPoint y: 600, endPoint x: 645, endPoint y: 603, distance: 56.1
click at [645, 603] on input "range" at bounding box center [644, 606] width 116 height 16
drag, startPoint x: 647, startPoint y: 605, endPoint x: 613, endPoint y: 599, distance: 35.0
click at [613, 599] on input "range" at bounding box center [644, 606] width 116 height 16
drag, startPoint x: 605, startPoint y: 604, endPoint x: 584, endPoint y: 601, distance: 20.8
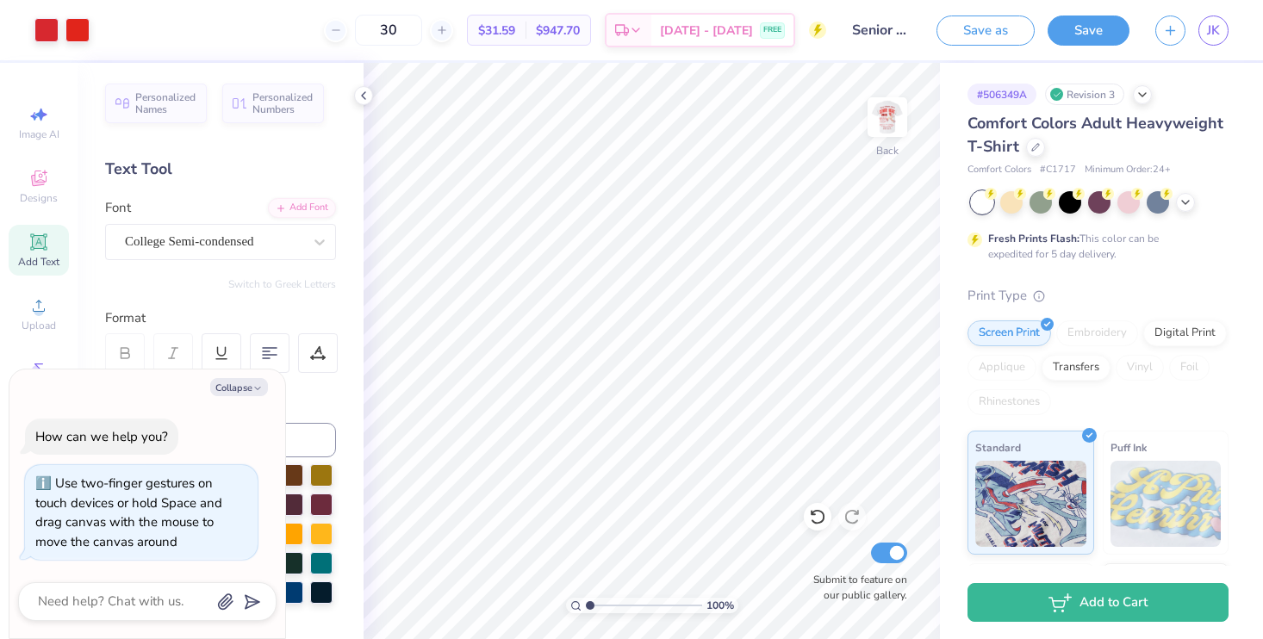
click at [586, 601] on input "range" at bounding box center [644, 606] width 116 height 16
click at [1072, 35] on button "Save" at bounding box center [1089, 28] width 82 height 30
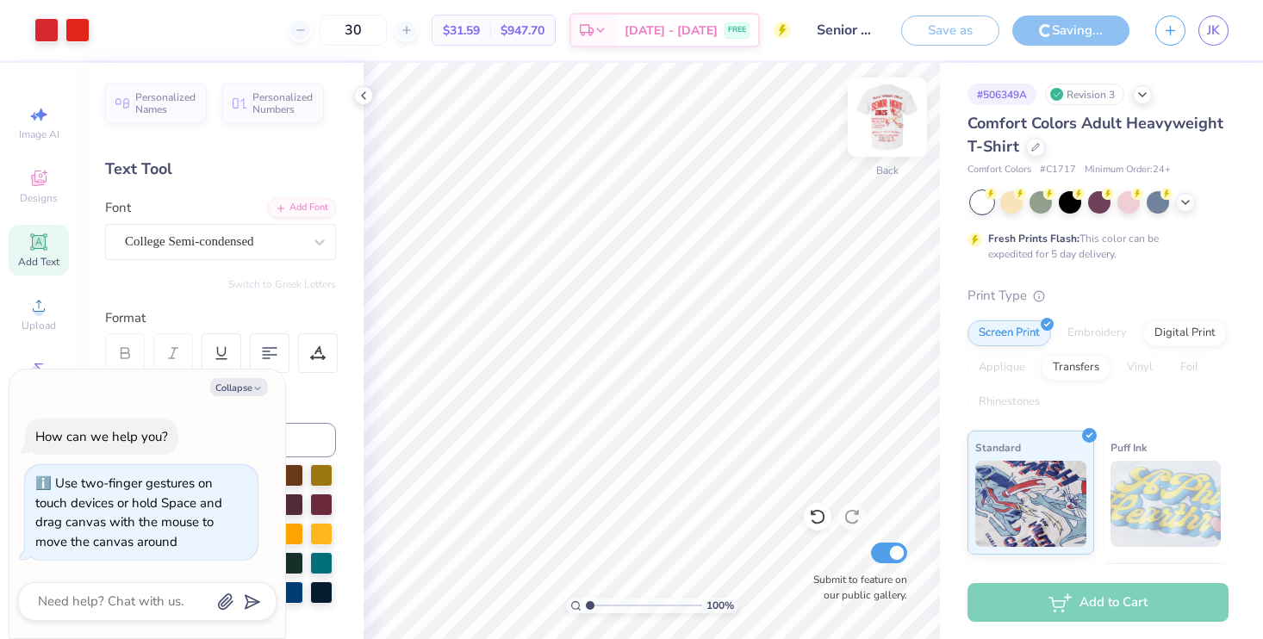
click at [887, 134] on div at bounding box center [887, 117] width 79 height 79
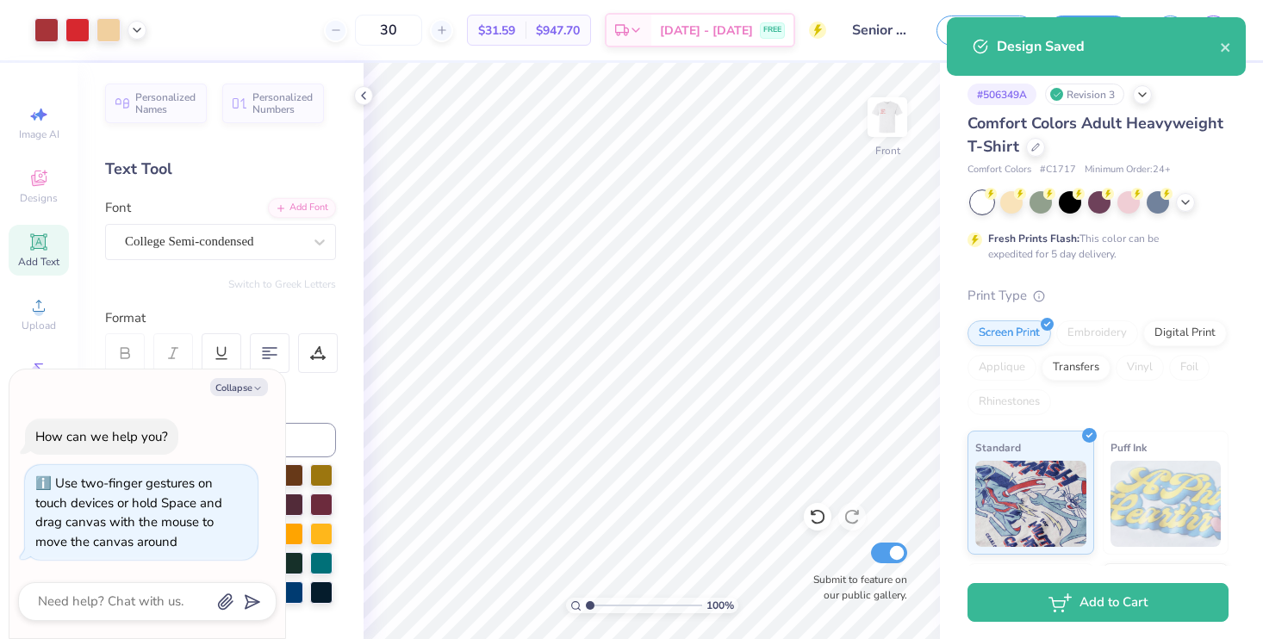
click at [893, 134] on img at bounding box center [887, 117] width 34 height 34
click at [889, 127] on body "Art colors 30 $31.59 Per Item $947.70 Total Est. Delivery [DATE] - [DATE] FREE …" at bounding box center [631, 319] width 1263 height 639
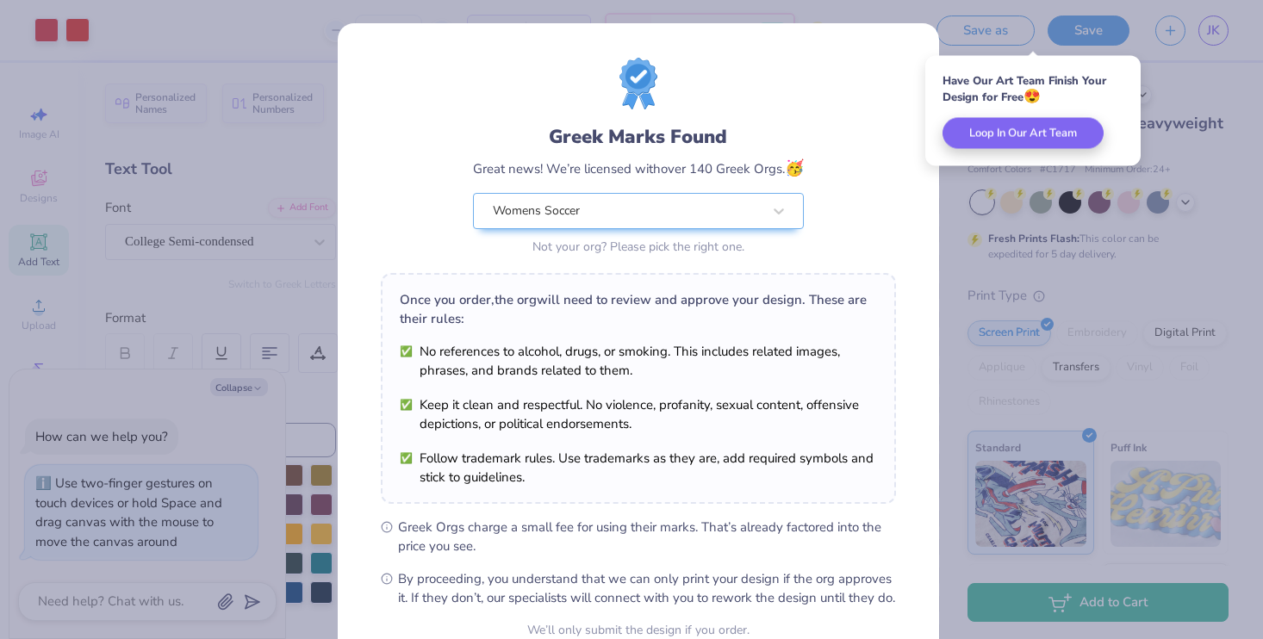
click at [963, 164] on div "Have Our Art Team Finish Your Design for Free 😍 Loop In Our Art Team" at bounding box center [1032, 111] width 215 height 110
click at [957, 233] on div "Greek Marks Found Great news! We’re licensed with over 140 Greek Orgs. 🥳 Womens…" at bounding box center [631, 319] width 1263 height 639
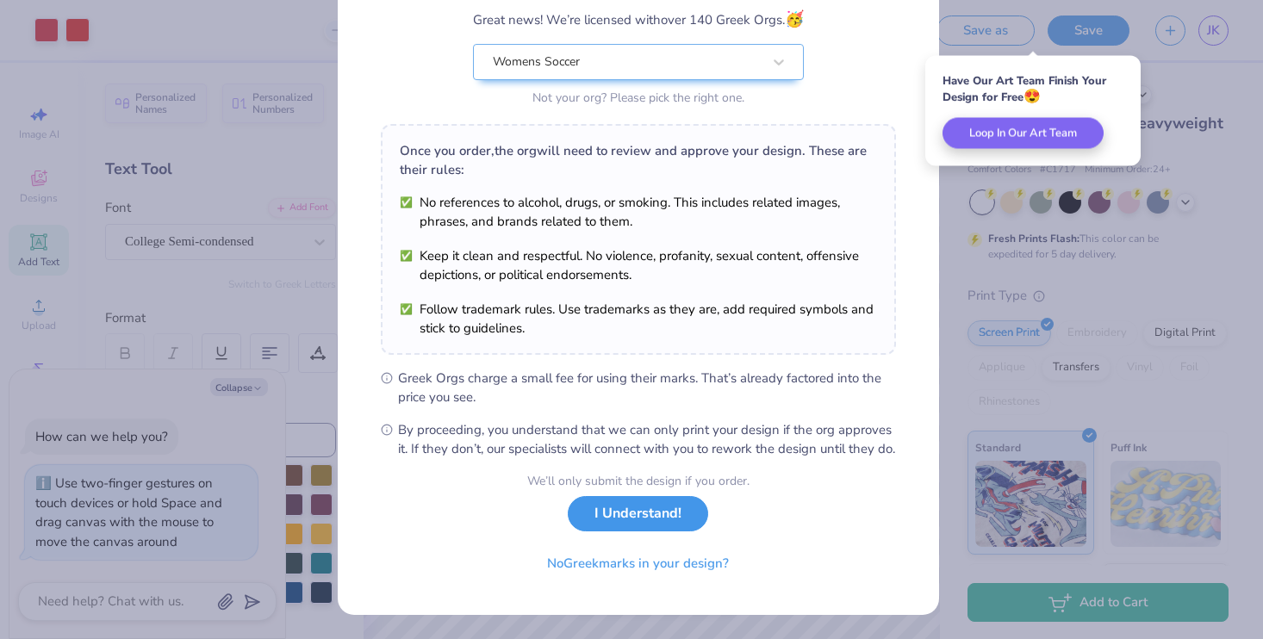
click at [664, 527] on button "I Understand!" at bounding box center [638, 513] width 140 height 35
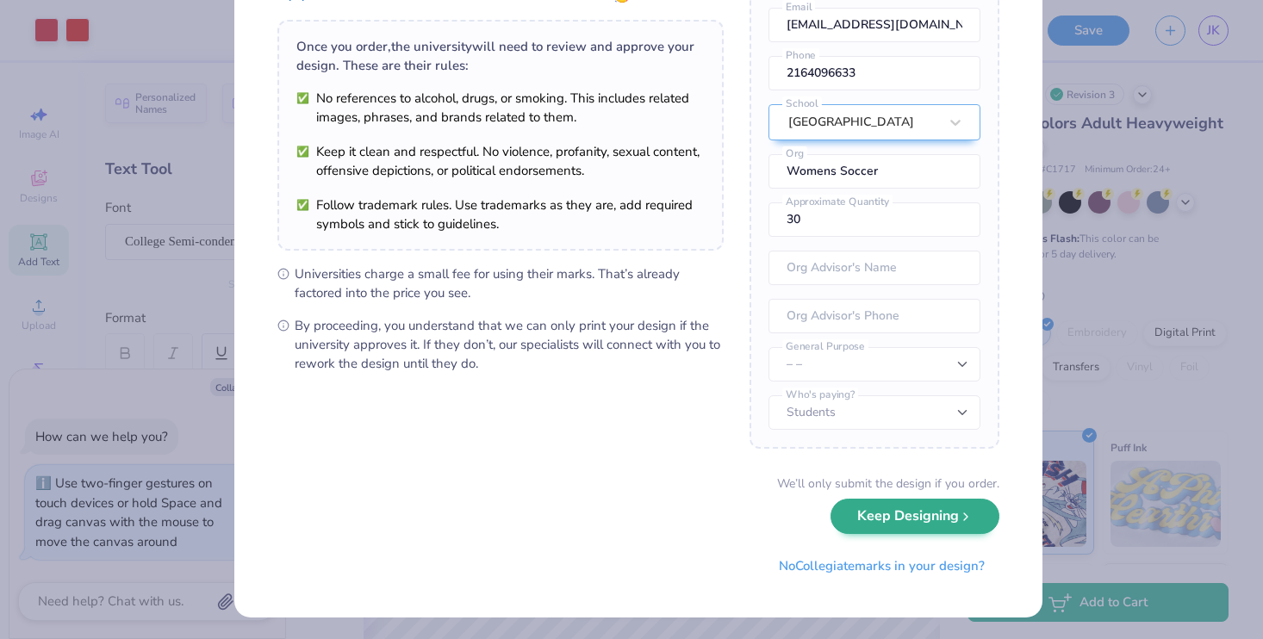
scroll to position [110, 0]
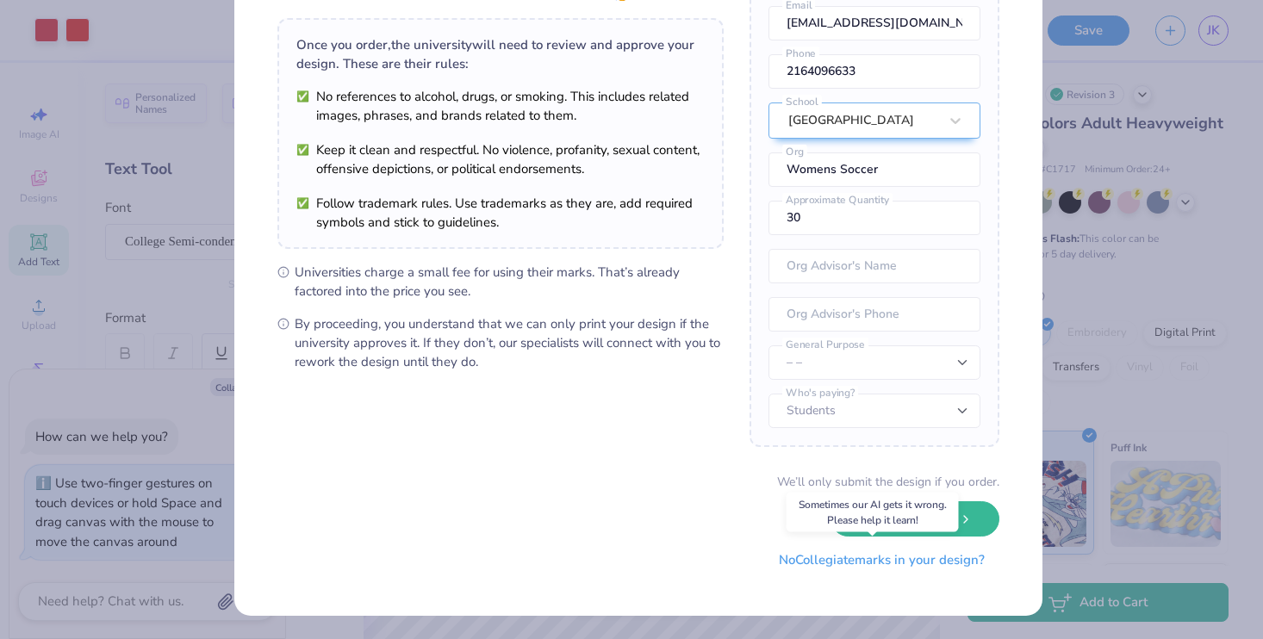
click at [917, 559] on button "No Collegiate marks in your design?" at bounding box center [881, 560] width 235 height 35
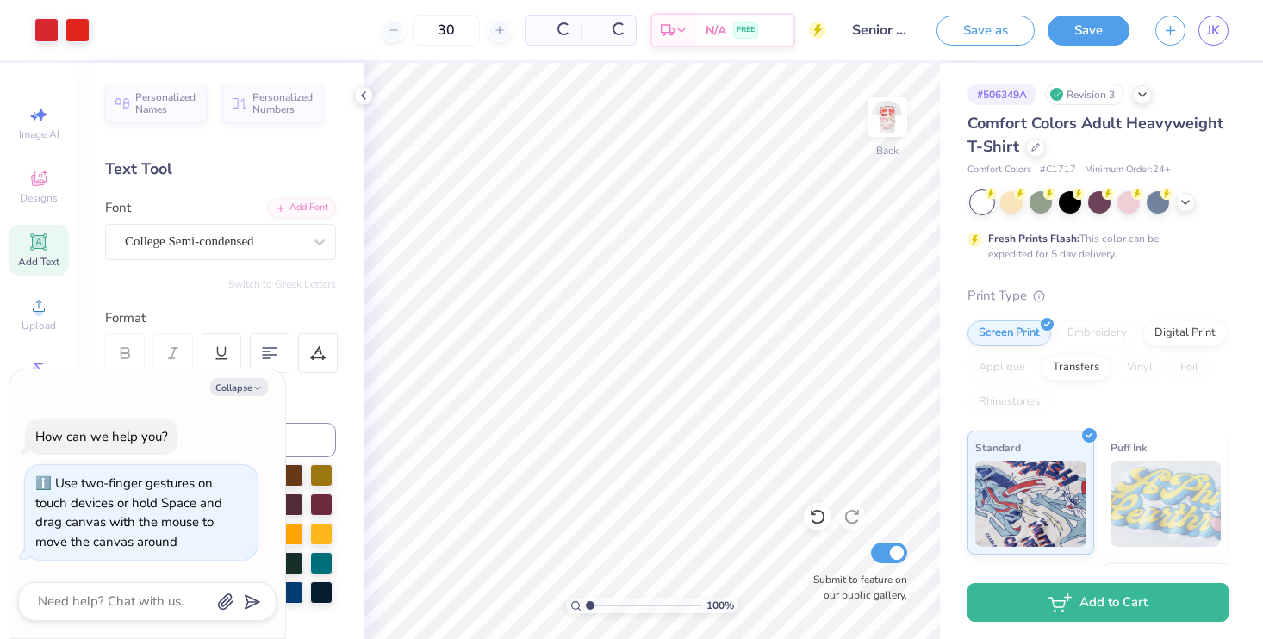
scroll to position [0, 0]
click at [1179, 32] on button "button" at bounding box center [1170, 28] width 30 height 30
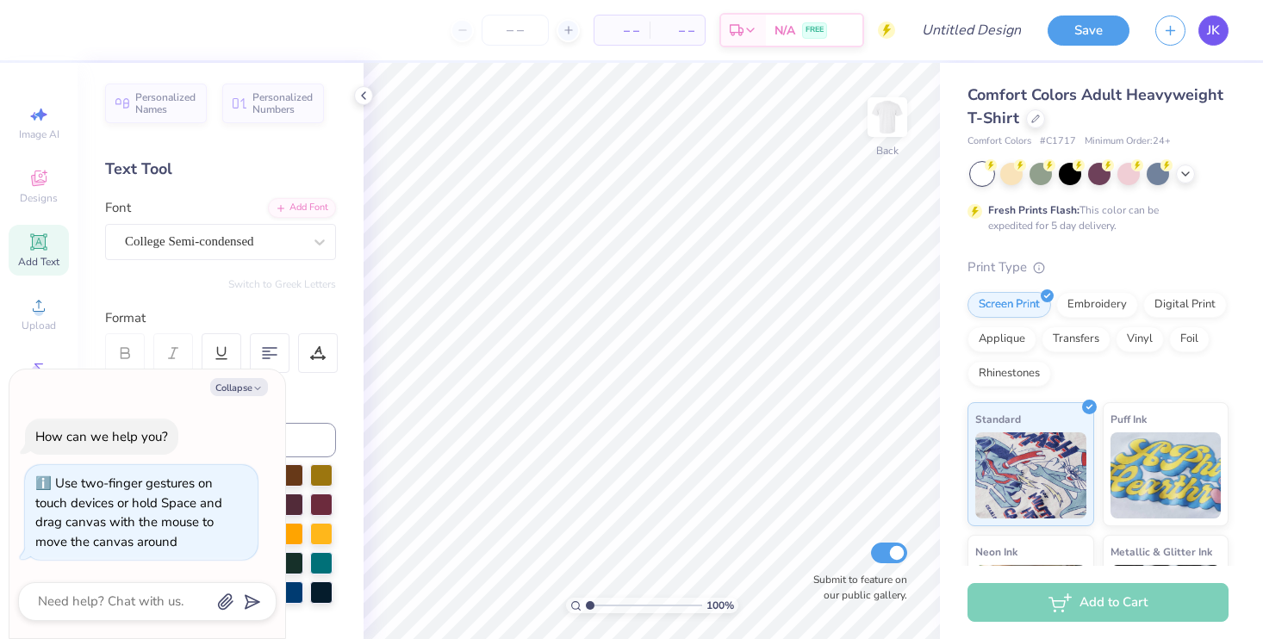
click at [1216, 31] on span "JK" at bounding box center [1213, 31] width 13 height 20
